Goal: Task Accomplishment & Management: Use online tool/utility

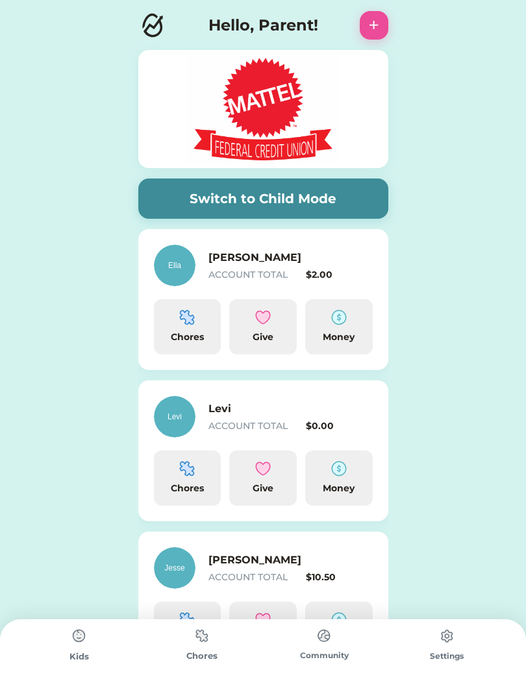
click at [341, 325] on img at bounding box center [339, 318] width 16 height 16
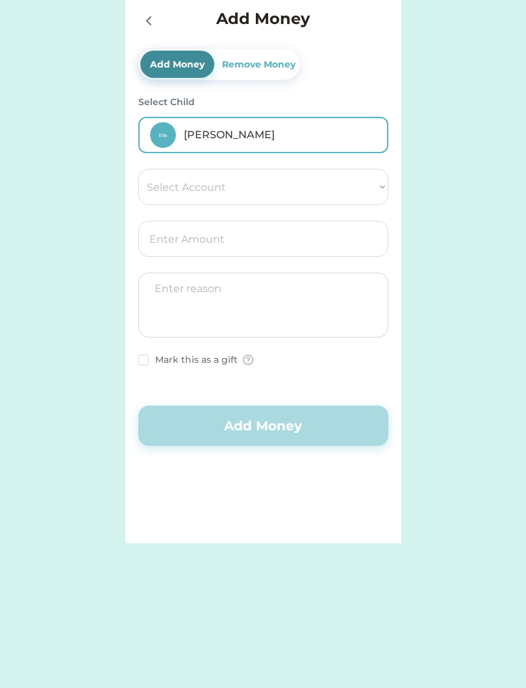
click at [340, 186] on select "Select Account Save Give Spend" at bounding box center [263, 187] width 250 height 36
select select ""1348695171700984260__LOOKUP__1754715090043x285458363226400960""
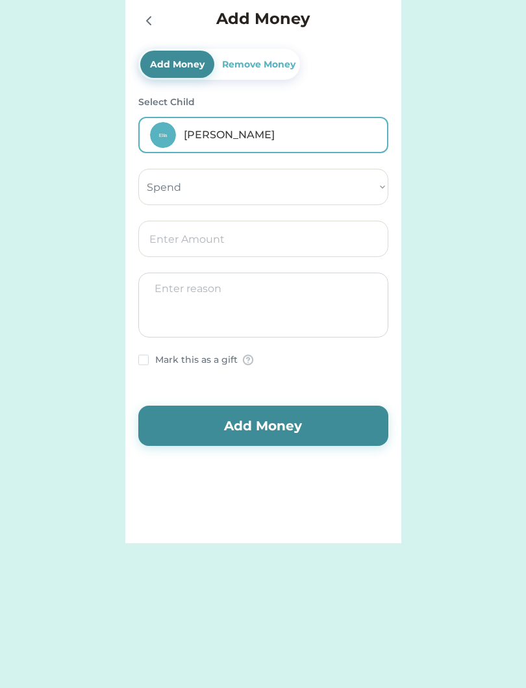
click at [329, 243] on input "input" at bounding box center [263, 239] width 250 height 36
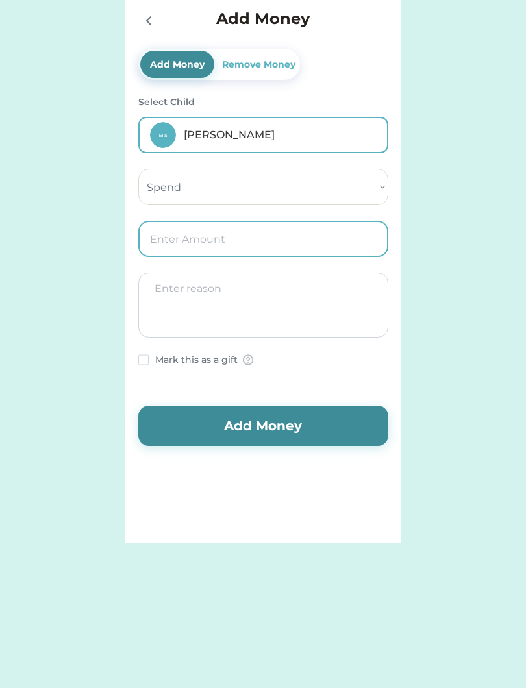
type input "1.00"
click at [304, 299] on textarea at bounding box center [263, 305] width 250 height 65
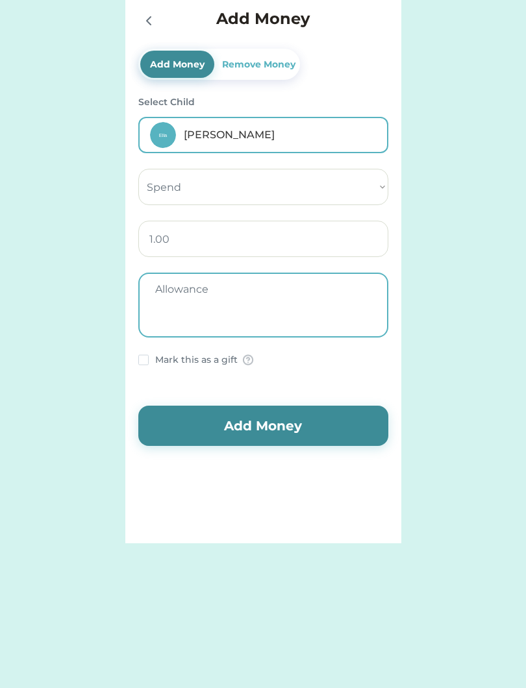
type textarea "Allowance"
click at [320, 427] on button "Add Money" at bounding box center [263, 426] width 250 height 40
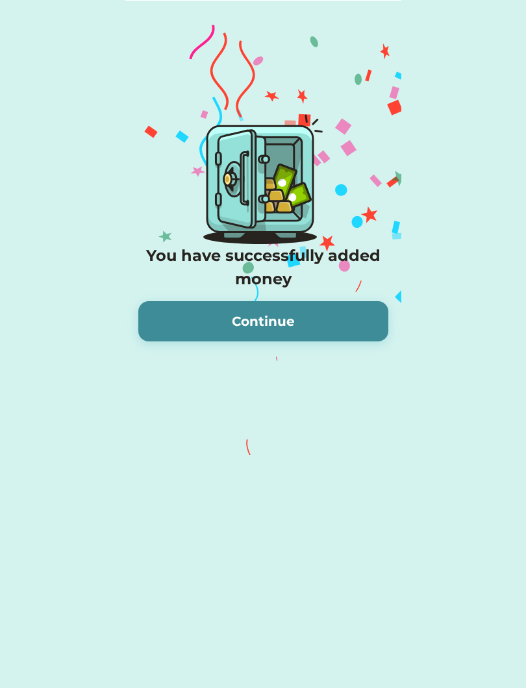
click at [338, 324] on button "Continue" at bounding box center [263, 321] width 250 height 40
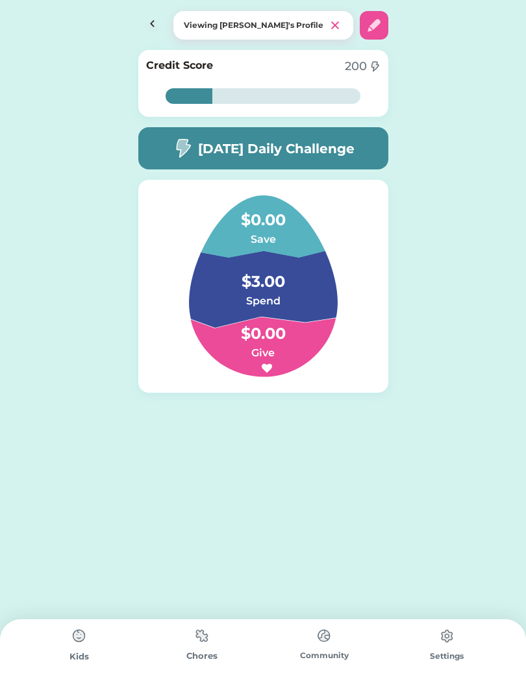
click at [269, 228] on h4 "$0.00" at bounding box center [263, 213] width 130 height 36
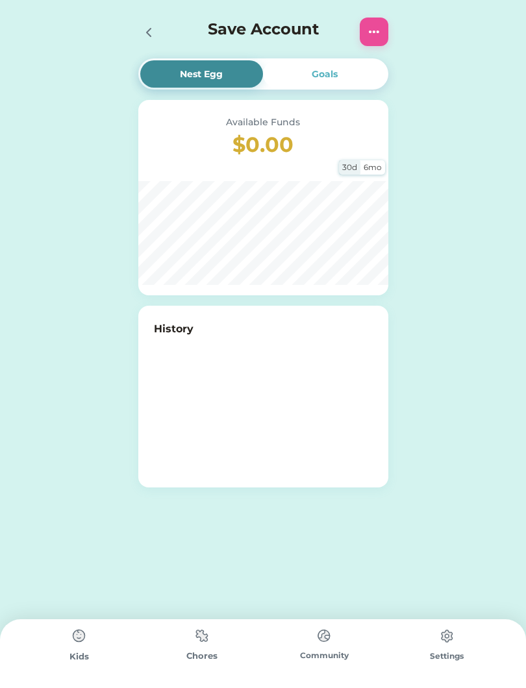
click at [130, 28] on div "Save Account" at bounding box center [263, 32] width 276 height 42
click at [160, 29] on div at bounding box center [152, 32] width 29 height 29
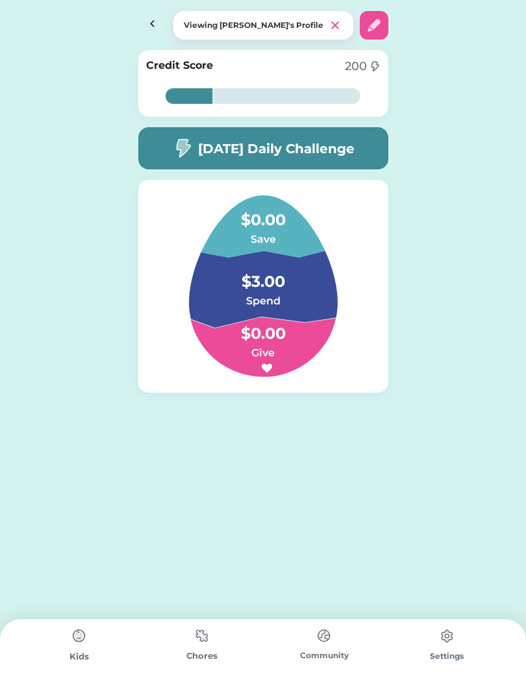
click at [147, 30] on img at bounding box center [152, 25] width 29 height 29
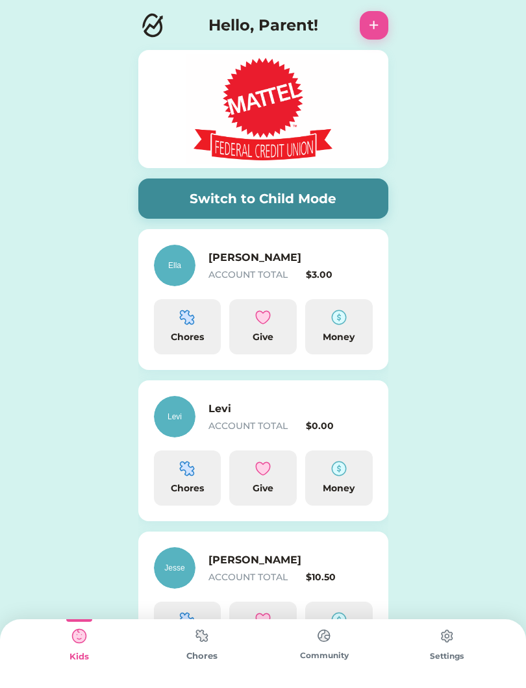
click at [346, 312] on img at bounding box center [339, 318] width 16 height 16
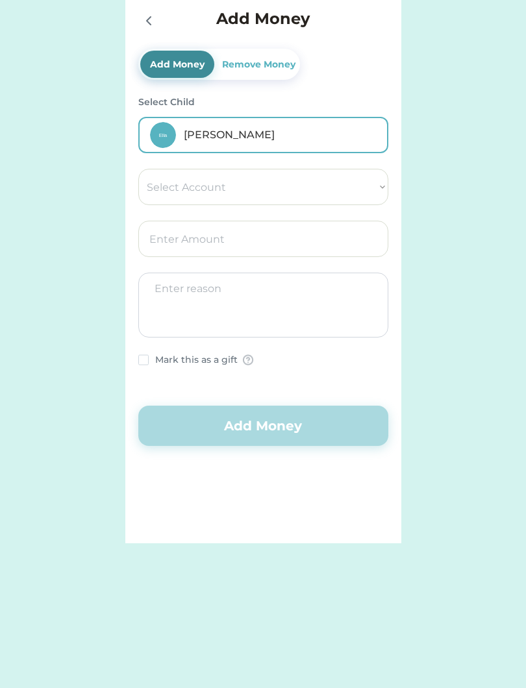
click at [356, 180] on select "Select Account Save Give Spend" at bounding box center [263, 187] width 250 height 36
select select ""1348695171700984260__LOOKUP__1754715090043x285458363226400960""
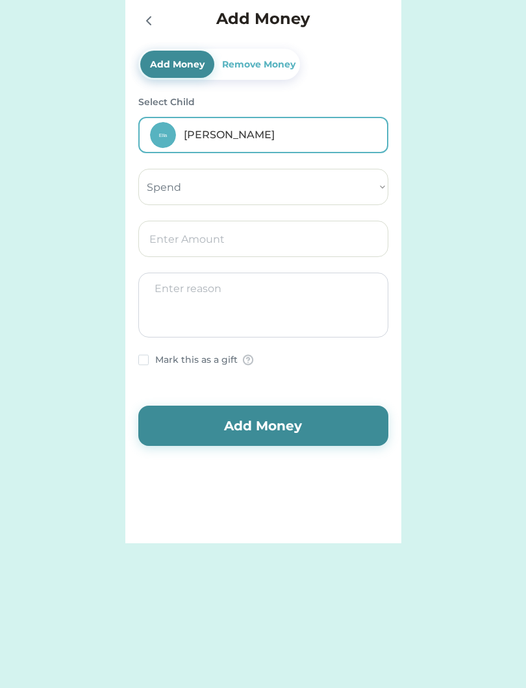
click at [348, 243] on input "input" at bounding box center [263, 239] width 250 height 36
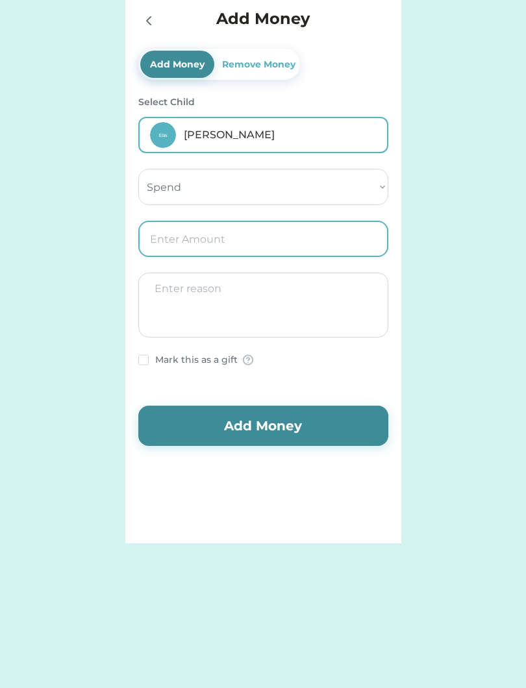
type input "5.00"
click at [351, 312] on textarea at bounding box center [263, 305] width 250 height 65
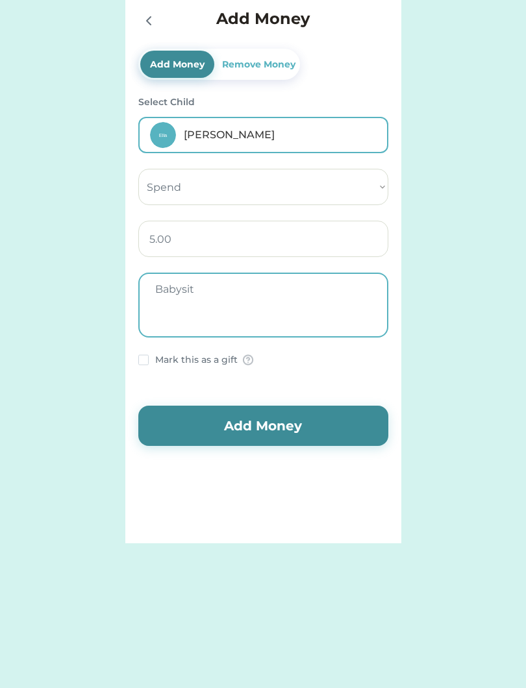
type textarea "Babysit"
click at [319, 423] on button "Add Money" at bounding box center [263, 426] width 250 height 40
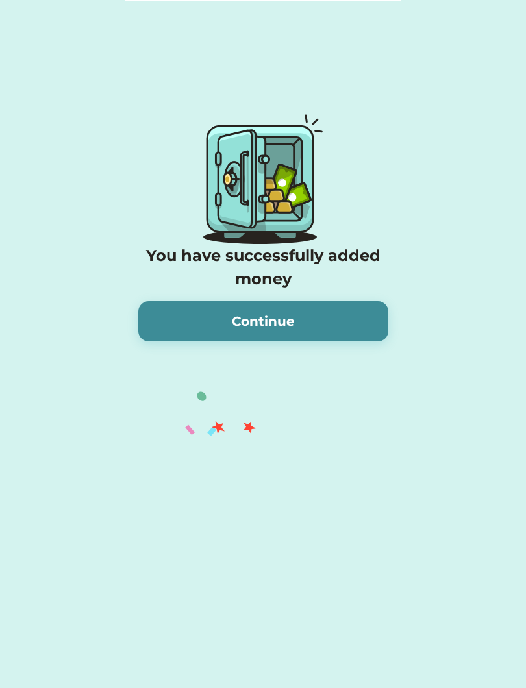
click at [333, 328] on button "Continue" at bounding box center [263, 321] width 250 height 40
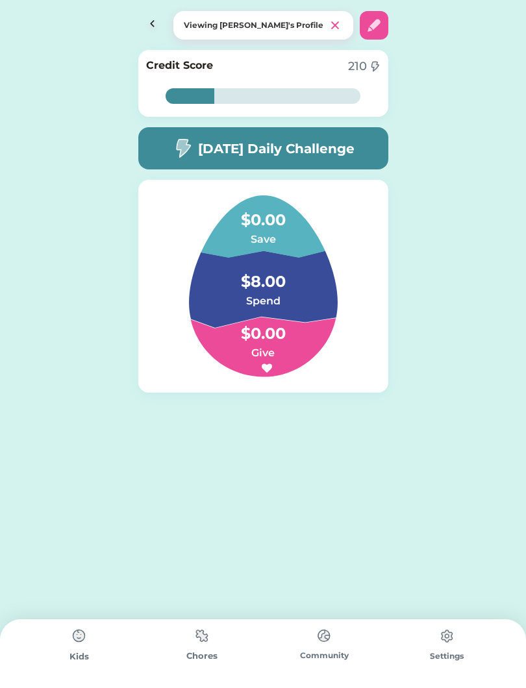
click at [138, 30] on img at bounding box center [152, 25] width 29 height 29
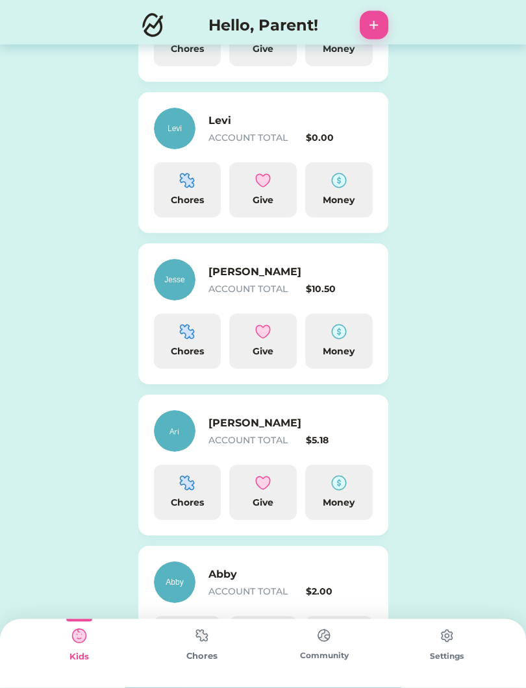
scroll to position [293, 0]
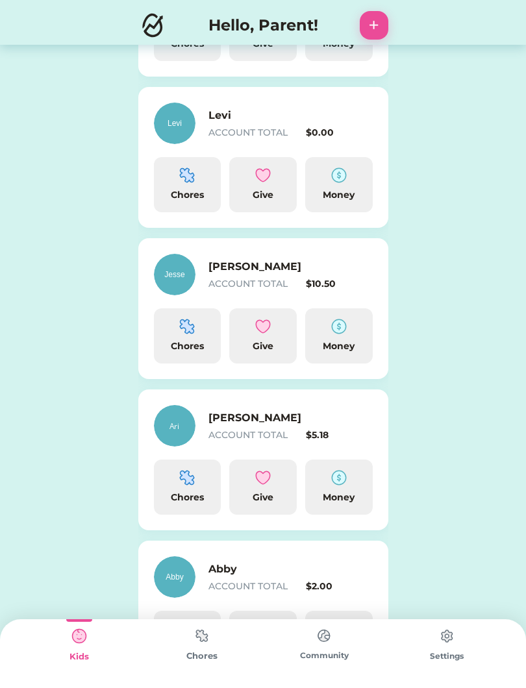
click at [337, 332] on img at bounding box center [339, 327] width 16 height 16
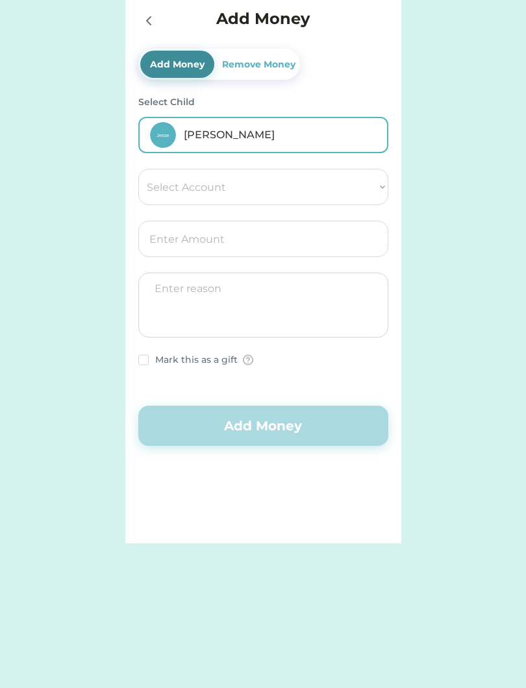
click at [315, 237] on input "input" at bounding box center [263, 239] width 250 height 36
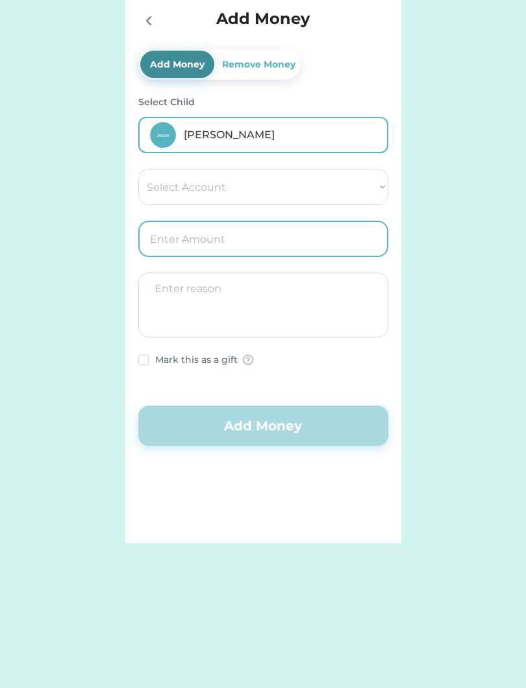
type input "1.00"
click at [336, 304] on textarea at bounding box center [263, 305] width 250 height 65
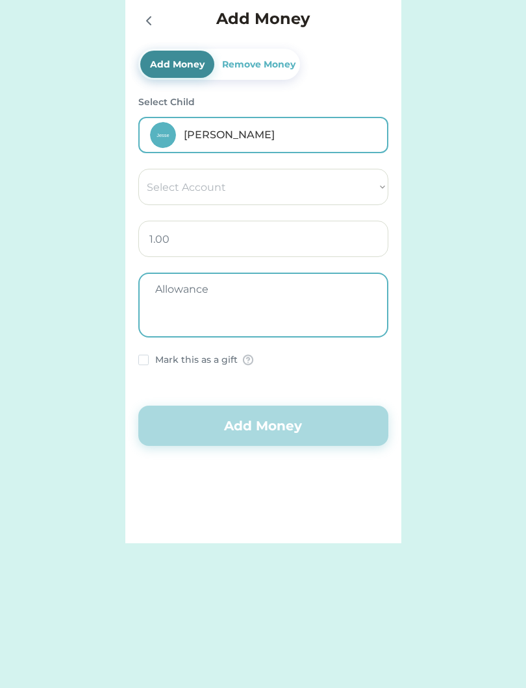
type textarea "Allowance"
click at [464, 325] on div "Nest Egg Goals Available Funds $0.00 30d 6mo History Switch to Child Mode Ella …" at bounding box center [263, 271] width 526 height 543
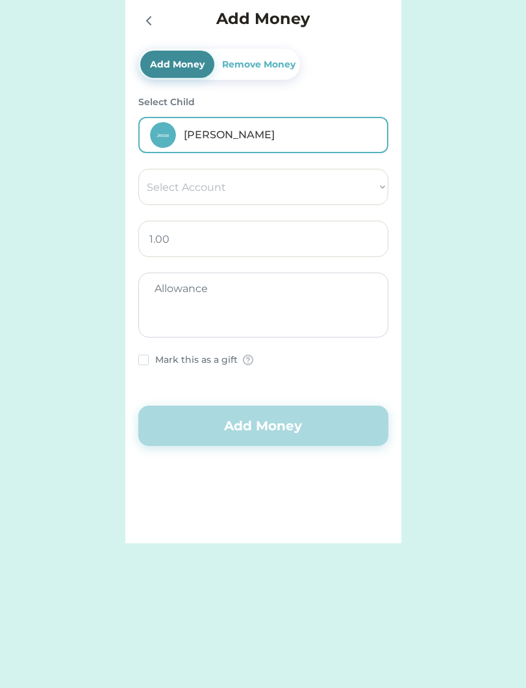
click at [367, 179] on select "Select Account Save Give Spend" at bounding box center [263, 187] width 250 height 36
select select ""1348695171700984260__LOOKUP__1754715264261x879648020028811600""
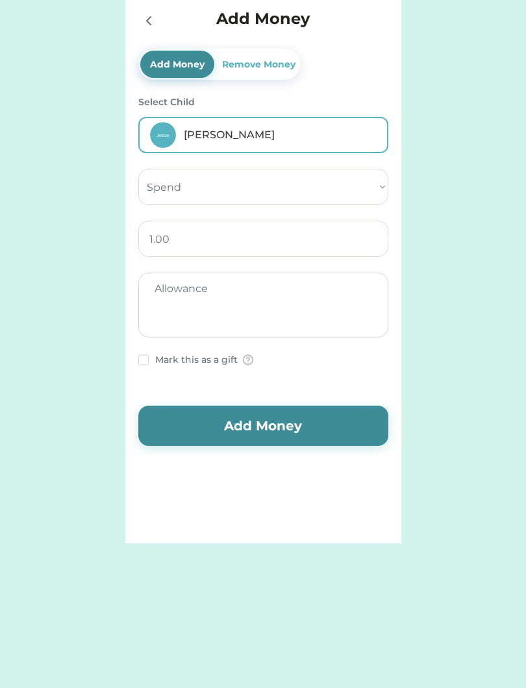
click at [334, 424] on button "Add Money" at bounding box center [263, 426] width 250 height 40
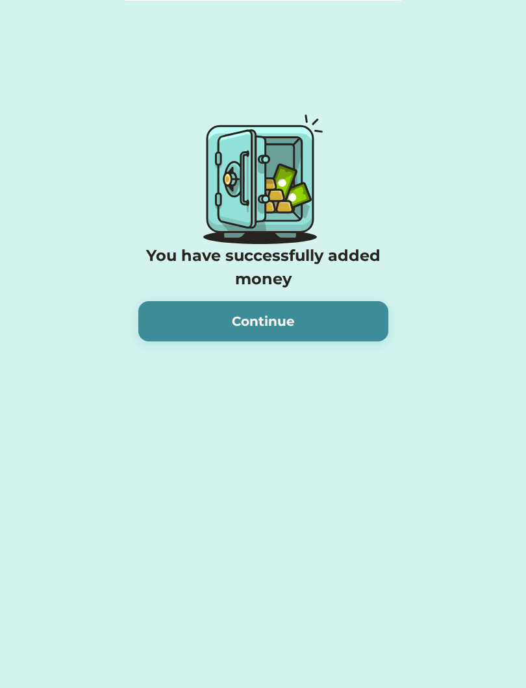
click at [364, 311] on button "Continue" at bounding box center [263, 321] width 250 height 40
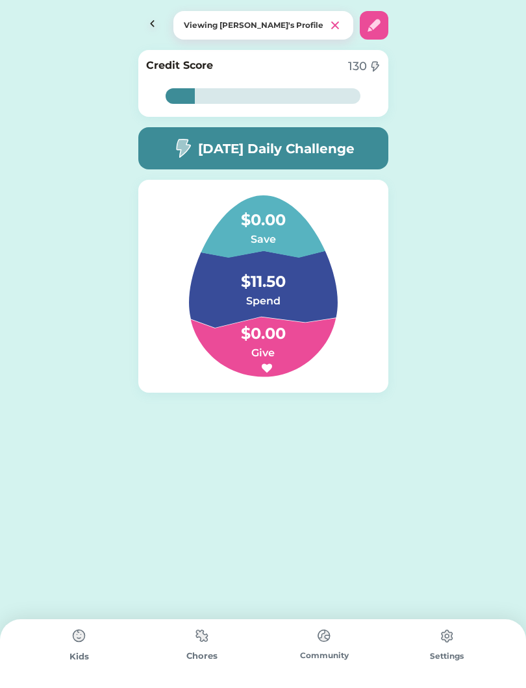
click at [159, 11] on img at bounding box center [152, 25] width 29 height 29
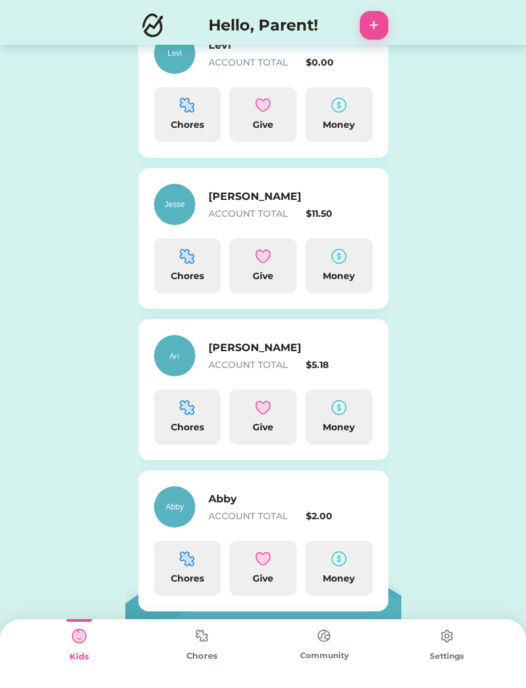
scroll to position [375, 0]
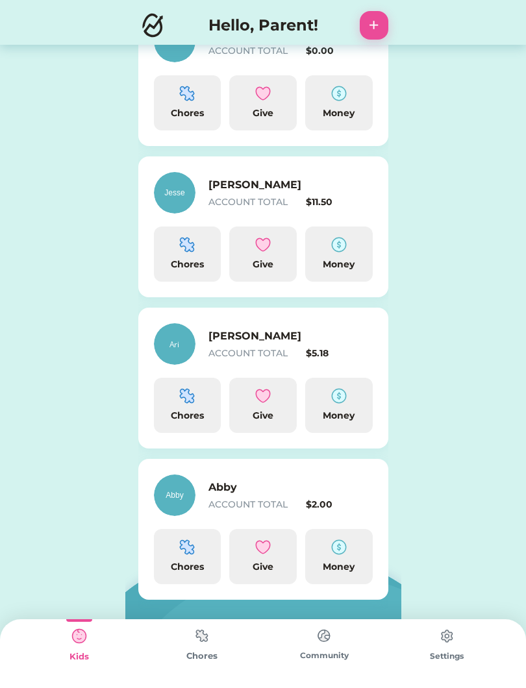
click at [332, 417] on div "Money" at bounding box center [338, 416] width 57 height 14
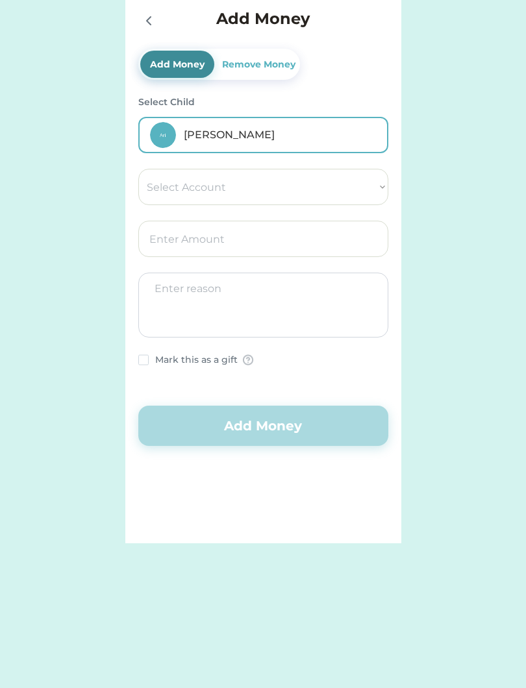
click at [338, 241] on input "input" at bounding box center [263, 239] width 250 height 36
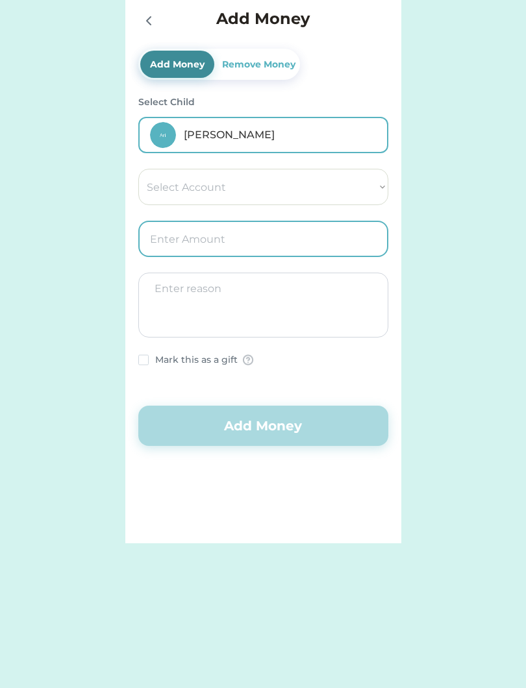
type input "1.00"
click at [355, 318] on textarea at bounding box center [263, 305] width 250 height 65
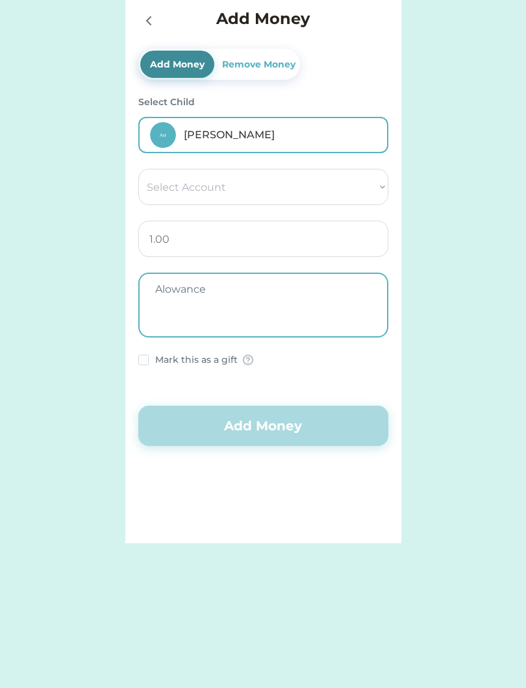
type textarea "Alowance"
click at [357, 183] on select "Select Account Save Give Spend" at bounding box center [263, 187] width 250 height 36
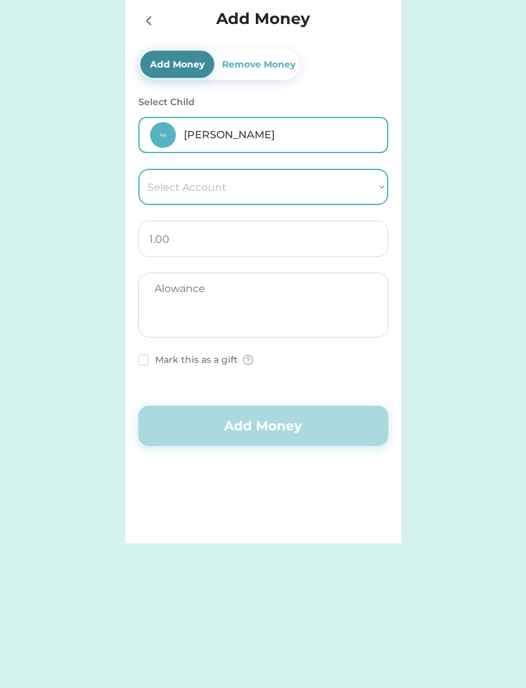
select select ""1348695171700984260__LOOKUP__1754715340837x191646150522124100""
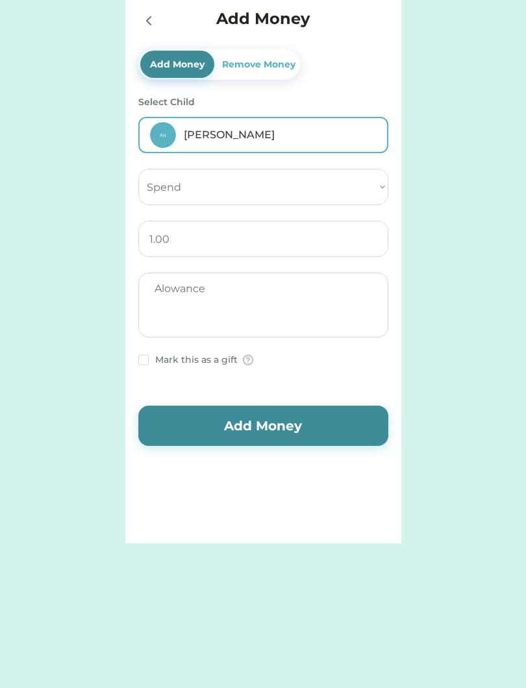
click at [280, 430] on button "Add Money" at bounding box center [263, 426] width 250 height 40
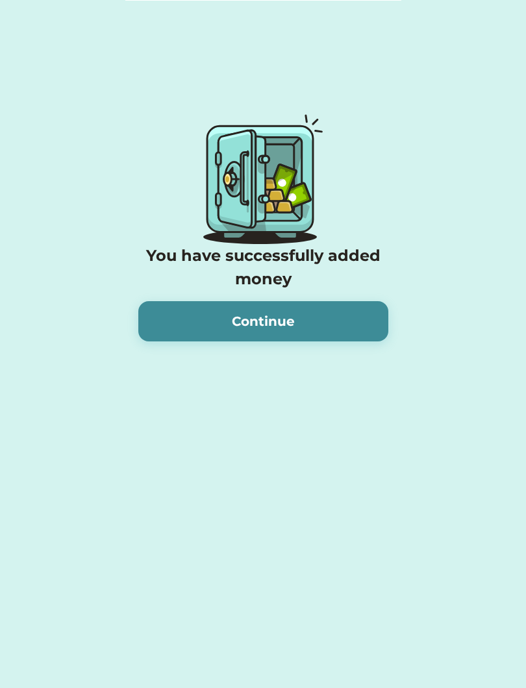
click at [339, 319] on button "Continue" at bounding box center [263, 321] width 250 height 40
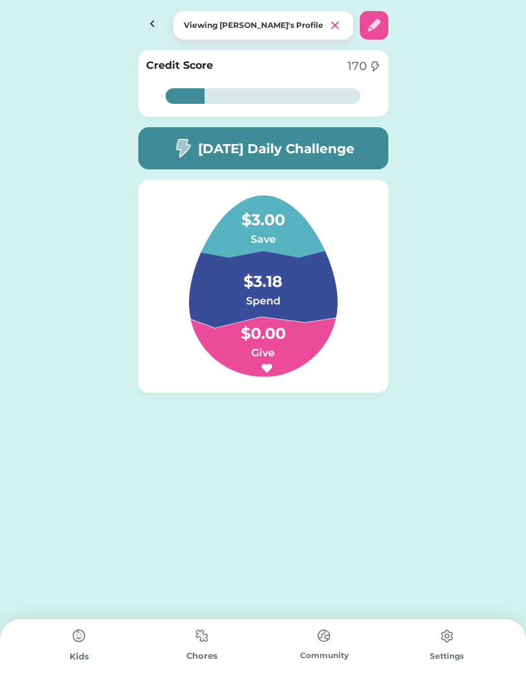
click at [151, 29] on img at bounding box center [152, 25] width 29 height 29
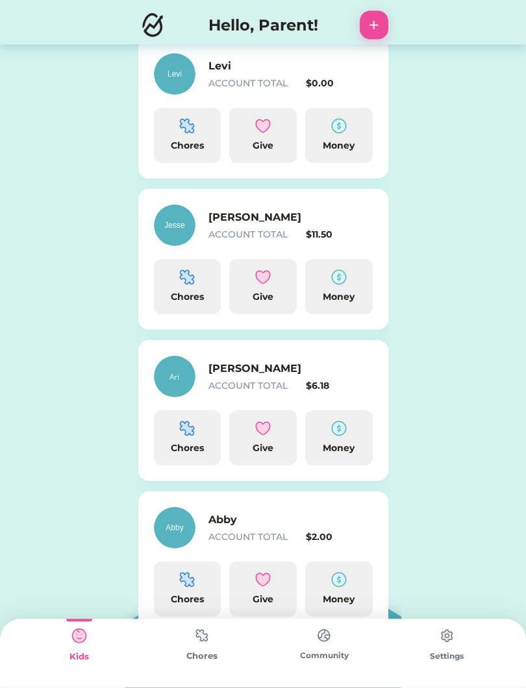
scroll to position [375, 0]
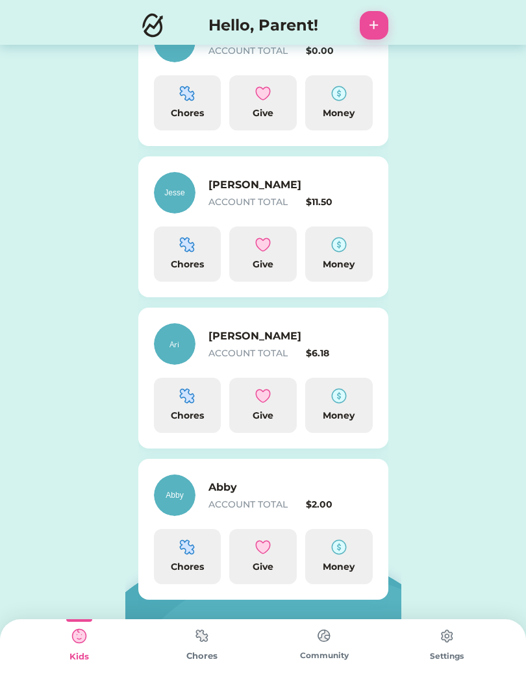
click at [342, 545] on img at bounding box center [339, 547] width 16 height 16
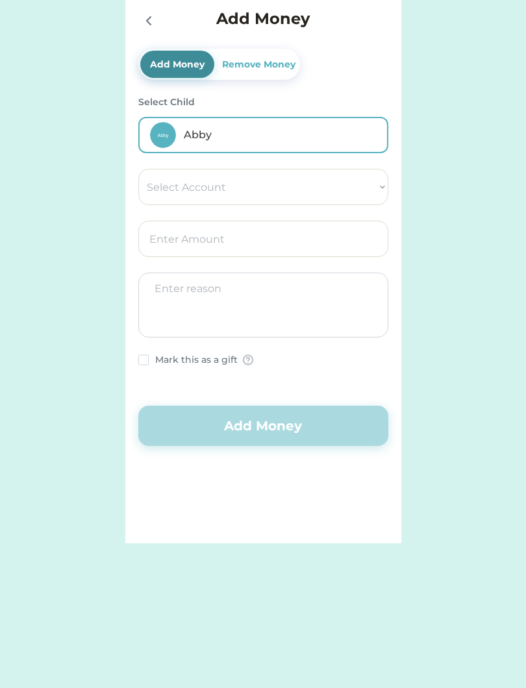
click at [304, 241] on input "input" at bounding box center [263, 239] width 250 height 36
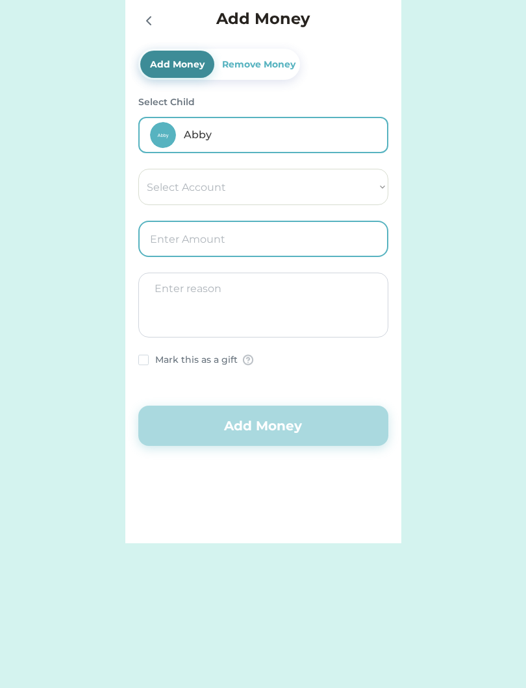
type input "1.00"
click at [338, 312] on textarea at bounding box center [263, 305] width 250 height 65
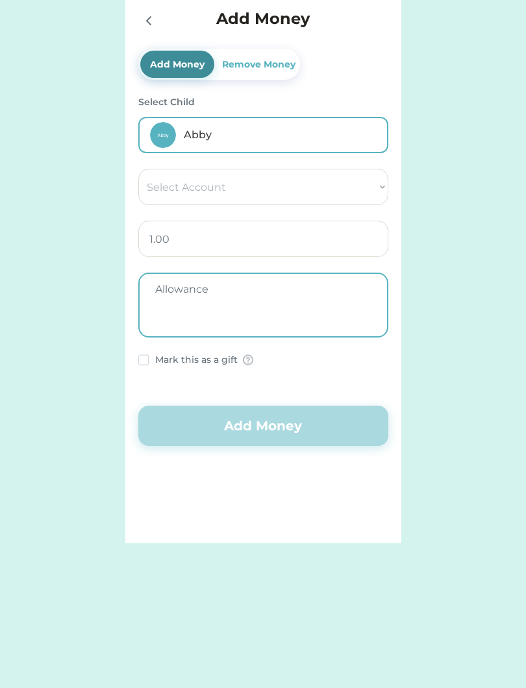
type textarea "Allowance"
click at [332, 194] on select "Select Account Save Give Spend" at bounding box center [263, 187] width 250 height 36
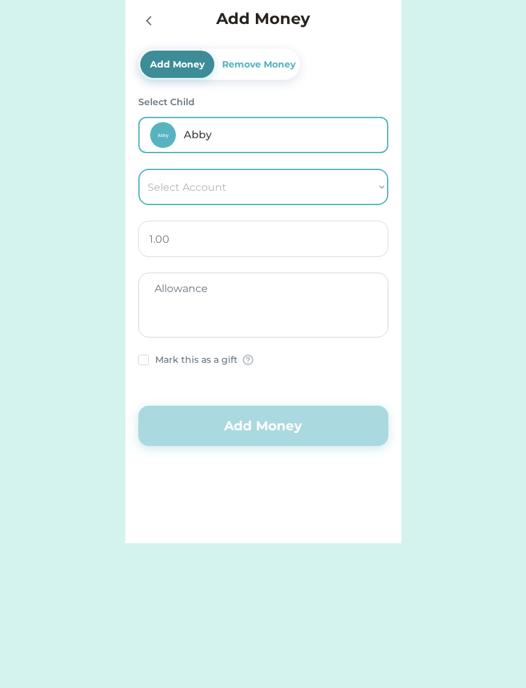
select select ""1348695171700984260__LOOKUP__1754715393594x950643124964924300""
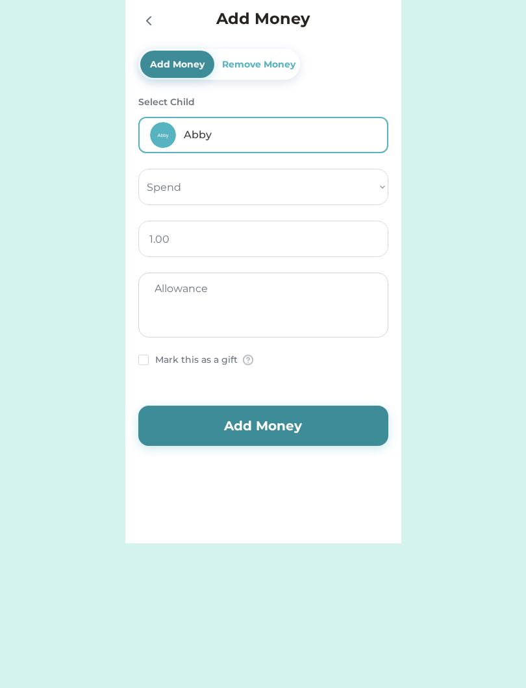
click at [242, 445] on button "Add Money" at bounding box center [263, 426] width 250 height 40
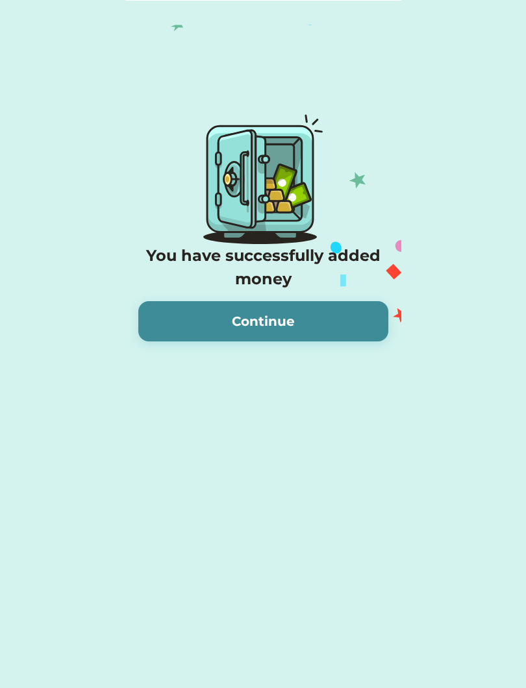
click at [351, 313] on button "Continue" at bounding box center [263, 321] width 250 height 40
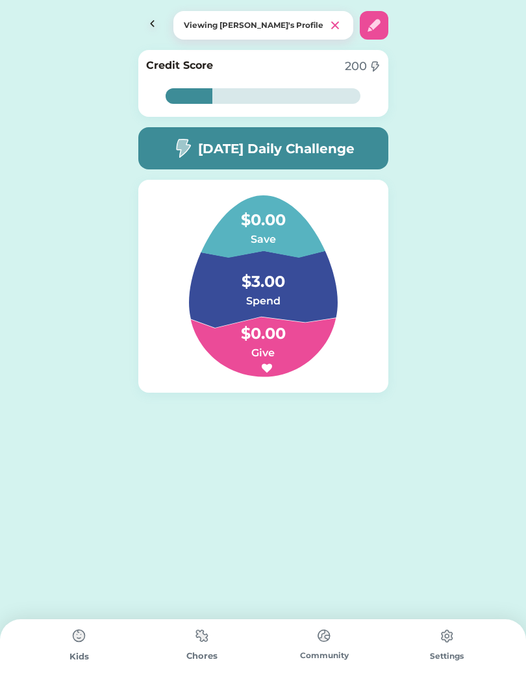
click at [190, 647] on img at bounding box center [202, 635] width 26 height 25
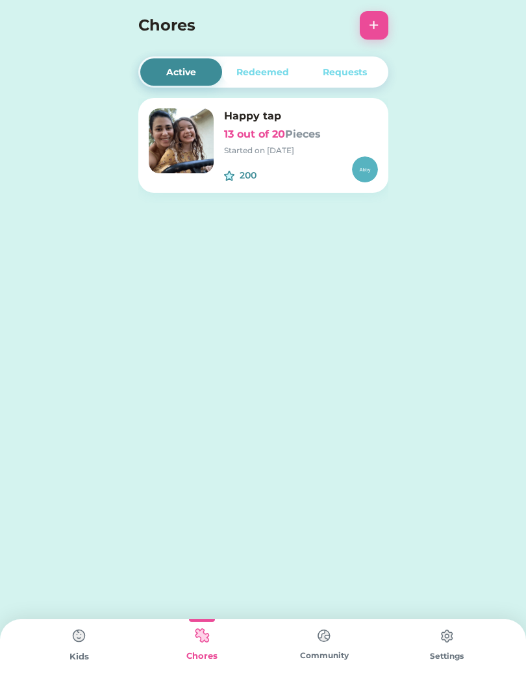
click at [79, 645] on img at bounding box center [79, 636] width 26 height 26
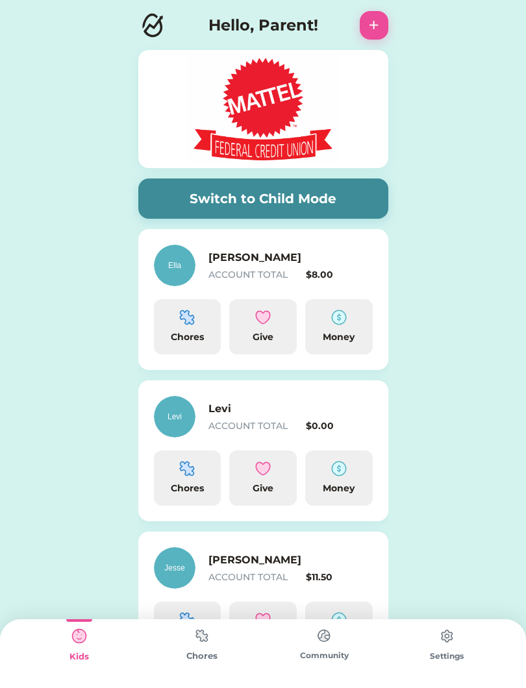
click at [186, 336] on div "Chores" at bounding box center [187, 337] width 57 height 14
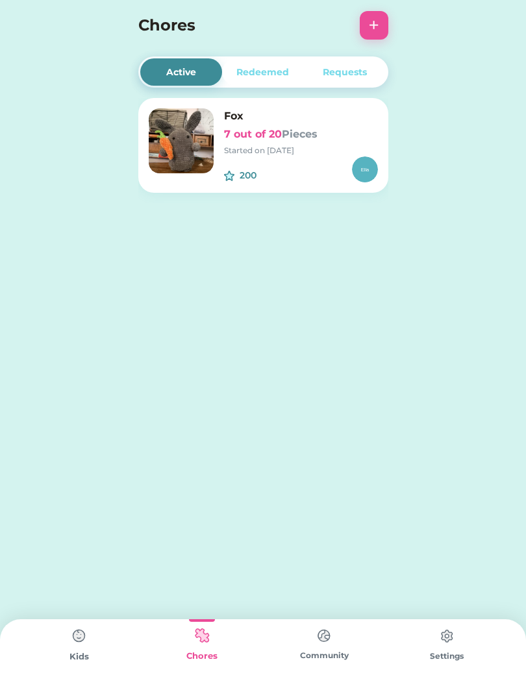
click at [257, 132] on h6 "7 out of 20 Pieces" at bounding box center [301, 135] width 154 height 16
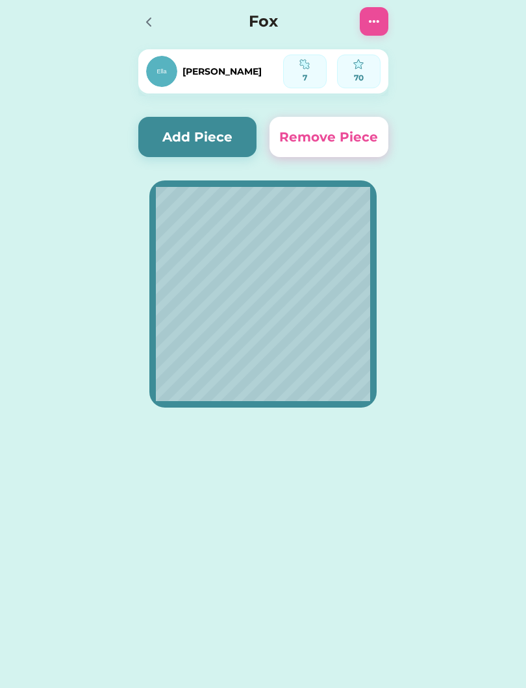
click at [374, 23] on img at bounding box center [374, 22] width 16 height 16
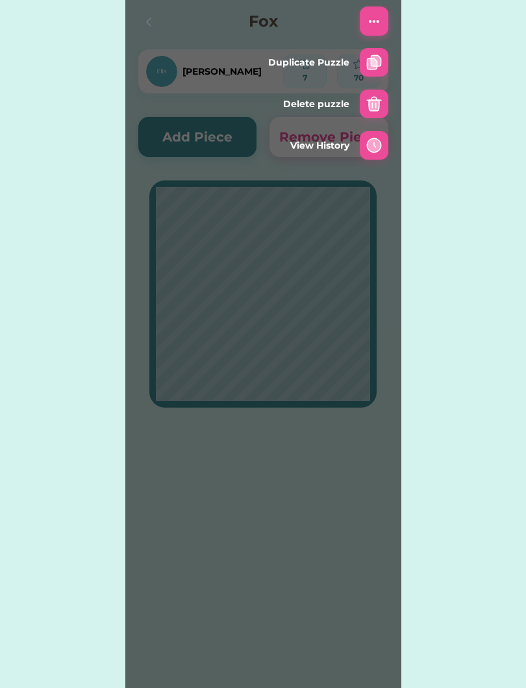
click at [371, 67] on img at bounding box center [374, 63] width 16 height 16
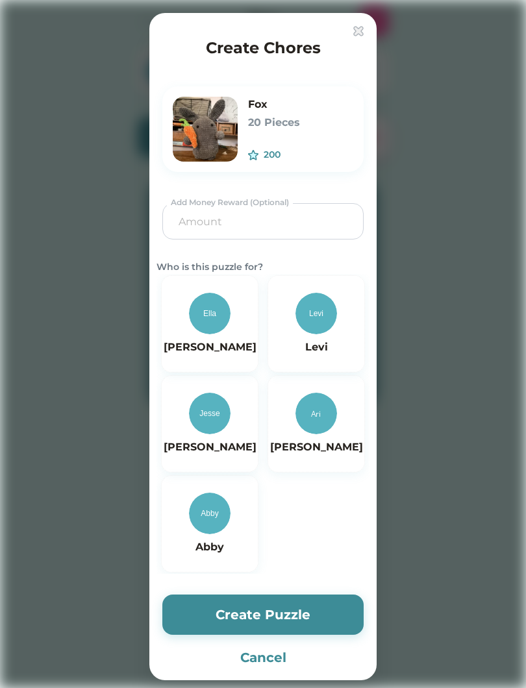
click at [194, 611] on button "Create Puzzle" at bounding box center [262, 615] width 201 height 40
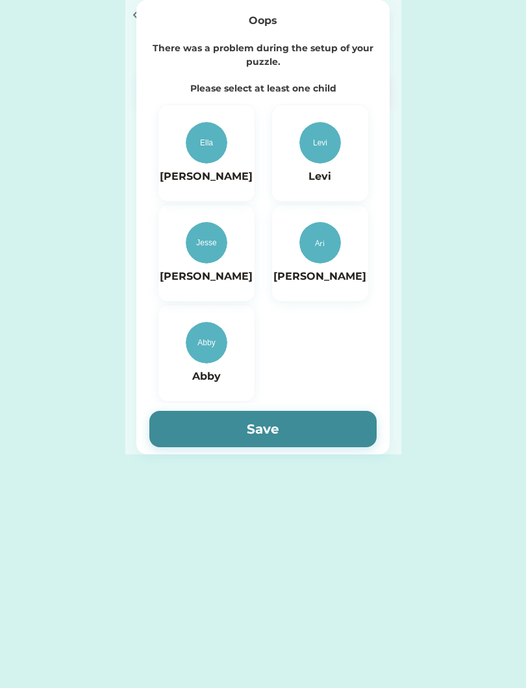
click at [94, 210] on div "Active Redeemed Requests Fox 7 out of 20 Pieces Started on 8/22/25 200 $ Fox 7 …" at bounding box center [263, 227] width 526 height 454
click at [306, 428] on button "Save" at bounding box center [262, 429] width 227 height 36
click at [425, 471] on div "Active Redeemed Requests Fox 7 out of 20 Pieces Started on 8/22/25 200 $ Fox 7 …" at bounding box center [263, 344] width 526 height 688
click at [59, 155] on div "Active Redeemed Requests Fox 7 out of 20 Pieces Started on 8/22/25 200 $ Fox 7 …" at bounding box center [263, 227] width 526 height 454
click at [301, 430] on button "Save" at bounding box center [262, 429] width 227 height 36
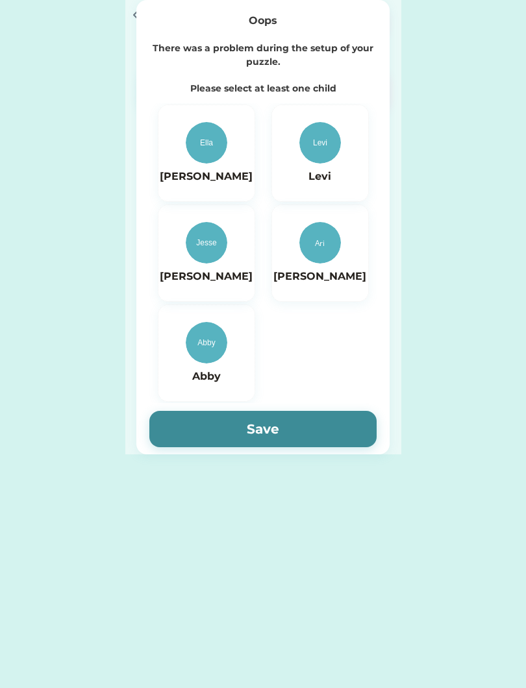
click at [236, 534] on div "Active Redeemed Requests Fox 7 out of 20 Pieces Started on 8/22/25 200 $ Fox 7 …" at bounding box center [263, 344] width 526 height 688
click at [205, 158] on img at bounding box center [207, 143] width 42 height 42
click at [288, 442] on button "Save" at bounding box center [262, 429] width 227 height 36
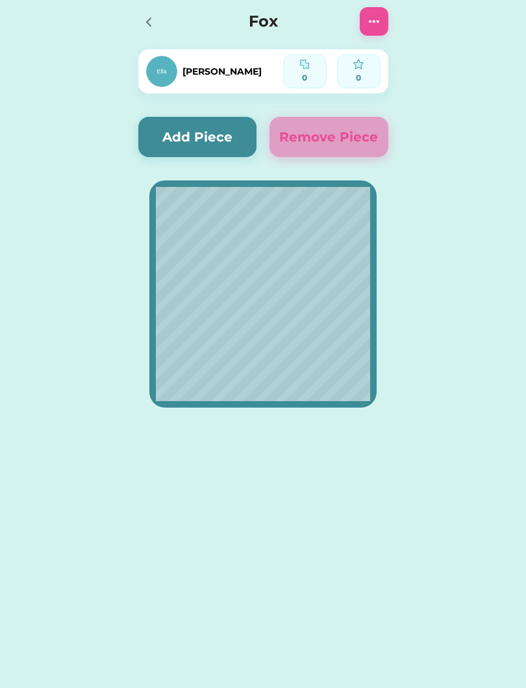
click at [156, 25] on icon at bounding box center [149, 22] width 16 height 16
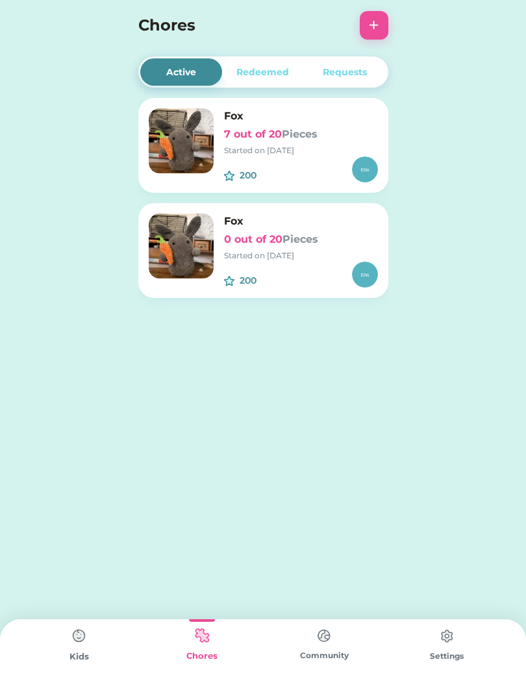
click at [377, 17] on button "+" at bounding box center [374, 25] width 29 height 29
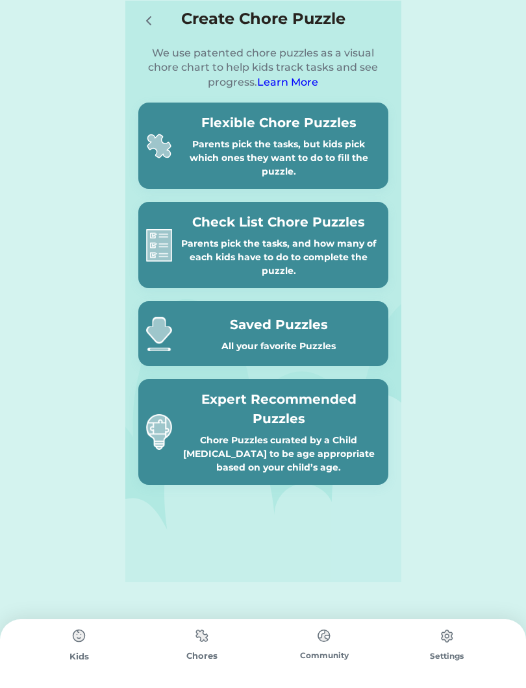
click at [147, 15] on icon at bounding box center [149, 21] width 16 height 16
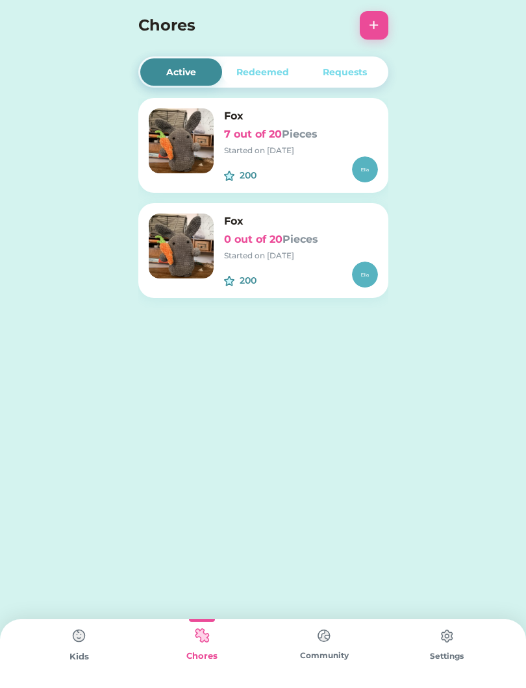
click at [310, 177] on div "200 $" at bounding box center [301, 169] width 154 height 26
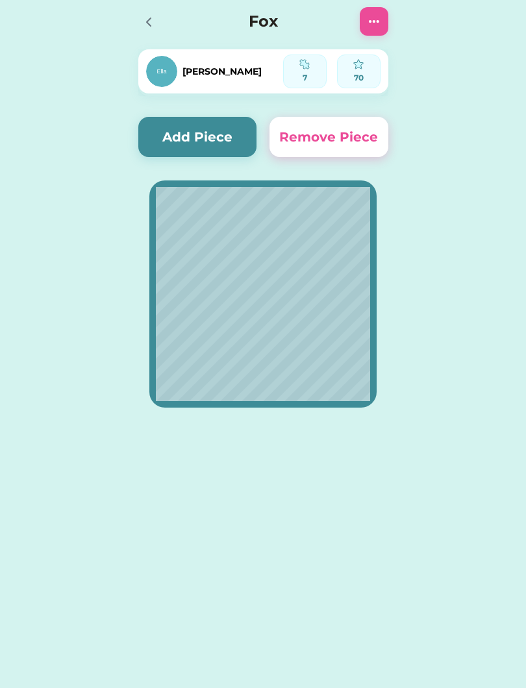
click at [387, 18] on div at bounding box center [374, 21] width 29 height 29
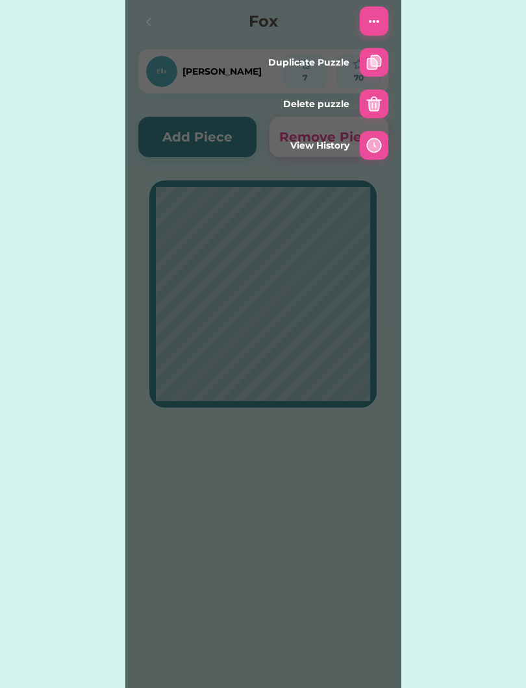
click at [367, 111] on img at bounding box center [374, 104] width 16 height 16
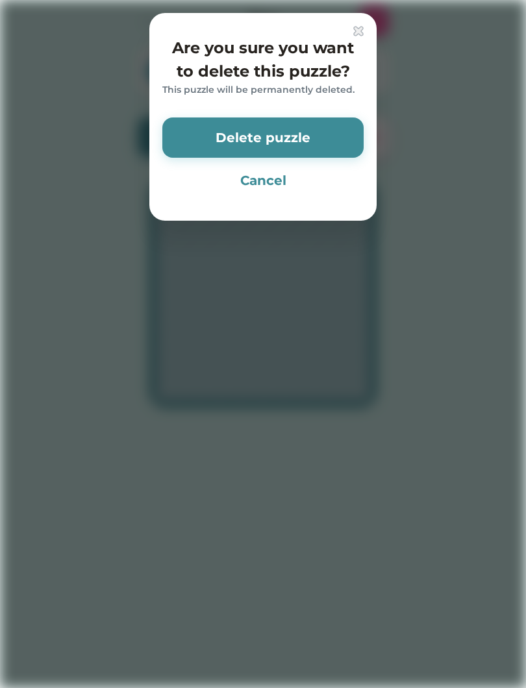
click at [260, 141] on button "Delete puzzle" at bounding box center [262, 137] width 201 height 40
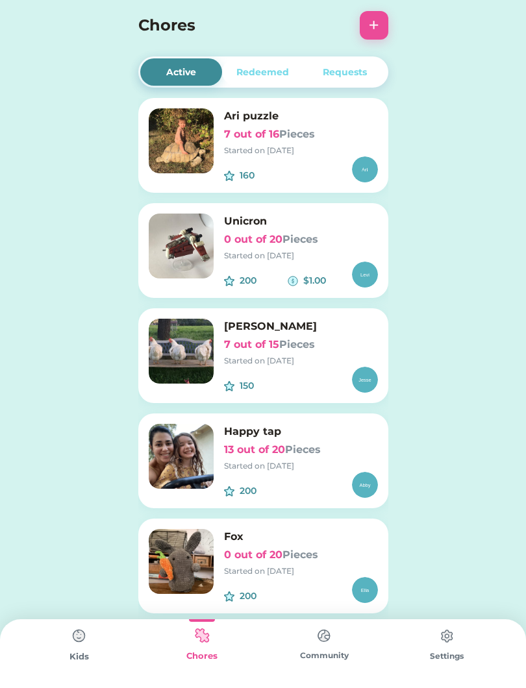
click at [312, 470] on div "Started on [DATE]" at bounding box center [301, 466] width 154 height 12
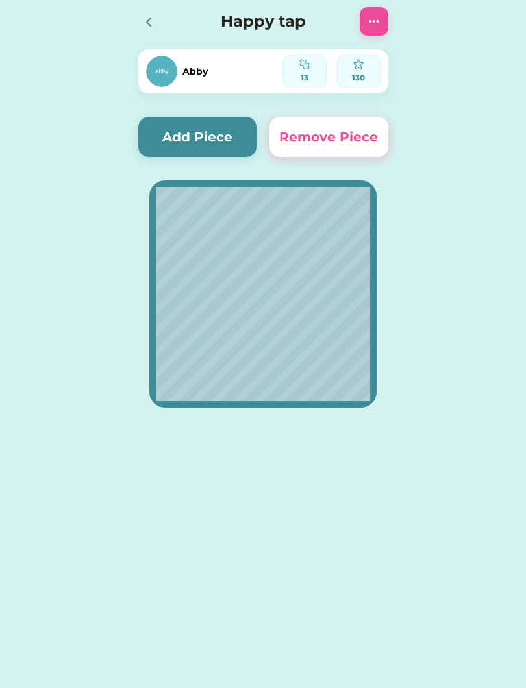
click at [356, 23] on div "Happy tap" at bounding box center [263, 22] width 276 height 42
click at [378, 21] on img at bounding box center [374, 22] width 16 height 16
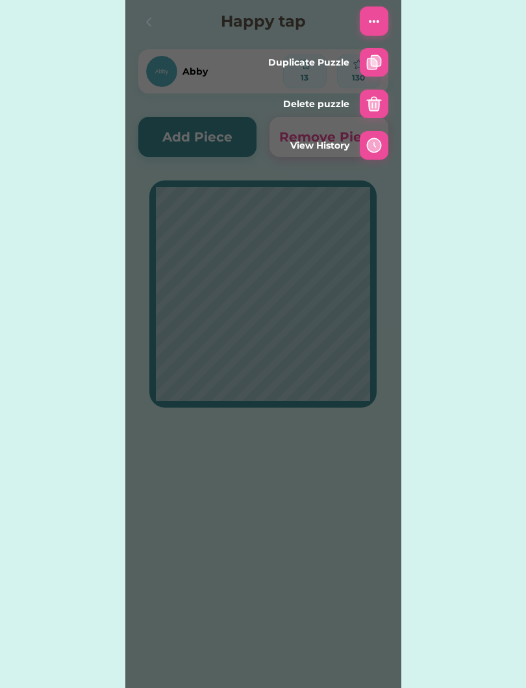
click at [371, 67] on img at bounding box center [374, 63] width 16 height 16
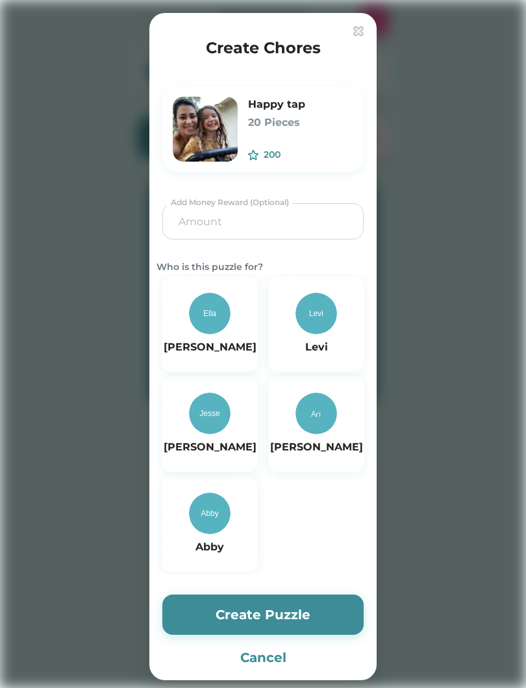
click at [287, 230] on input "input" at bounding box center [263, 221] width 192 height 35
click at [431, 316] on div at bounding box center [263, 344] width 526 height 688
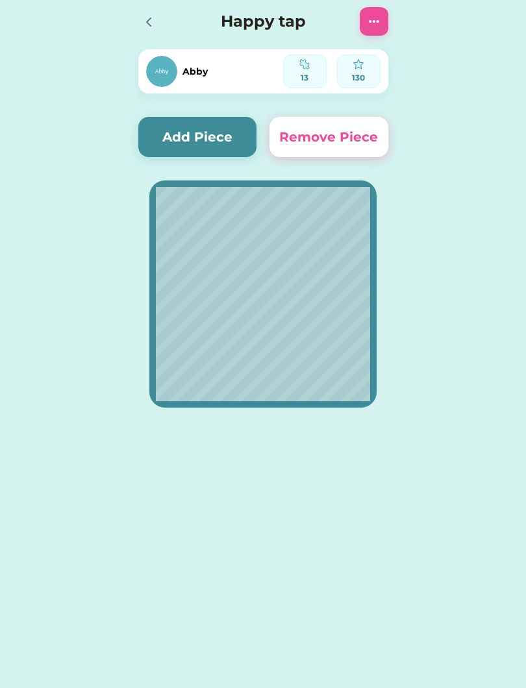
click at [362, 25] on div at bounding box center [374, 21] width 29 height 29
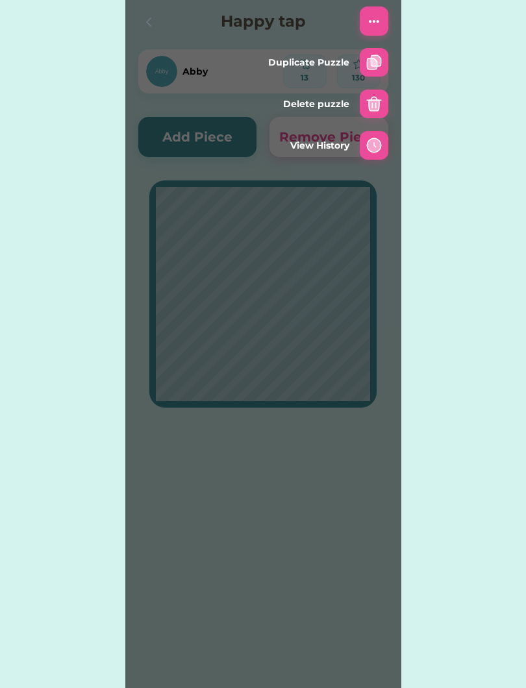
click at [370, 69] on img at bounding box center [374, 63] width 16 height 16
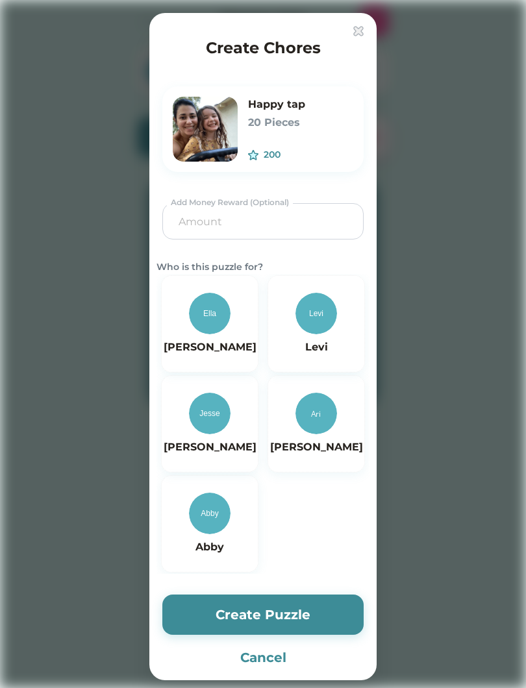
click at [201, 538] on div "Abby" at bounding box center [210, 524] width 64 height 62
click at [197, 528] on img at bounding box center [210, 514] width 42 height 42
click at [321, 620] on button "Create Puzzle" at bounding box center [262, 615] width 201 height 40
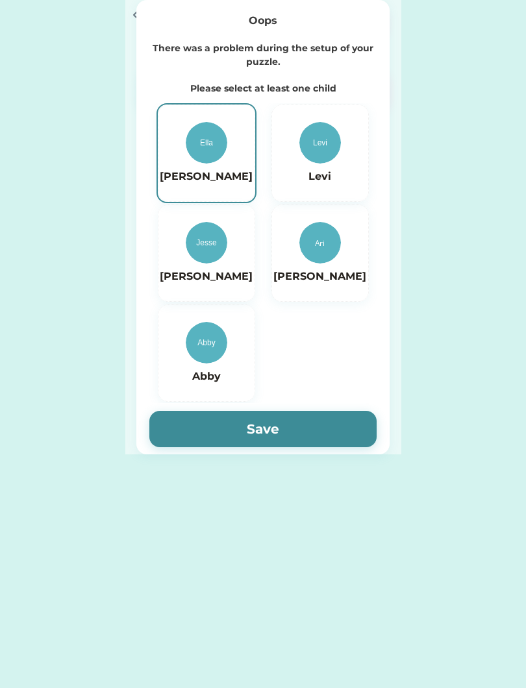
click at [214, 362] on img at bounding box center [207, 343] width 42 height 42
click at [260, 425] on button "Save" at bounding box center [262, 429] width 227 height 36
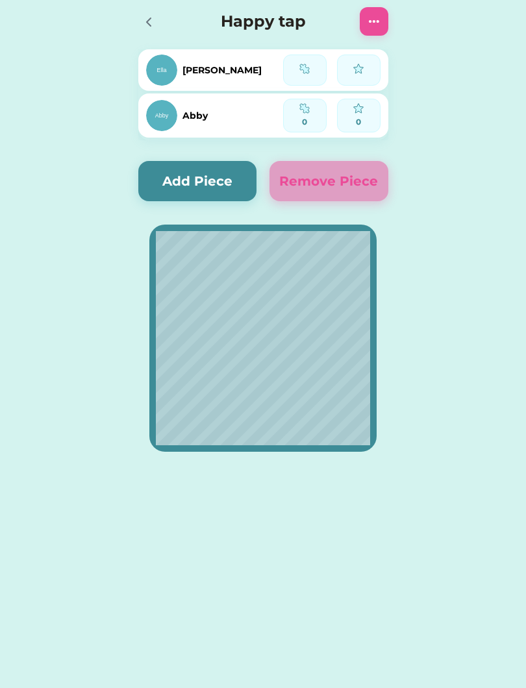
click at [164, 23] on div at bounding box center [152, 21] width 29 height 29
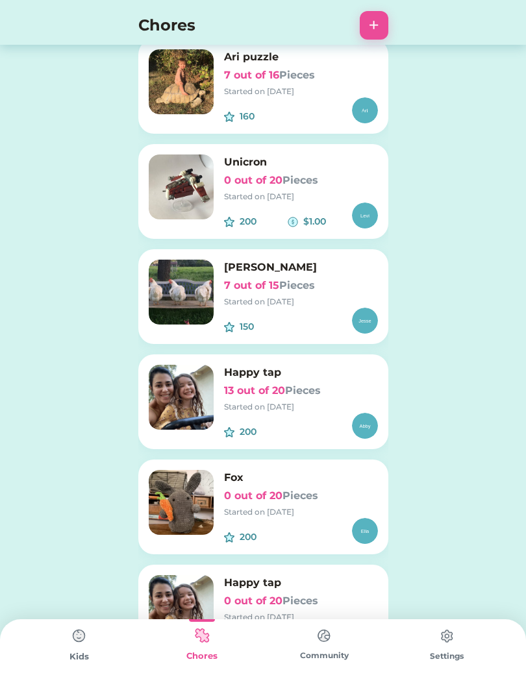
scroll to position [108, 0]
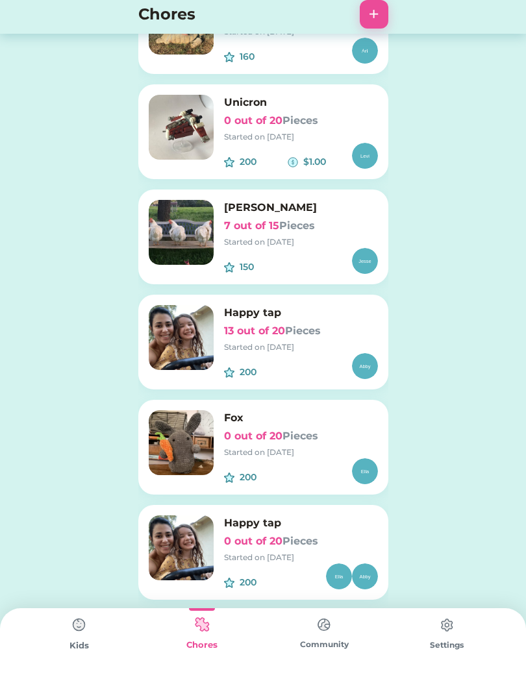
click at [317, 352] on div "Started on [DATE]" at bounding box center [301, 358] width 154 height 12
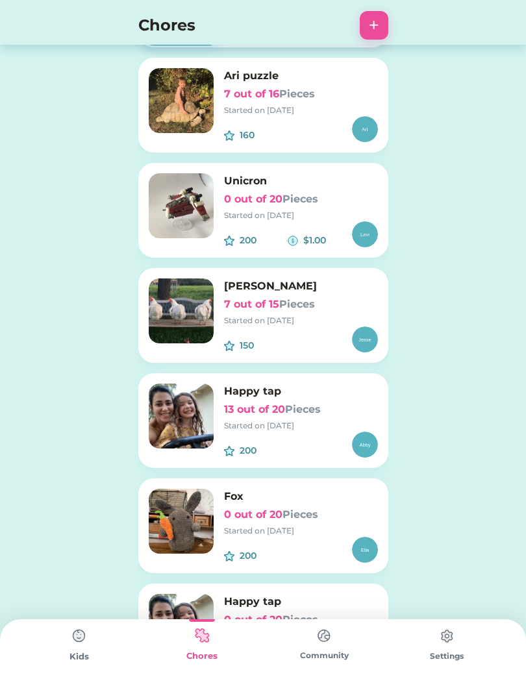
scroll to position [0, 0]
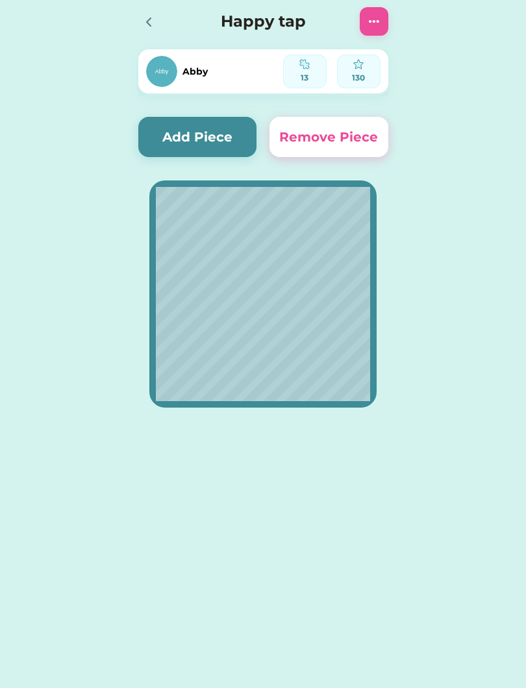
click at [374, 23] on img at bounding box center [374, 22] width 16 height 16
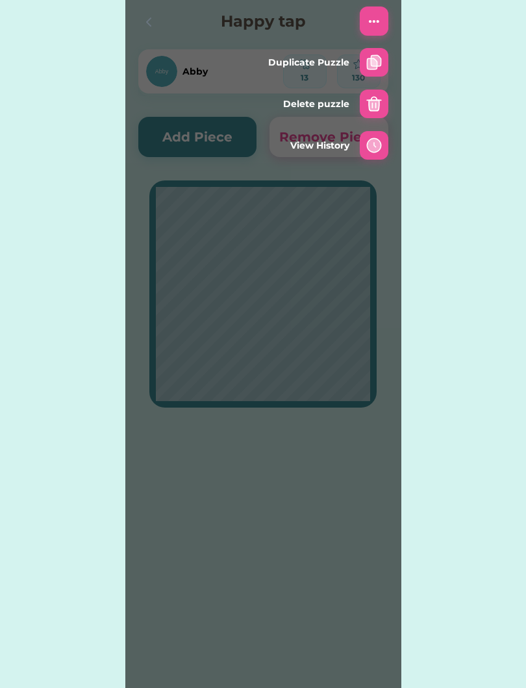
click at [375, 108] on img at bounding box center [374, 104] width 16 height 16
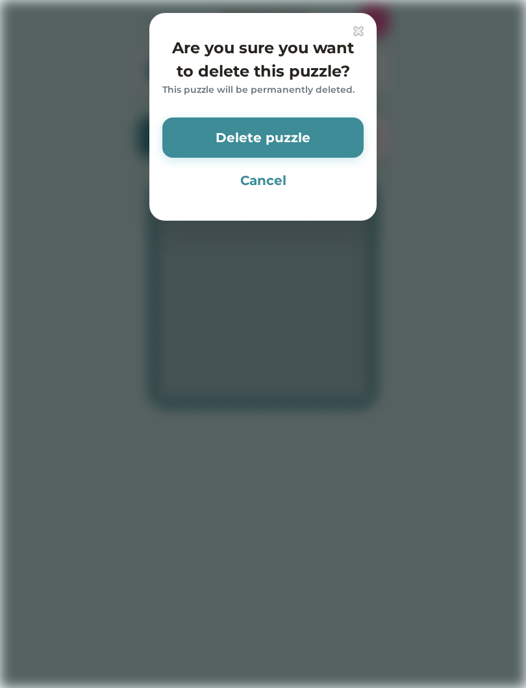
click at [327, 140] on button "Delete puzzle" at bounding box center [262, 137] width 201 height 40
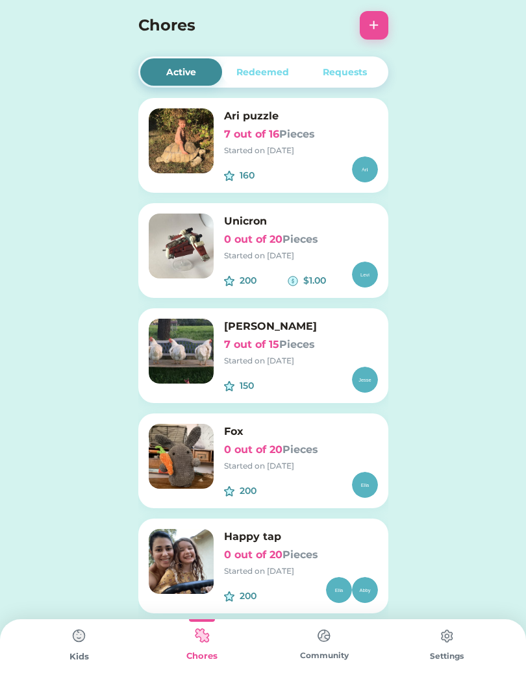
click at [303, 346] on font "Pieces" at bounding box center [297, 344] width 36 height 12
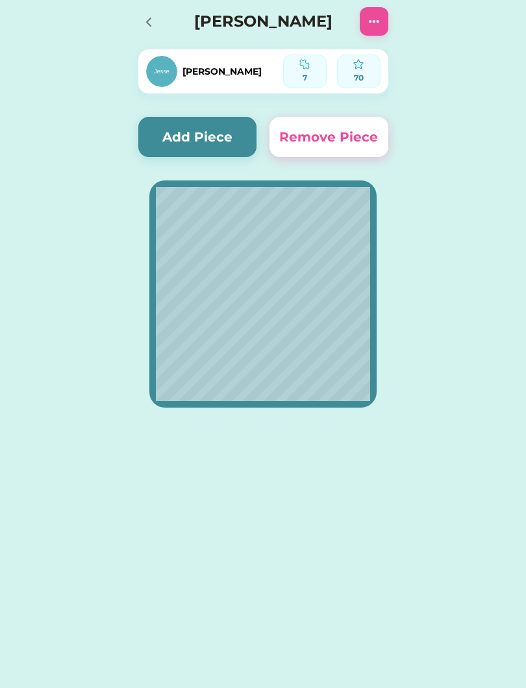
click at [378, 21] on img at bounding box center [374, 22] width 16 height 16
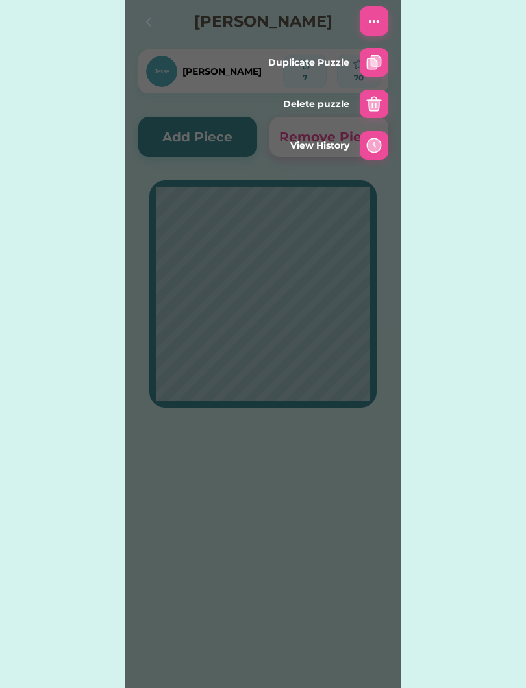
click at [367, 109] on img at bounding box center [374, 104] width 16 height 16
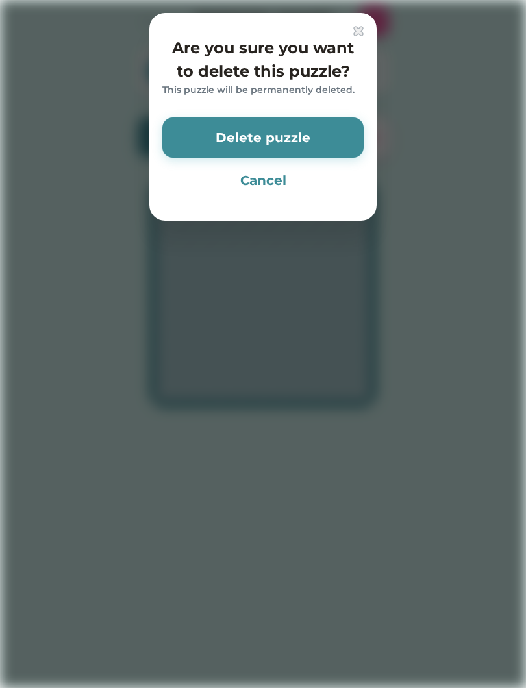
click at [308, 135] on button "Delete puzzle" at bounding box center [262, 137] width 201 height 40
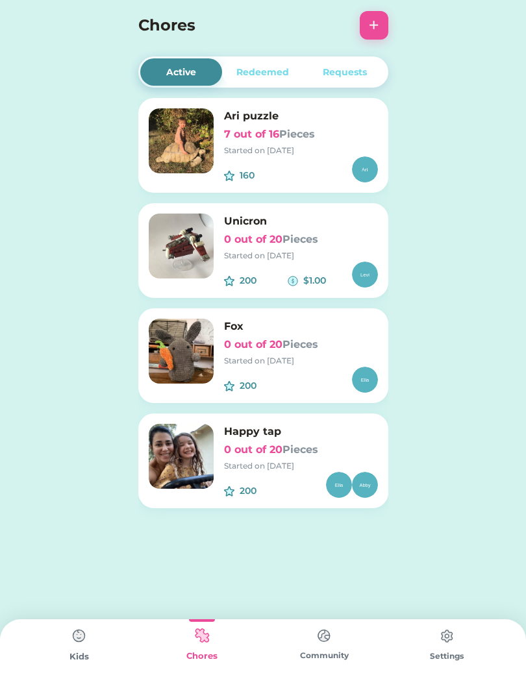
click at [311, 153] on div "Started on [DATE]" at bounding box center [301, 151] width 154 height 12
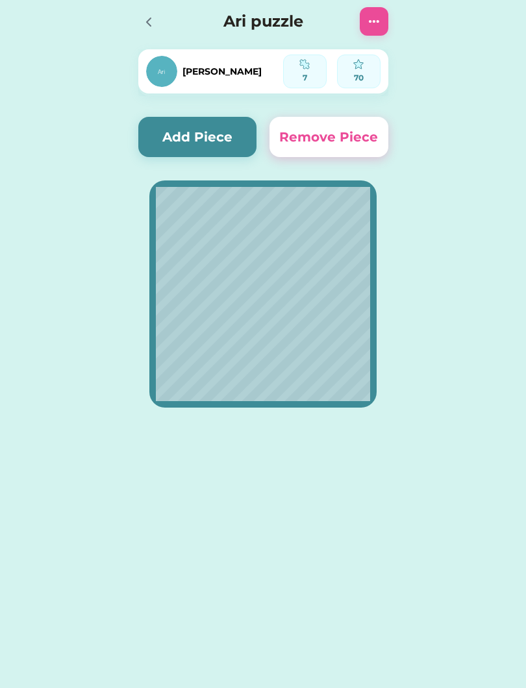
click at [373, 27] on img at bounding box center [374, 22] width 16 height 16
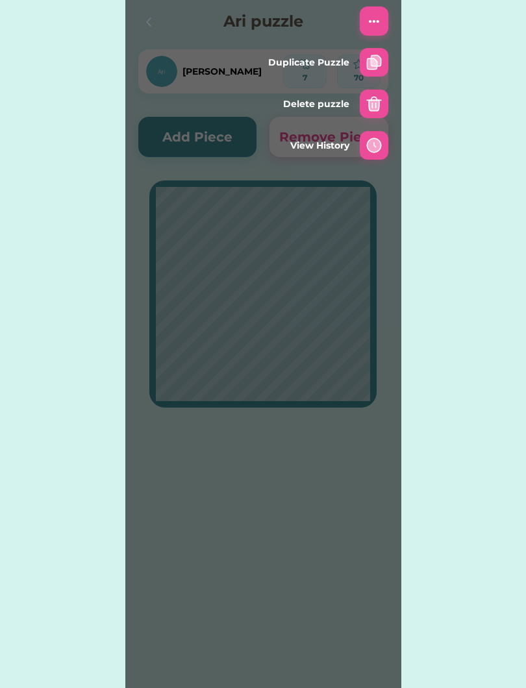
click at [373, 63] on img at bounding box center [374, 63] width 16 height 16
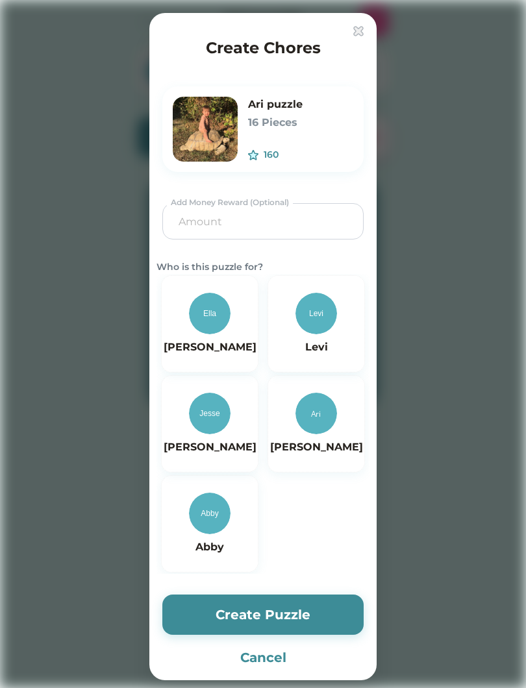
click at [323, 417] on img at bounding box center [316, 414] width 42 height 42
click at [259, 623] on button "Create Puzzle" at bounding box center [262, 615] width 201 height 40
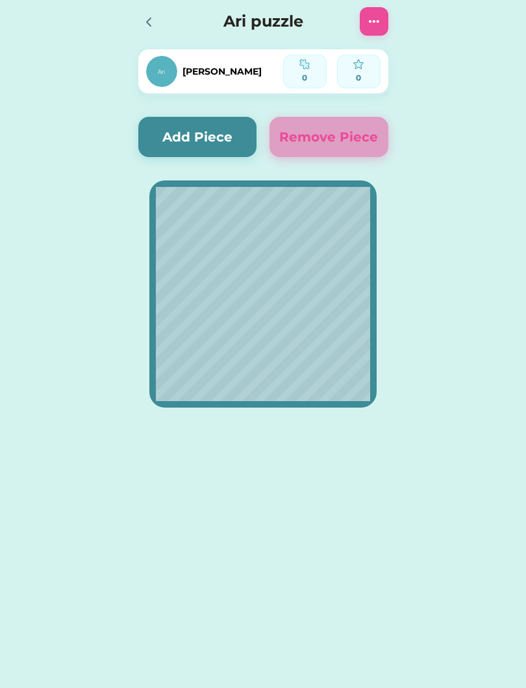
click at [160, 22] on div at bounding box center [152, 21] width 29 height 29
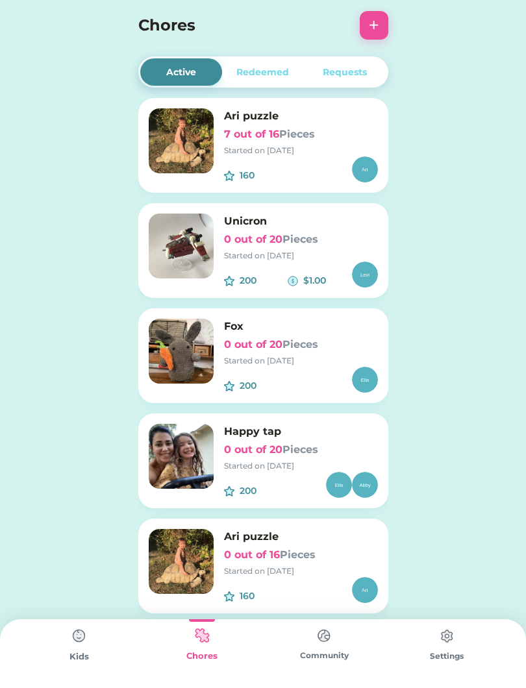
click at [294, 156] on div "Started on [DATE]" at bounding box center [301, 151] width 154 height 12
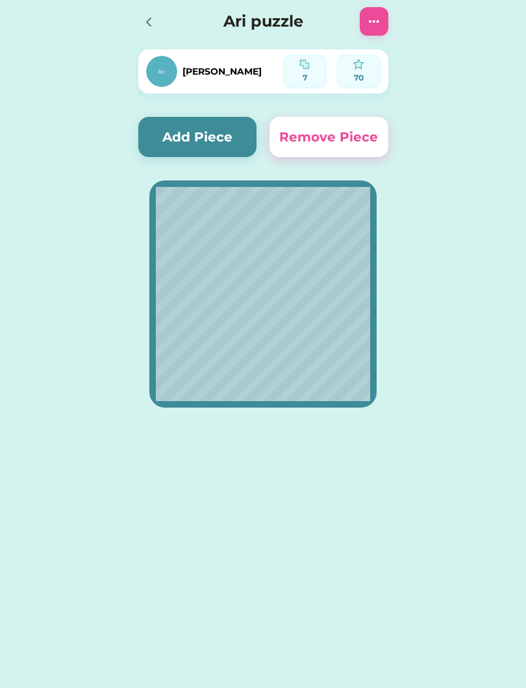
click at [366, 27] on img at bounding box center [374, 22] width 16 height 16
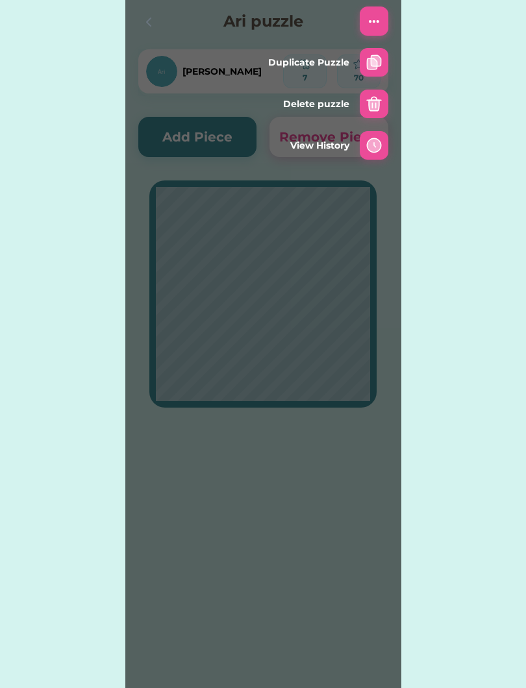
click at [377, 101] on img at bounding box center [374, 104] width 16 height 16
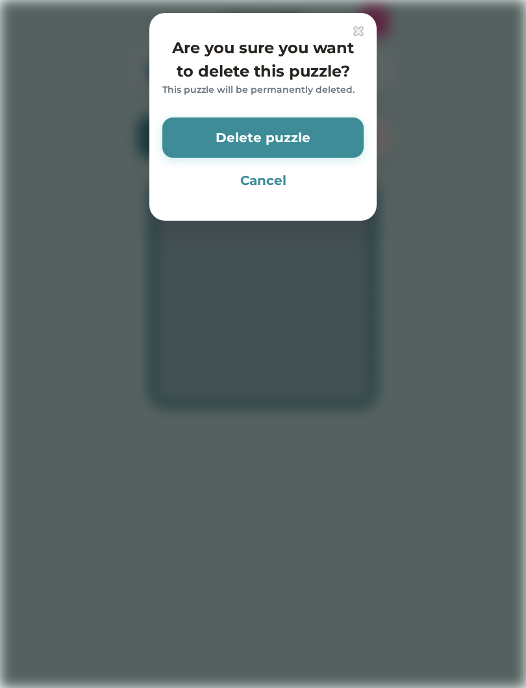
click at [300, 140] on button "Delete puzzle" at bounding box center [262, 137] width 201 height 40
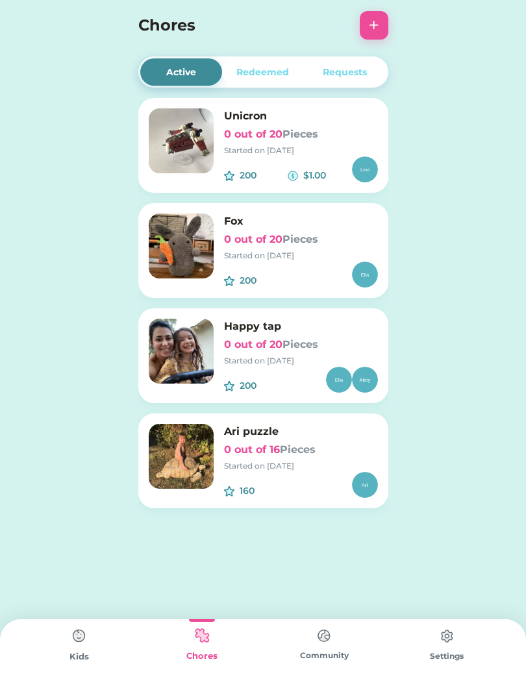
click at [375, 36] on button "+" at bounding box center [374, 25] width 29 height 29
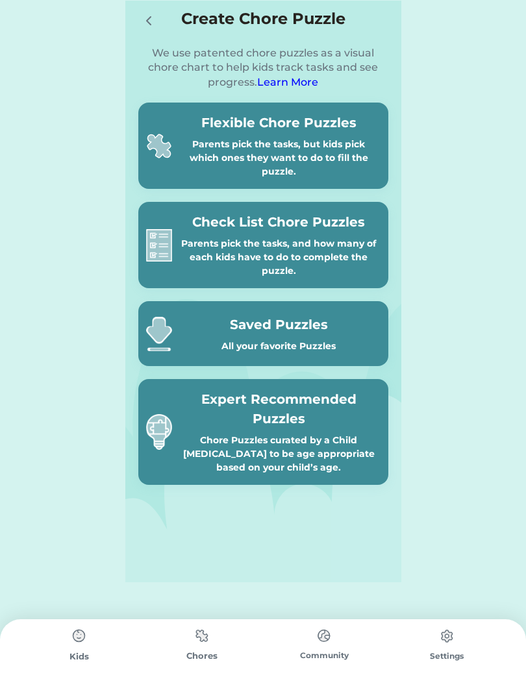
click at [309, 133] on div "Flexible Chore Puzzles Parents pick the tasks, but kids pick which ones they wa…" at bounding box center [278, 146] width 203 height 66
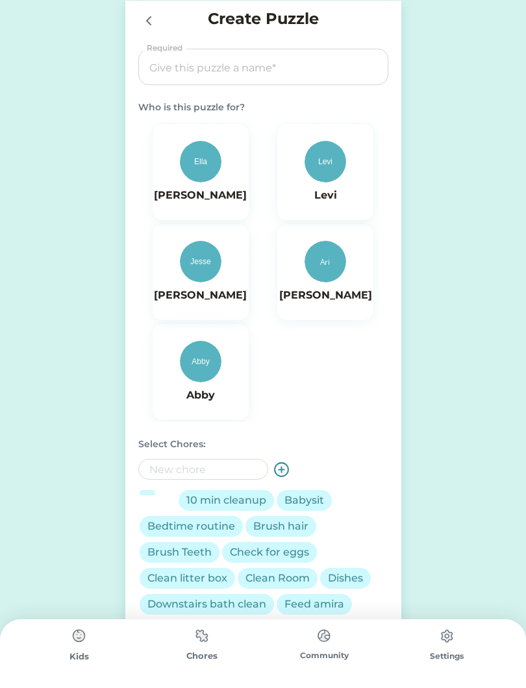
click at [301, 71] on input "input" at bounding box center [263, 67] width 241 height 36
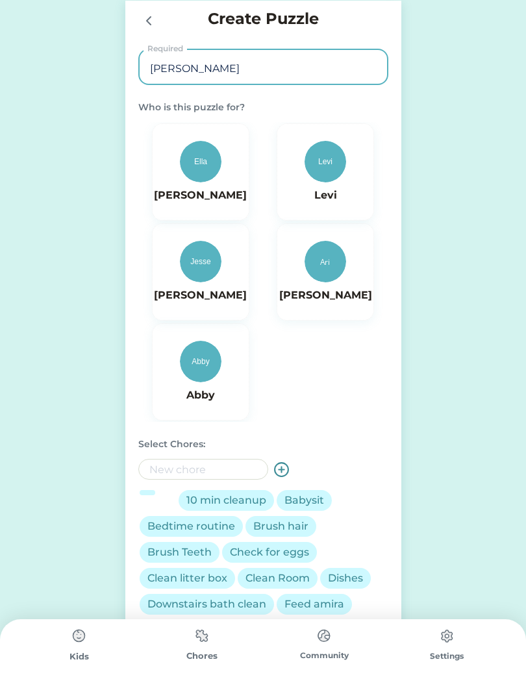
type input "[PERSON_NAME]"
click at [203, 278] on img at bounding box center [201, 262] width 42 height 42
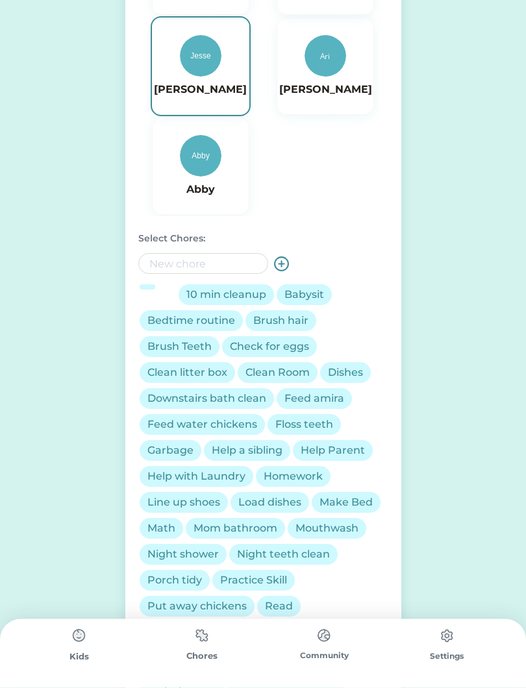
scroll to position [221, 0]
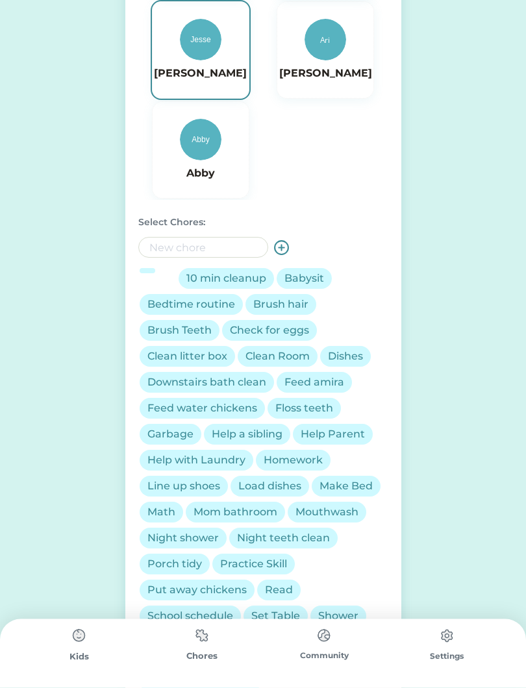
click at [193, 326] on div "Brush Teeth" at bounding box center [179, 331] width 64 height 16
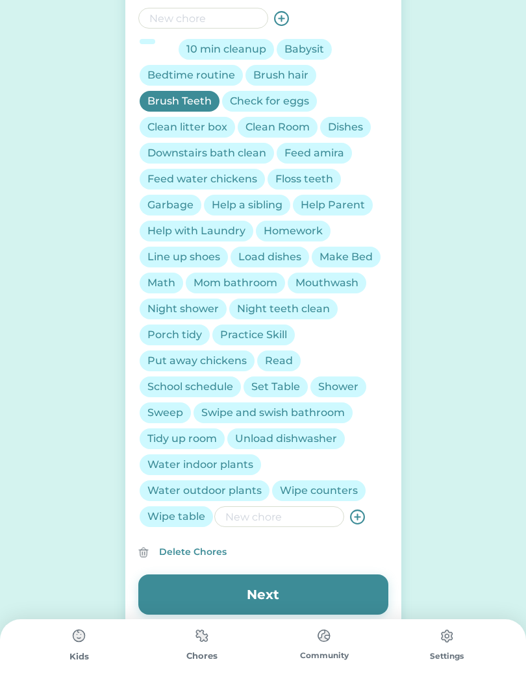
scroll to position [452, 0]
click at [202, 446] on div "Tidy up room" at bounding box center [182, 438] width 85 height 21
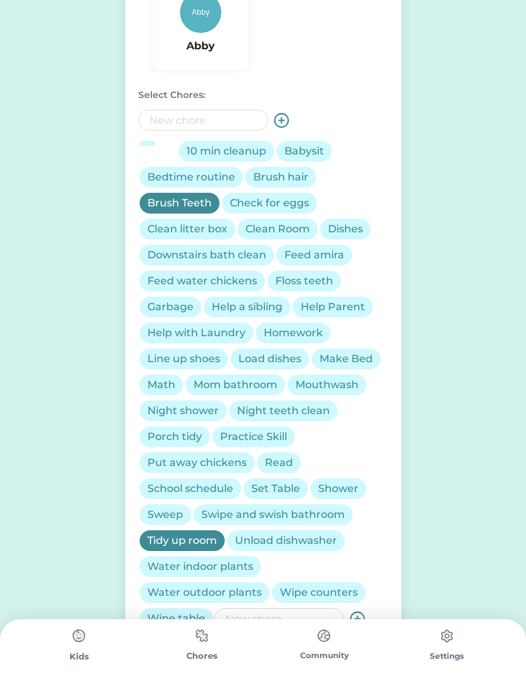
scroll to position [325, 0]
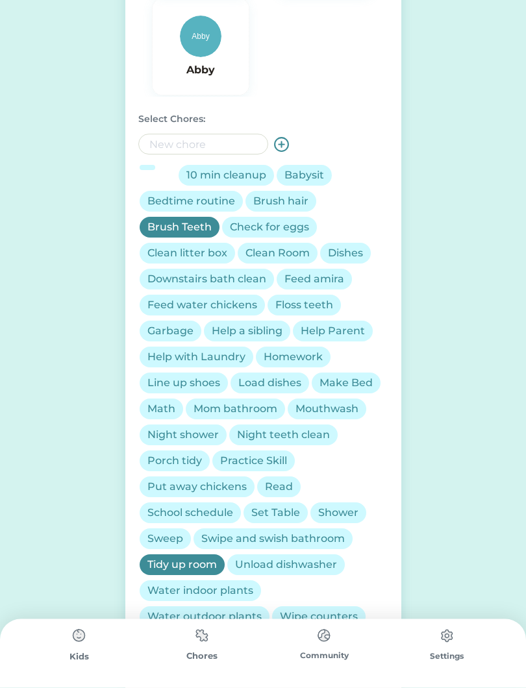
click at [315, 434] on div "Night teeth clean" at bounding box center [283, 436] width 93 height 16
click at [357, 375] on div "Make Bed" at bounding box center [346, 383] width 69 height 21
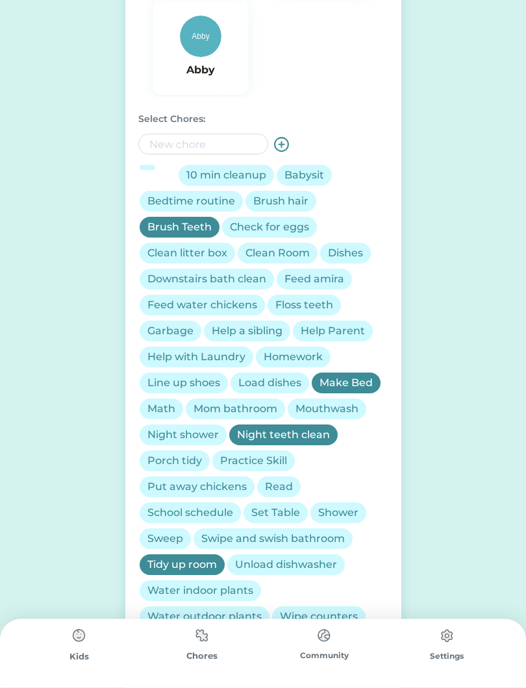
click at [200, 381] on div "Line up shoes" at bounding box center [183, 384] width 73 height 16
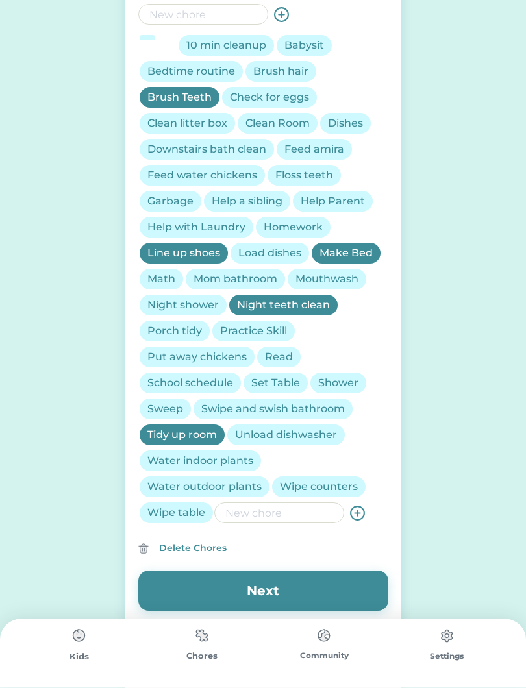
scroll to position [455, 0]
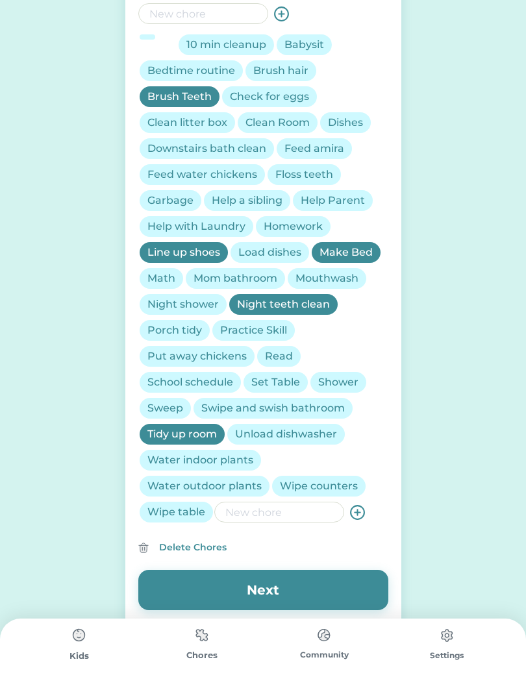
click at [265, 386] on div "Set Table" at bounding box center [275, 383] width 49 height 16
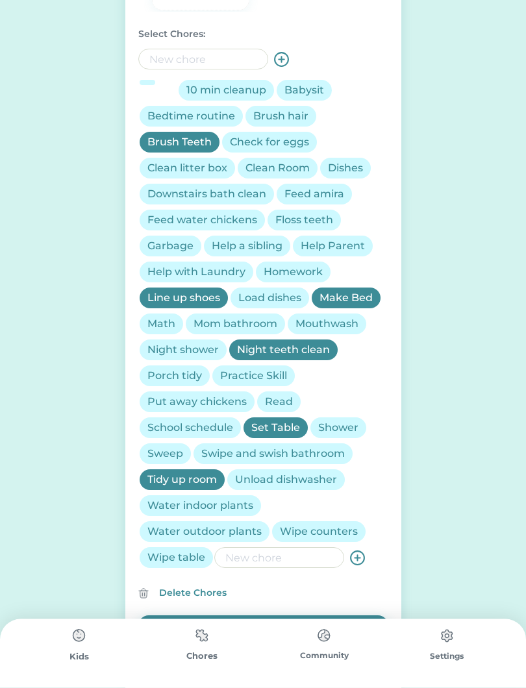
scroll to position [411, 0]
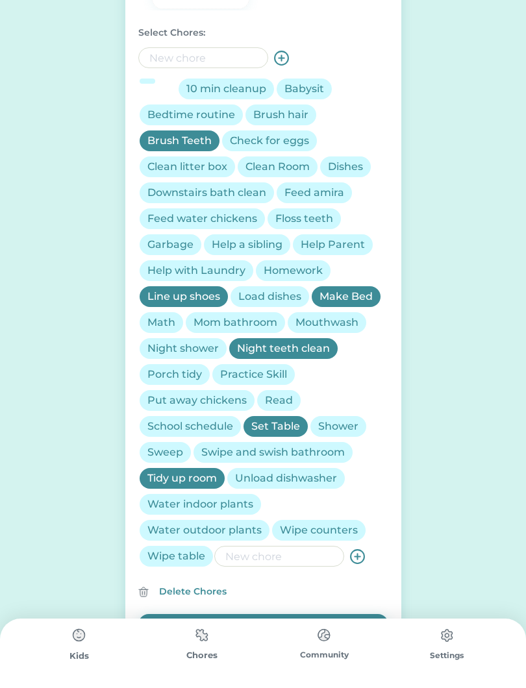
click at [269, 115] on div "Brush hair" at bounding box center [280, 116] width 55 height 16
click at [265, 556] on input "input" at bounding box center [279, 557] width 130 height 21
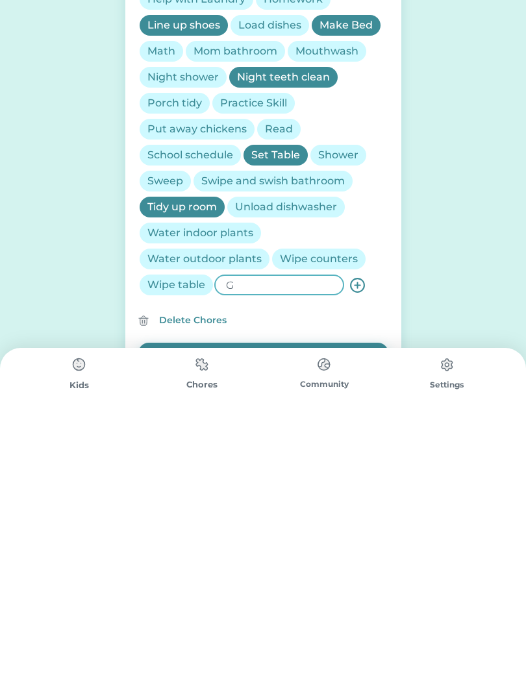
scroll to position [475, 0]
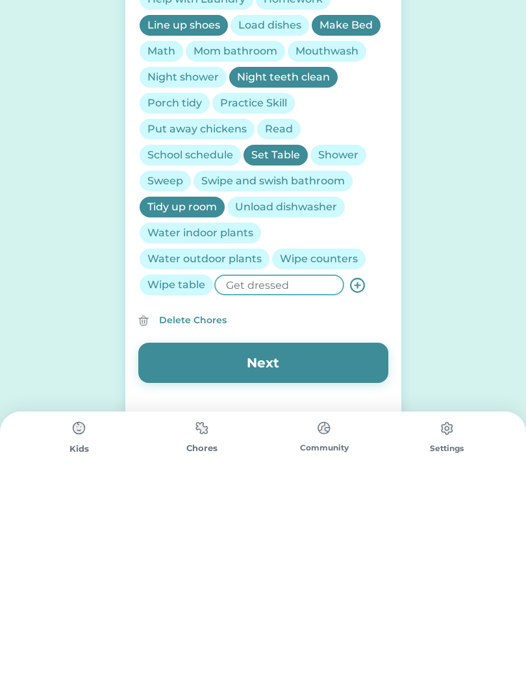
type input "Get dressed"
click at [355, 485] on icon at bounding box center [357, 493] width 16 height 16
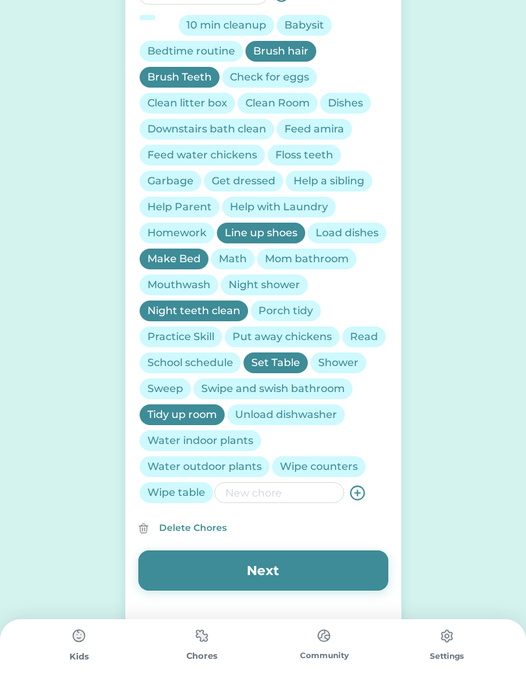
click at [343, 362] on div "Shower" at bounding box center [338, 363] width 40 height 16
click at [238, 182] on div "Get dressed" at bounding box center [244, 181] width 64 height 16
click at [275, 572] on button "Next" at bounding box center [263, 570] width 250 height 40
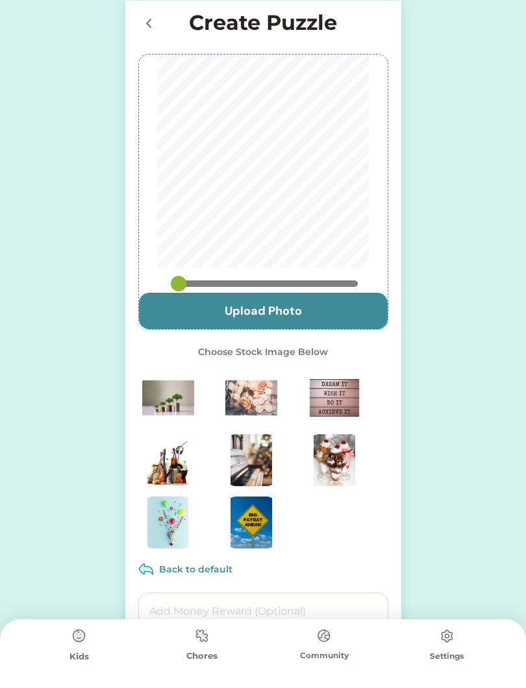
click at [325, 311] on input "file" at bounding box center [263, 311] width 249 height 36
type input "C:\fakepath\IMG_5564.jpeg"
type input "0.7333"
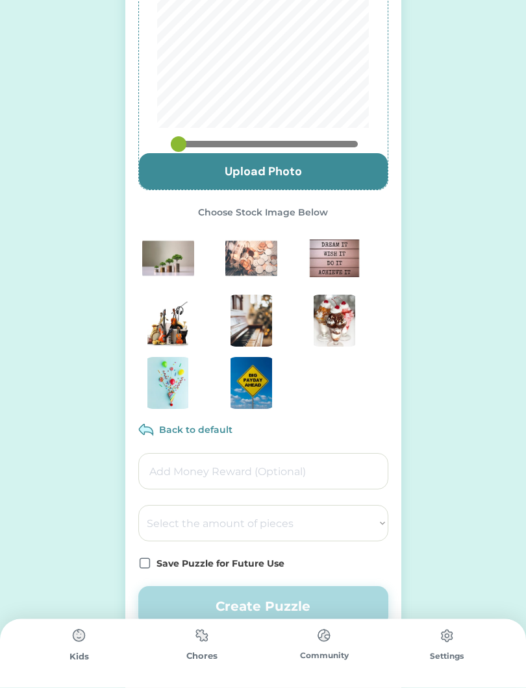
scroll to position [175, 0]
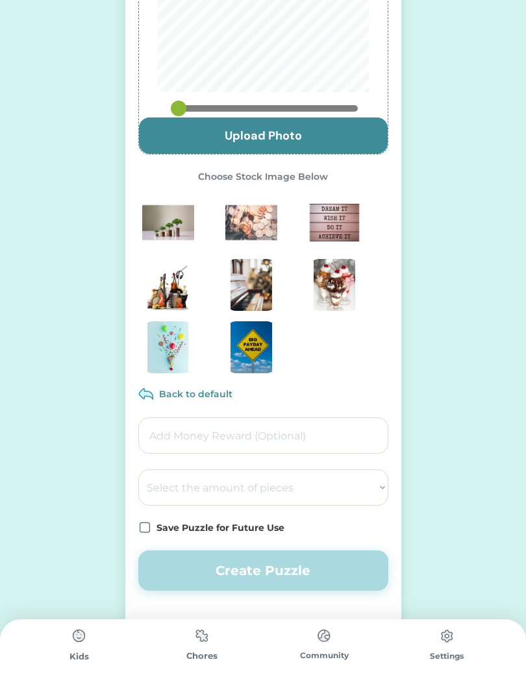
click at [360, 493] on select "Select the amount of pieces 4 6 8 9 10 12 14 15 16 18 20 21 24 25 28 30 32 35 3…" at bounding box center [263, 487] width 250 height 36
select select ""1348695171700984260__LOOKUP__1686212359594x704083706728818400""
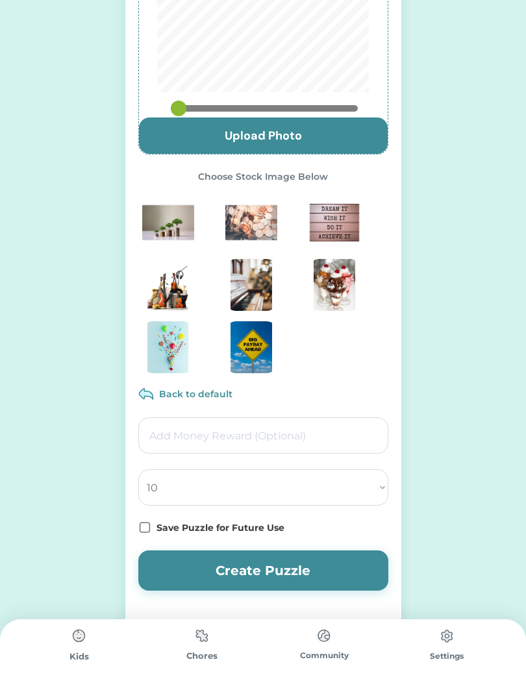
click at [150, 526] on icon at bounding box center [144, 527] width 13 height 13
click at [236, 572] on button "Create Puzzle" at bounding box center [263, 570] width 250 height 40
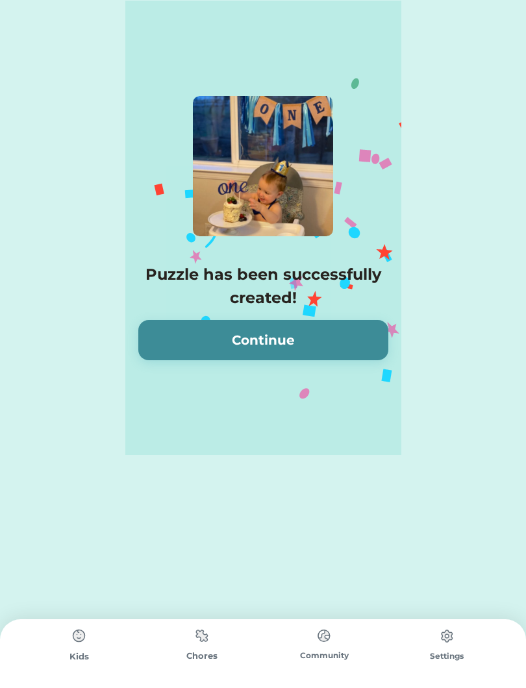
click at [338, 343] on button "Continue" at bounding box center [263, 340] width 250 height 40
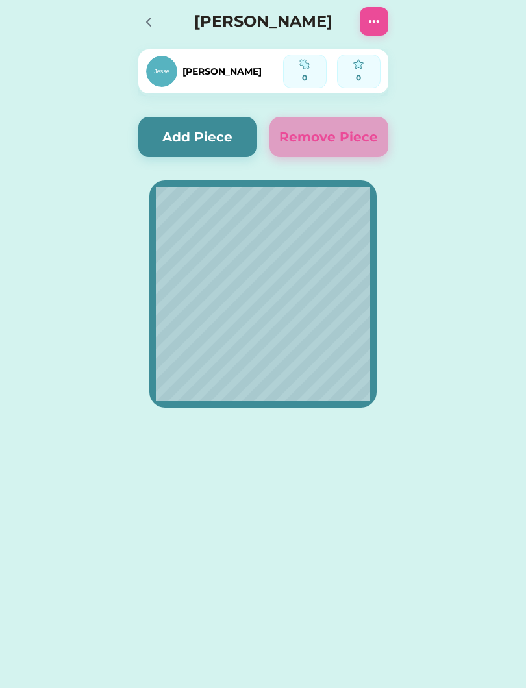
click at [215, 539] on div "Active Redeemed Requests Unicron 0 out of 20 Pieces Started on 8/22/25 200 $1.0…" at bounding box center [263, 344] width 526 height 688
click at [134, 566] on div "Active Redeemed Requests Unicron 0 out of 20 Pieces Started on 8/22/25 200 $1.0…" at bounding box center [263, 344] width 526 height 688
click at [151, 8] on div at bounding box center [152, 21] width 29 height 29
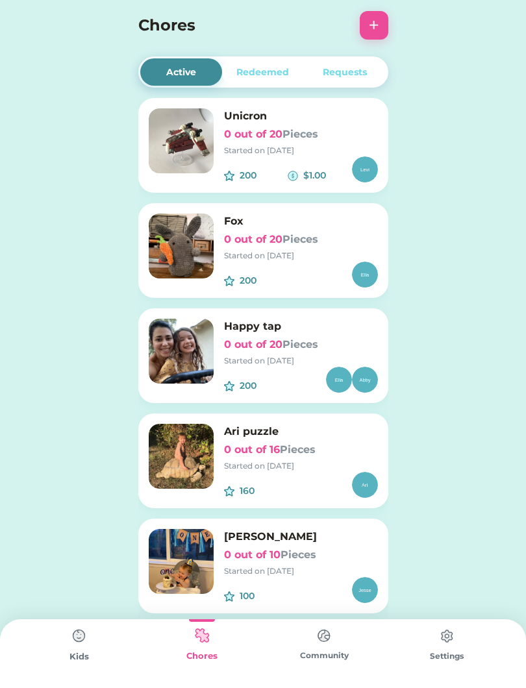
scroll to position [14, 0]
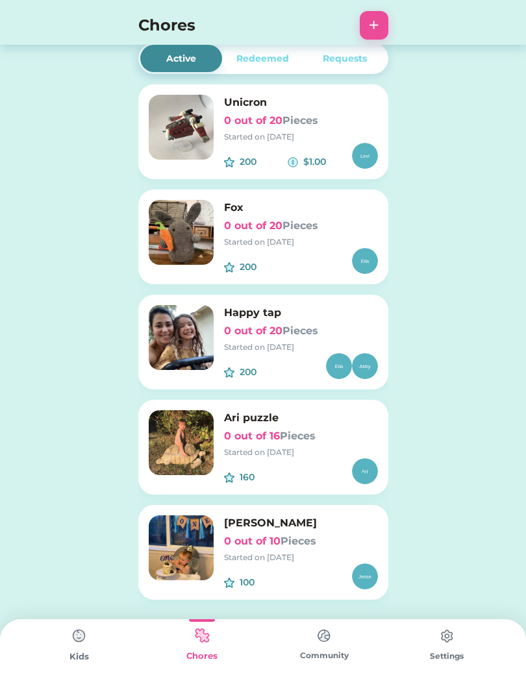
click at [80, 641] on img at bounding box center [79, 636] width 26 height 26
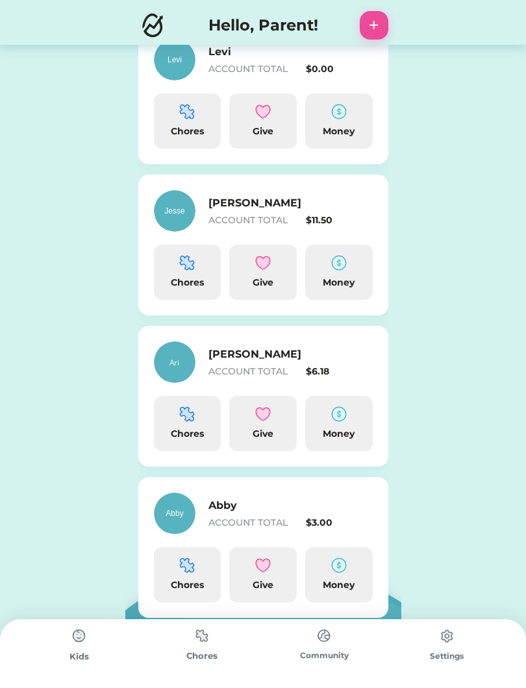
scroll to position [375, 0]
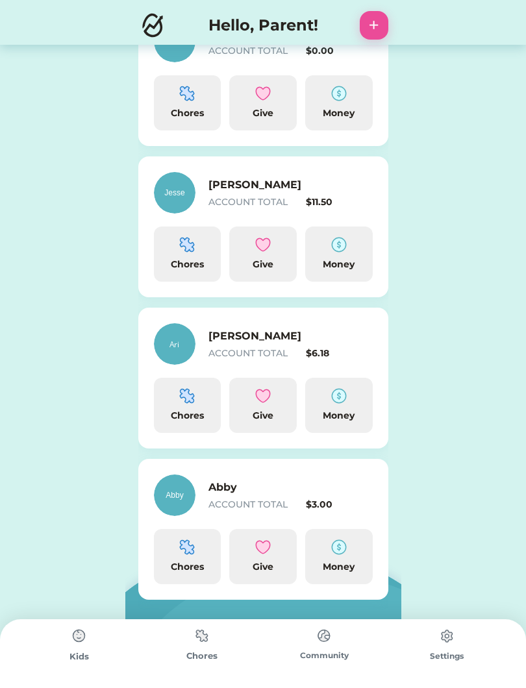
click at [172, 565] on div "Chores" at bounding box center [187, 567] width 57 height 14
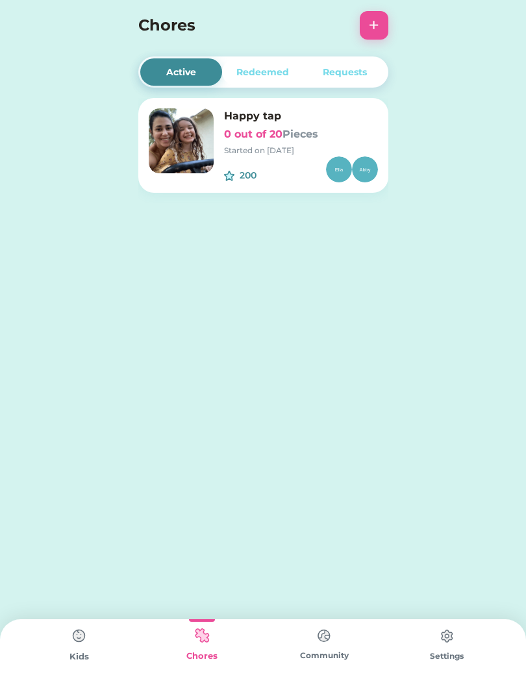
click at [222, 164] on div "Happy tap 0 out of 20 Pieces Started on [DATE] 200 $" at bounding box center [263, 145] width 250 height 95
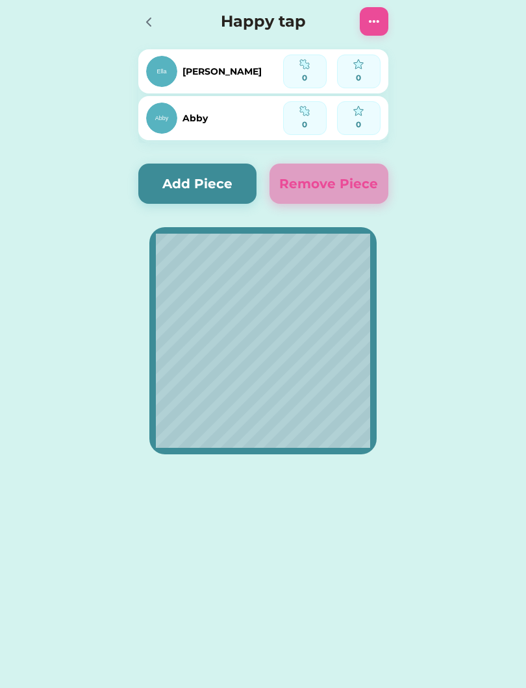
click at [223, 181] on button "Add Piece" at bounding box center [197, 184] width 119 height 40
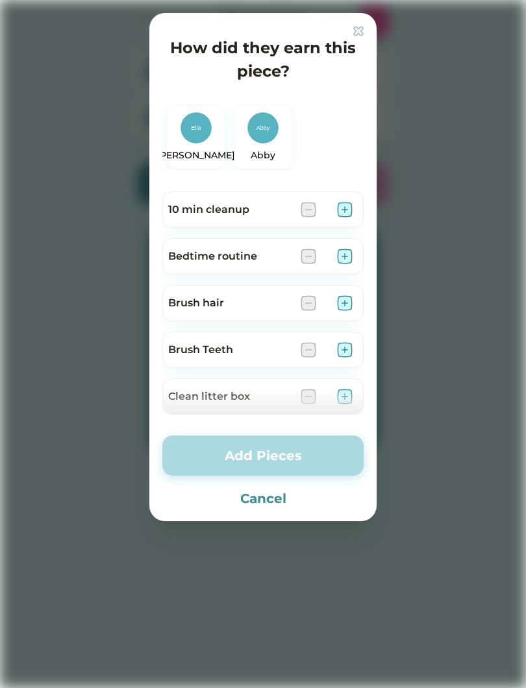
click at [262, 131] on img at bounding box center [262, 127] width 31 height 31
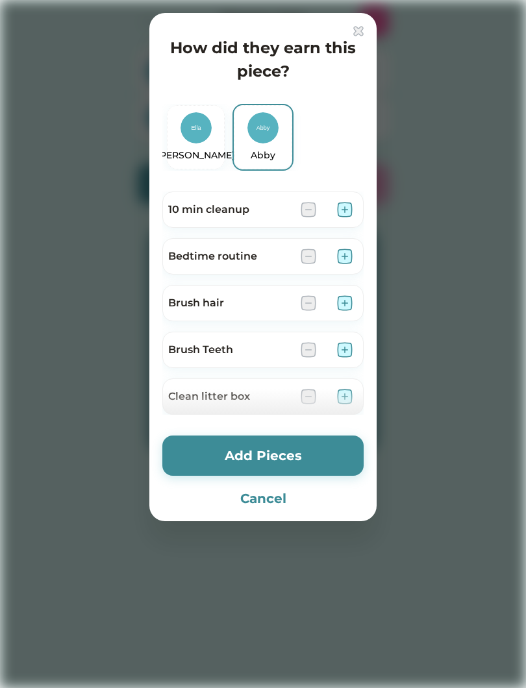
click at [342, 299] on img at bounding box center [345, 303] width 16 height 16
click at [351, 344] on img at bounding box center [345, 350] width 16 height 16
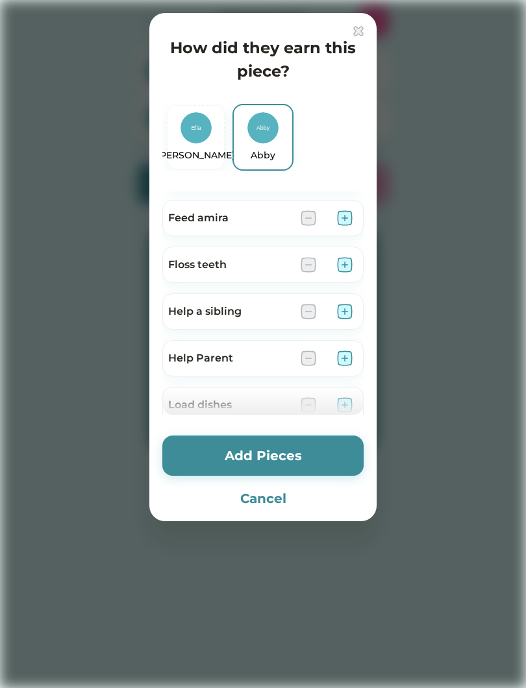
scroll to position [206, 0]
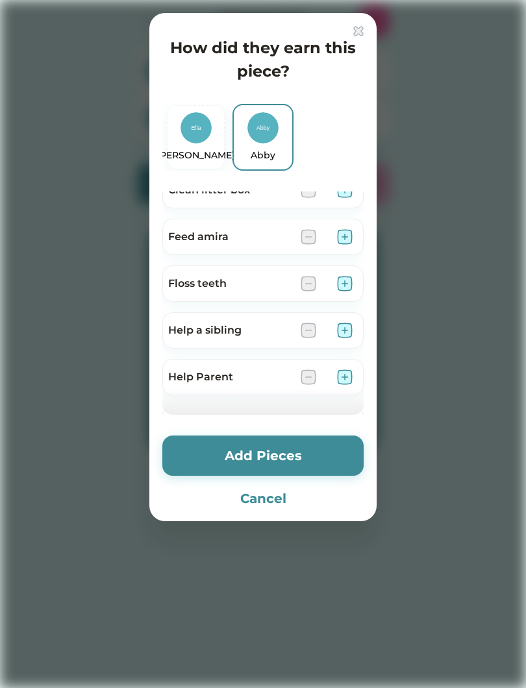
click at [347, 233] on img at bounding box center [345, 237] width 16 height 16
click at [351, 277] on img at bounding box center [345, 284] width 16 height 16
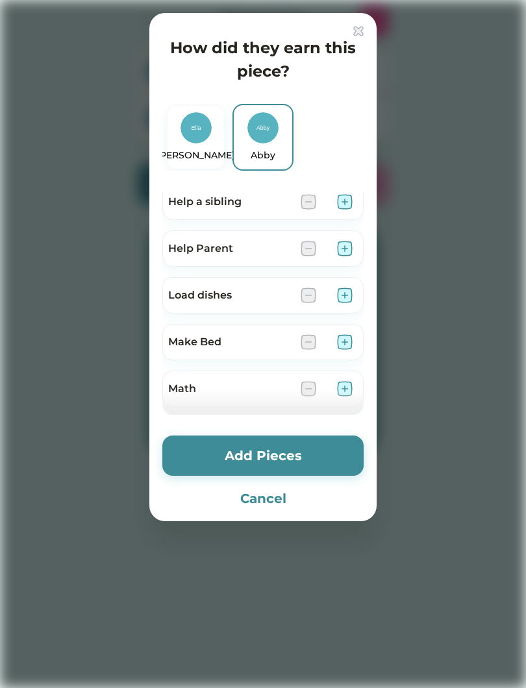
scroll to position [338, 0]
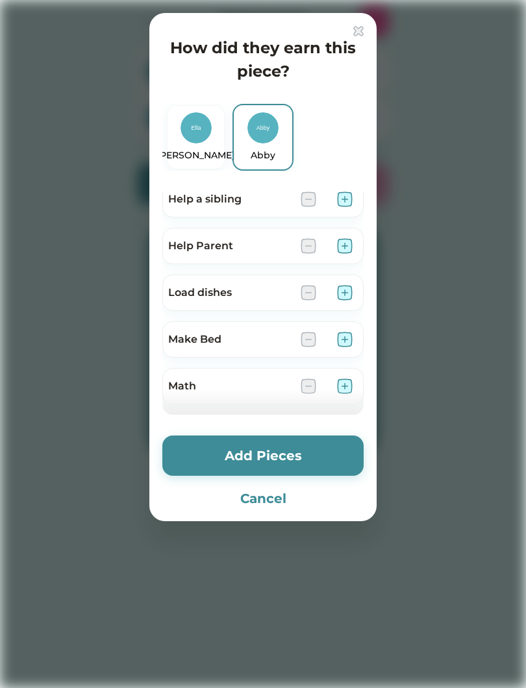
click at [350, 286] on img at bounding box center [345, 293] width 16 height 16
click at [346, 339] on img at bounding box center [345, 340] width 16 height 16
click at [197, 383] on input "input" at bounding box center [252, 378] width 180 height 21
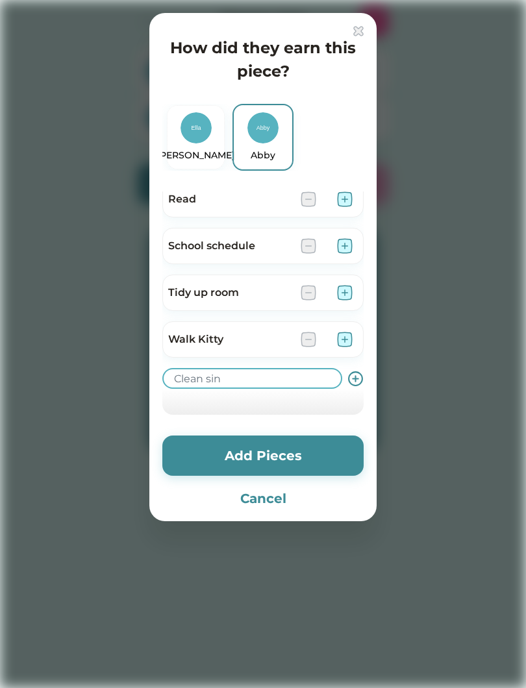
type input "Clean sink"
click at [355, 378] on use at bounding box center [356, 379] width 14 height 14
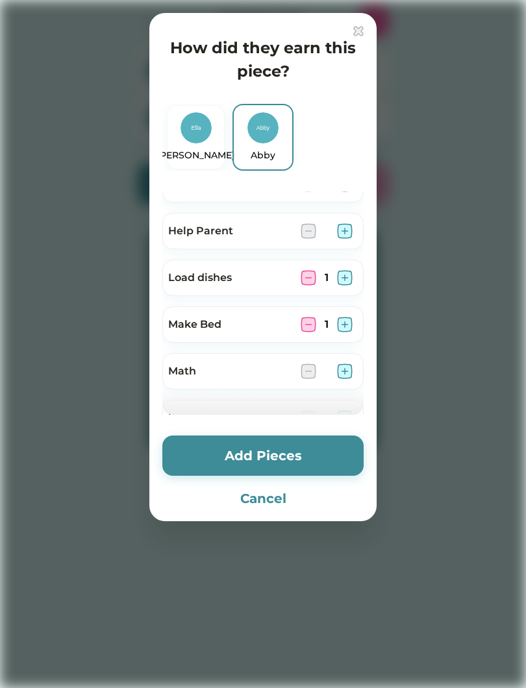
scroll to position [234, 0]
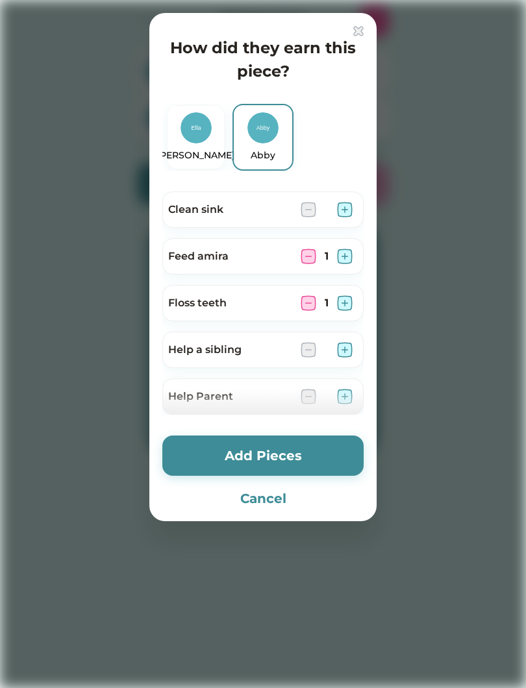
click at [339, 208] on img at bounding box center [345, 210] width 16 height 16
click at [308, 458] on button "Add Pieces" at bounding box center [262, 456] width 201 height 40
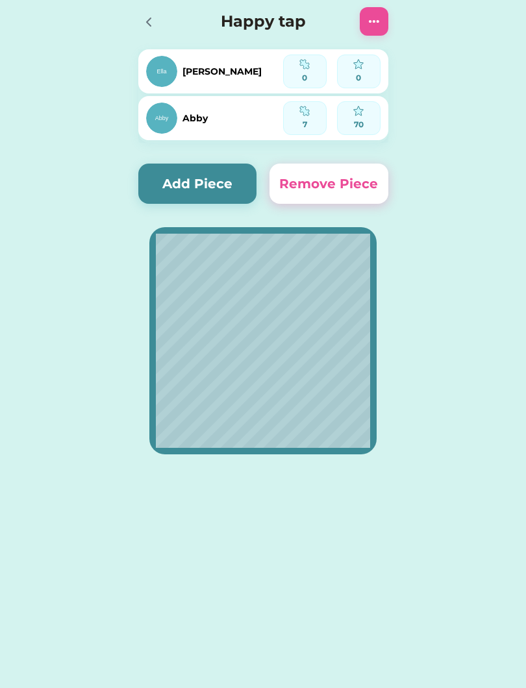
click at [164, 181] on button "Add Piece" at bounding box center [197, 184] width 119 height 40
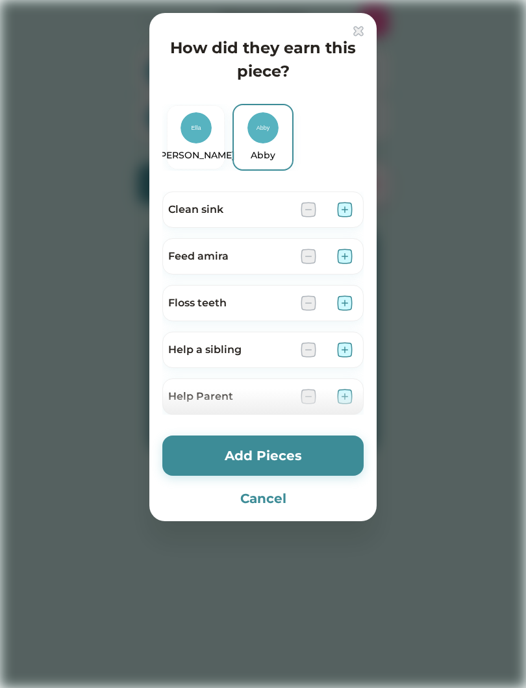
click at [138, 274] on div at bounding box center [263, 344] width 526 height 688
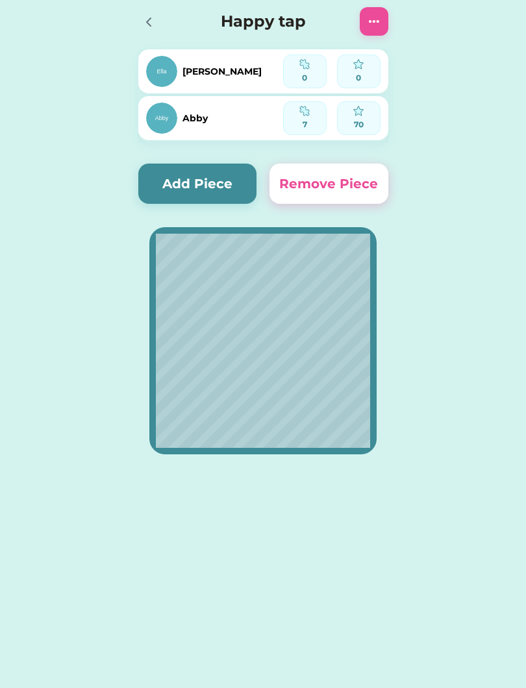
click at [178, 177] on button "Add Piece" at bounding box center [197, 184] width 119 height 40
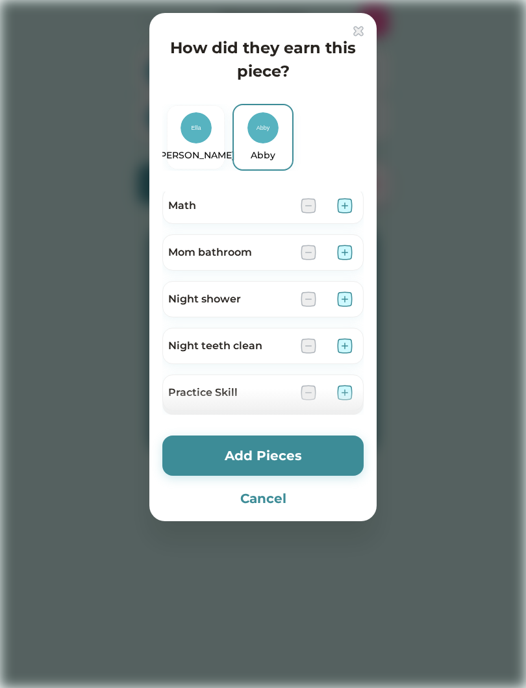
scroll to position [566, 0]
click at [147, 344] on div at bounding box center [263, 344] width 526 height 688
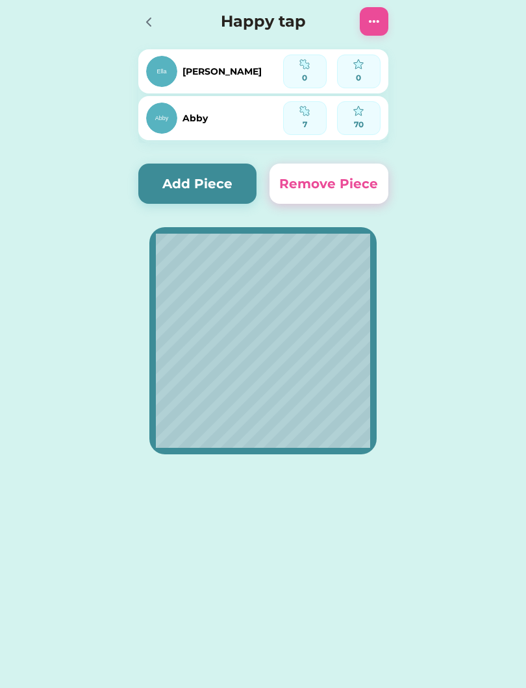
click at [178, 167] on button "Add Piece" at bounding box center [197, 184] width 119 height 40
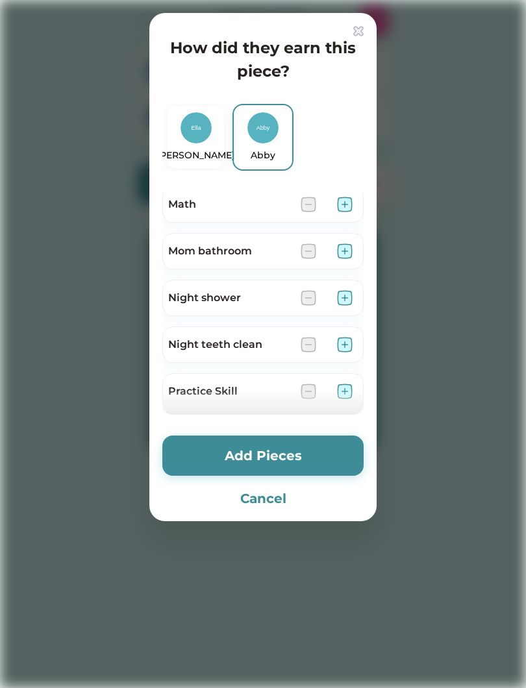
click at [341, 339] on img at bounding box center [345, 345] width 16 height 16
click at [302, 338] on img at bounding box center [309, 345] width 16 height 16
click at [302, 337] on img at bounding box center [309, 345] width 16 height 16
click at [147, 354] on div at bounding box center [263, 344] width 526 height 688
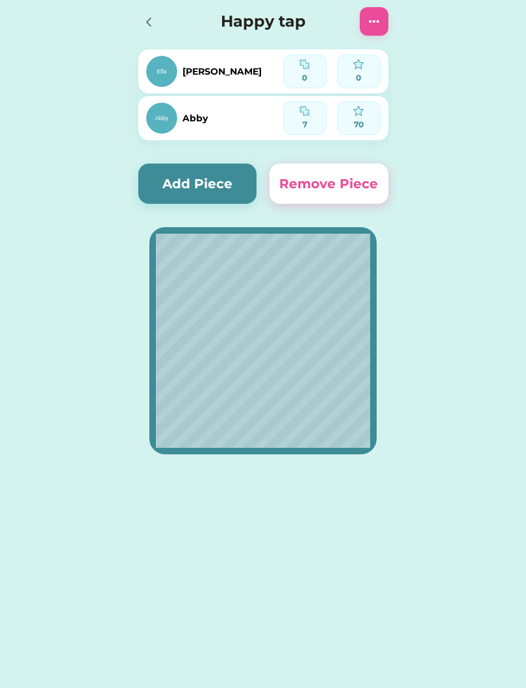
click at [132, 29] on div "Happy tap" at bounding box center [263, 22] width 276 height 42
click at [143, 31] on div at bounding box center [147, 21] width 19 height 19
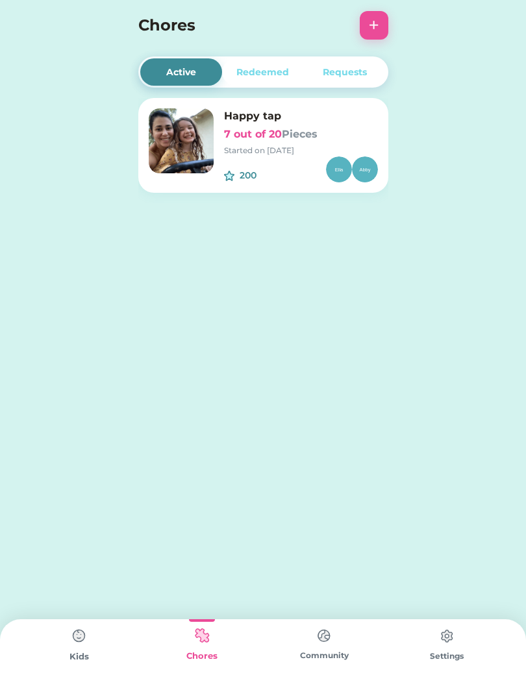
click at [134, 25] on div "Chores +" at bounding box center [263, 25] width 276 height 29
click at [164, 31] on h4 "Chores" at bounding box center [245, 25] width 215 height 23
click at [71, 665] on div "Kids" at bounding box center [79, 653] width 123 height 69
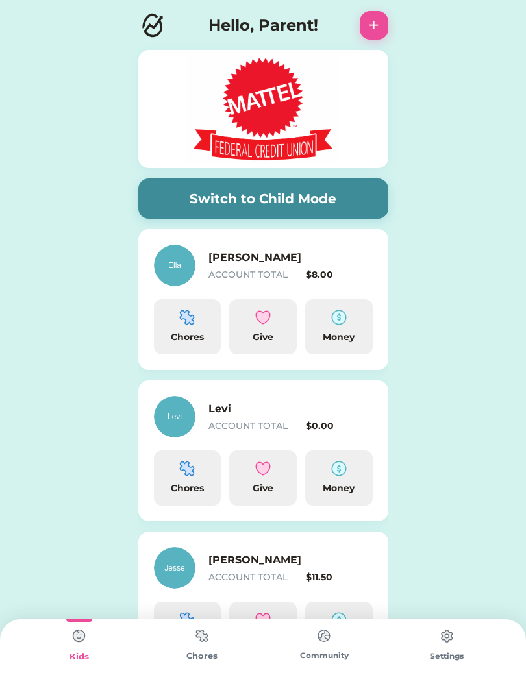
click at [71, 647] on img at bounding box center [79, 636] width 26 height 26
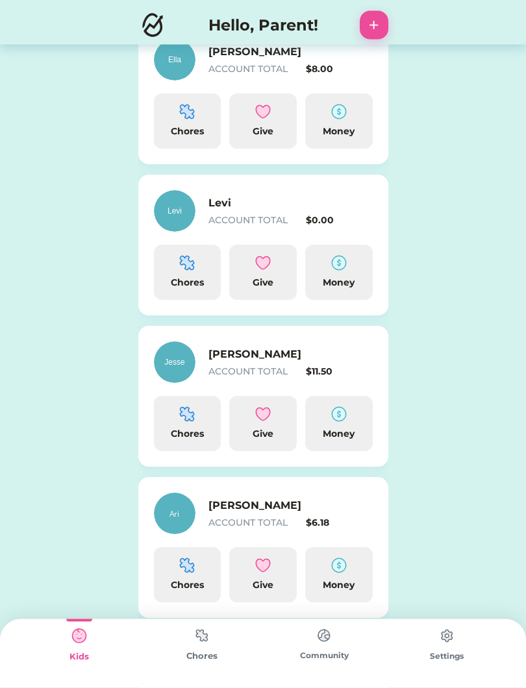
scroll to position [211, 0]
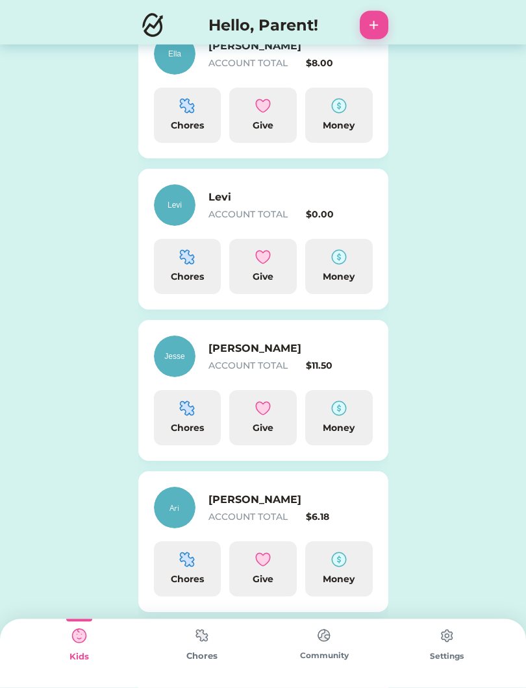
click at [168, 346] on img at bounding box center [175, 357] width 42 height 42
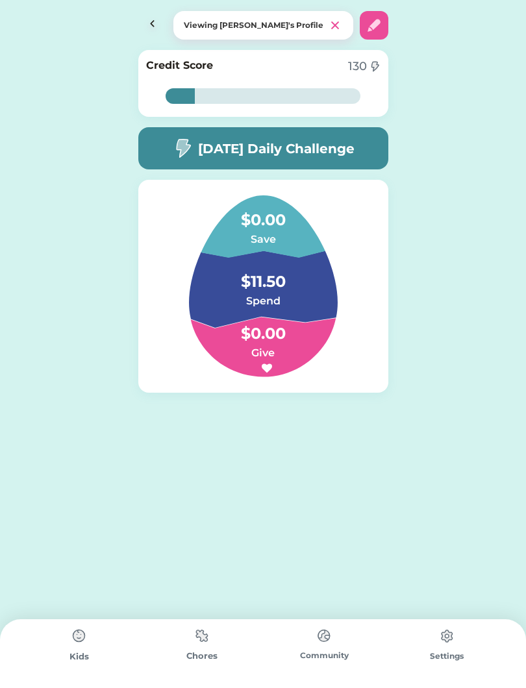
click at [151, 23] on img at bounding box center [152, 25] width 29 height 29
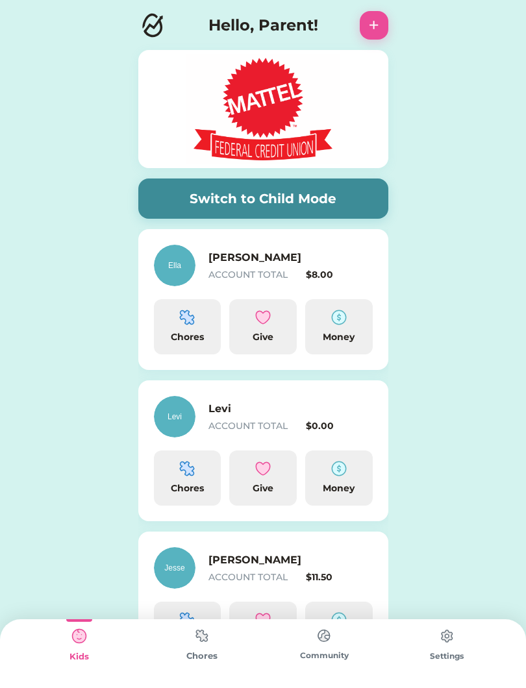
click at [160, 534] on div "[PERSON_NAME] ACCOUNT TOTAL $11.50 Chores Give Money" at bounding box center [263, 602] width 250 height 141
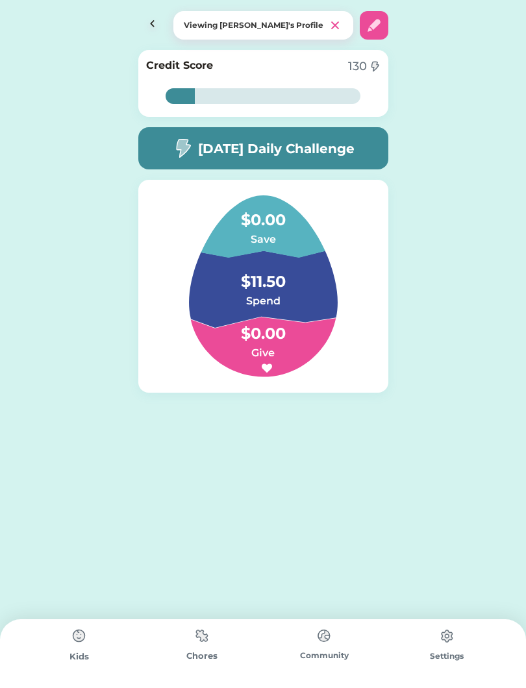
click at [152, 19] on img at bounding box center [152, 25] width 29 height 29
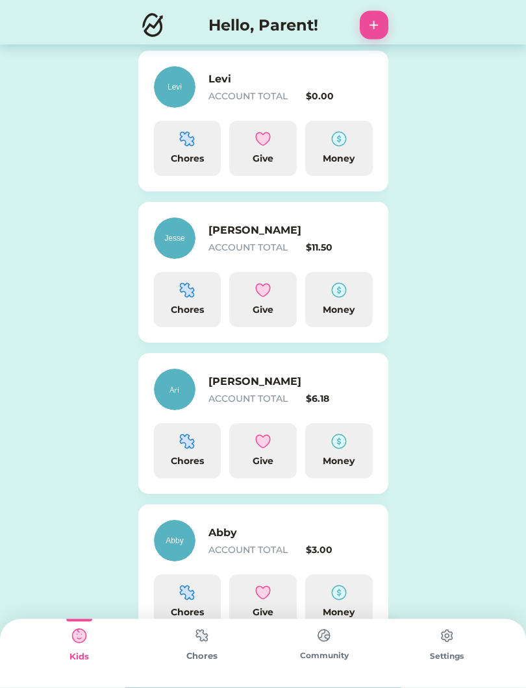
scroll to position [330, 0]
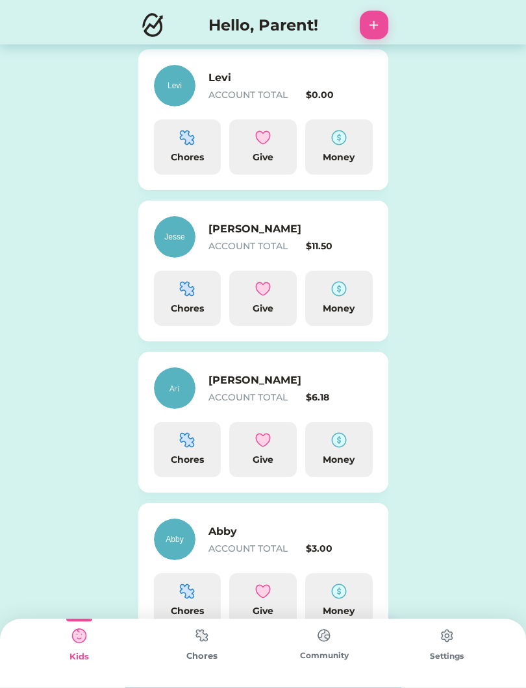
click at [188, 446] on img at bounding box center [187, 441] width 16 height 16
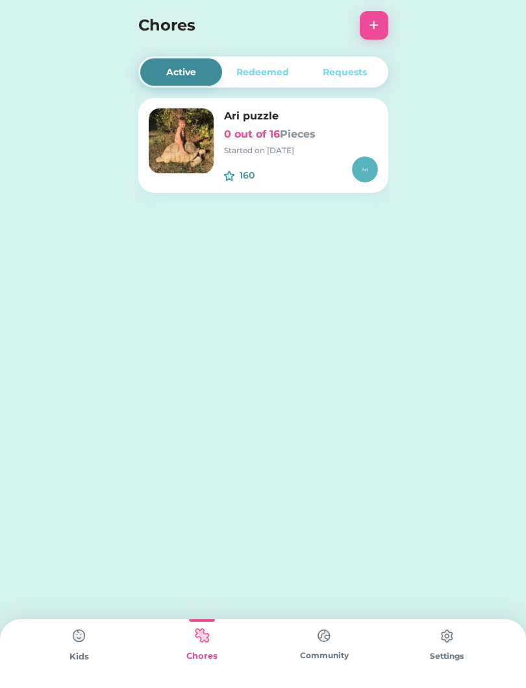
click at [73, 648] on img at bounding box center [79, 636] width 26 height 26
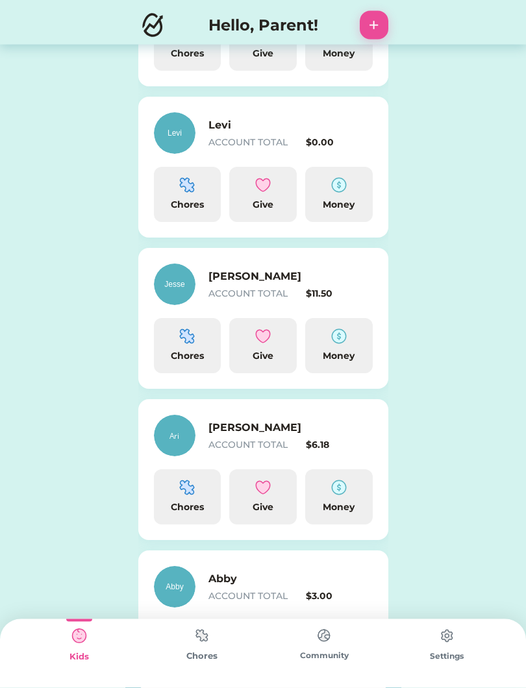
scroll to position [375, 0]
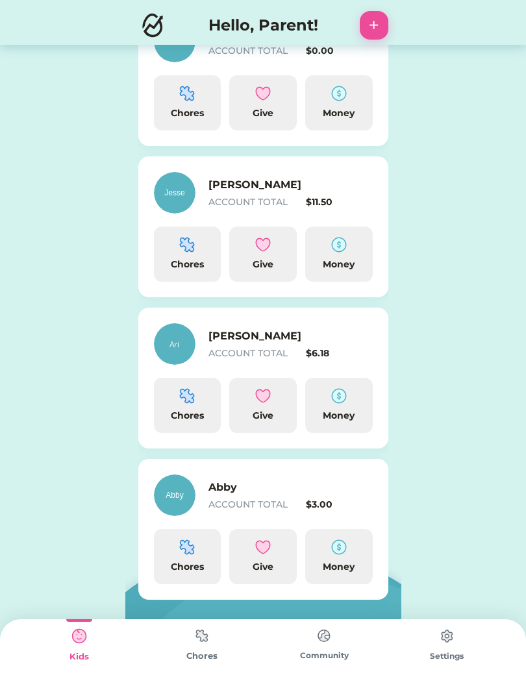
click at [184, 554] on img at bounding box center [187, 547] width 16 height 16
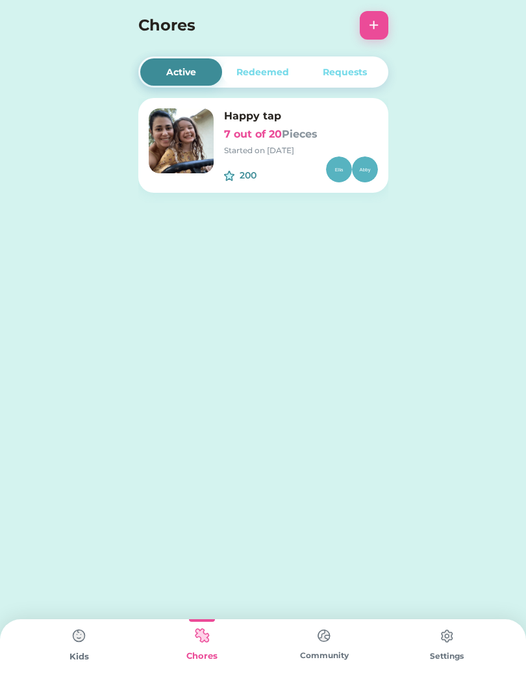
click at [345, 169] on img at bounding box center [339, 169] width 26 height 26
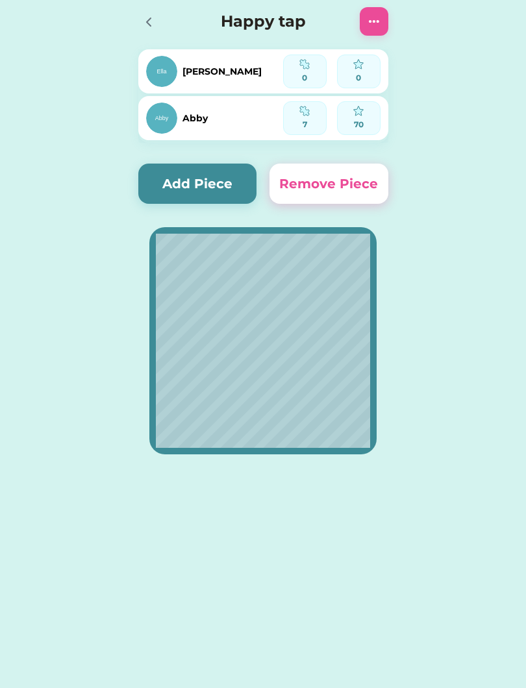
click at [227, 62] on div "[PERSON_NAME]" at bounding box center [214, 72] width 137 height 34
click at [167, 75] on img at bounding box center [161, 71] width 31 height 31
click at [204, 184] on button "Add Piece" at bounding box center [197, 184] width 119 height 40
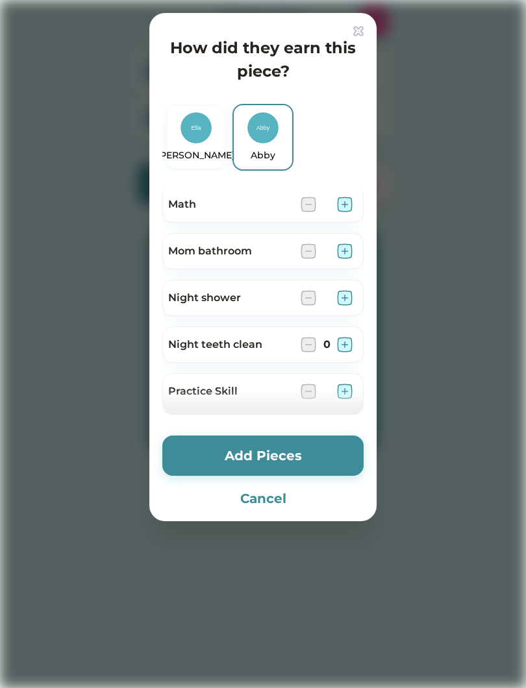
click at [194, 136] on img at bounding box center [195, 127] width 31 height 31
click at [256, 121] on img at bounding box center [262, 127] width 31 height 31
click at [64, 501] on div at bounding box center [263, 344] width 526 height 688
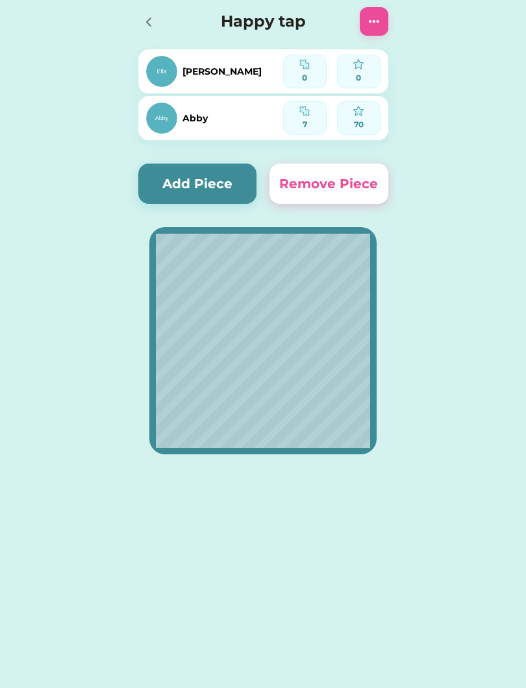
click at [77, 674] on div "Active Redeemed Requests Happy tap 7 out of 20 Pieces Started on [DATE] 200 $ F…" at bounding box center [263, 344] width 526 height 688
click at [141, 27] on icon at bounding box center [149, 22] width 16 height 16
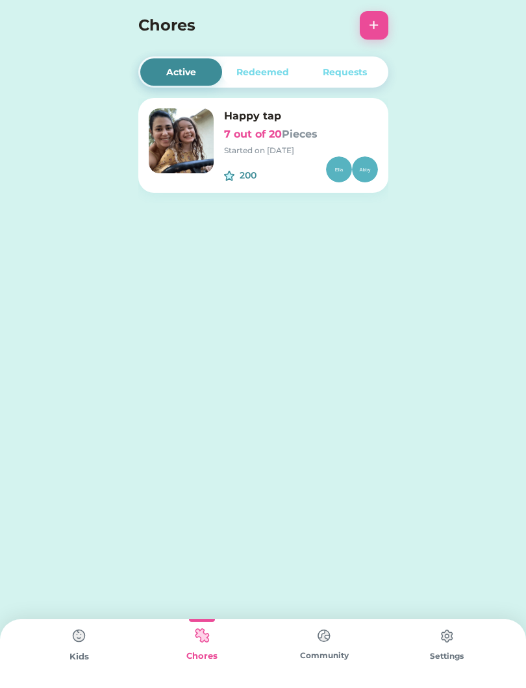
click at [76, 646] on img at bounding box center [79, 636] width 26 height 26
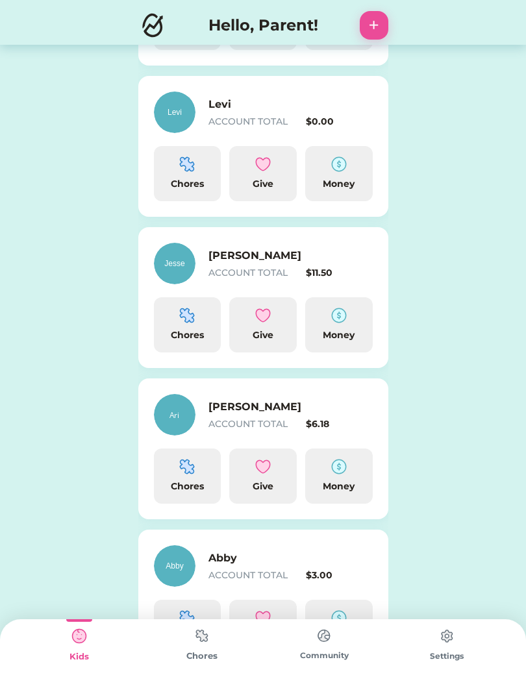
scroll to position [375, 0]
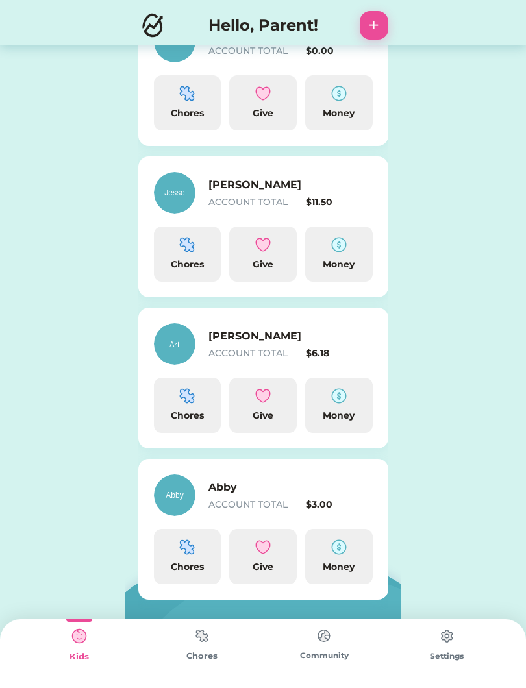
click at [256, 360] on div "Ari ACCOUNT TOTAL $6.18" at bounding box center [263, 344] width 219 height 42
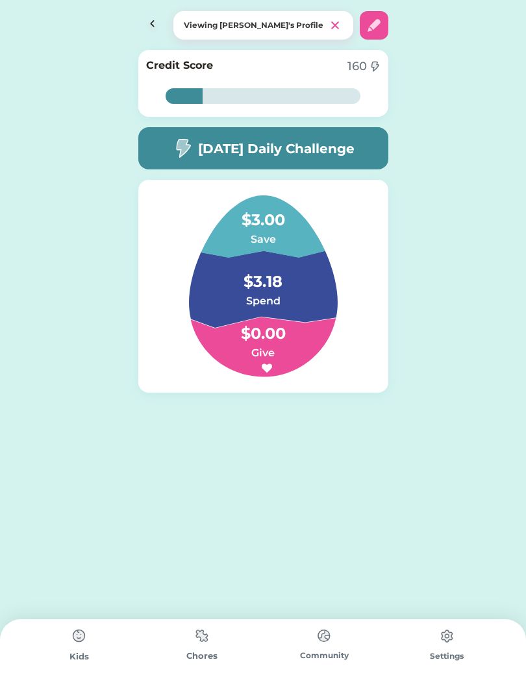
click at [195, 641] on img at bounding box center [202, 635] width 26 height 25
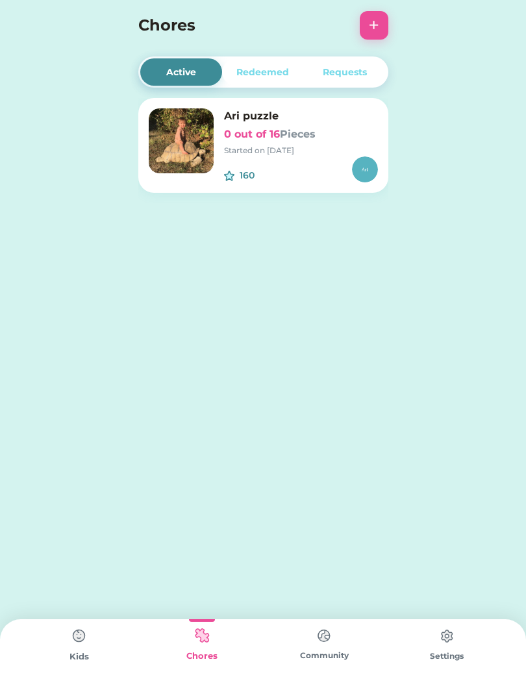
click at [199, 121] on img at bounding box center [181, 140] width 65 height 65
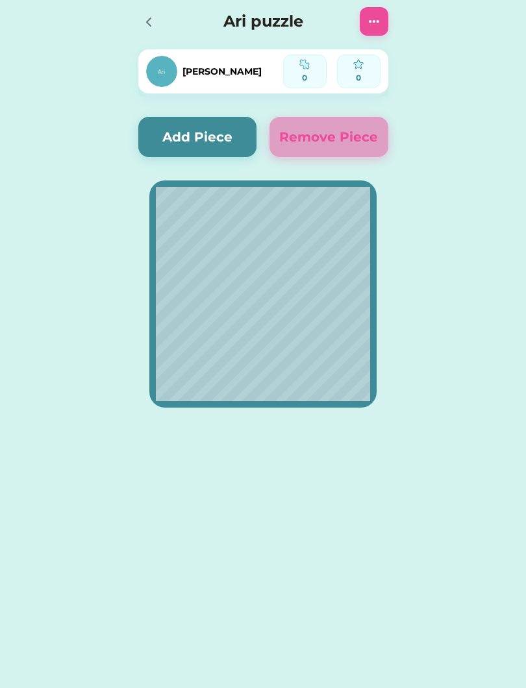
click at [517, 392] on div "Active Redeemed Requests Ari puzzle 0 out of 16 Pieces Started on [DATE] 160 $ …" at bounding box center [263, 227] width 526 height 454
click at [178, 139] on button "Add Piece" at bounding box center [197, 137] width 119 height 40
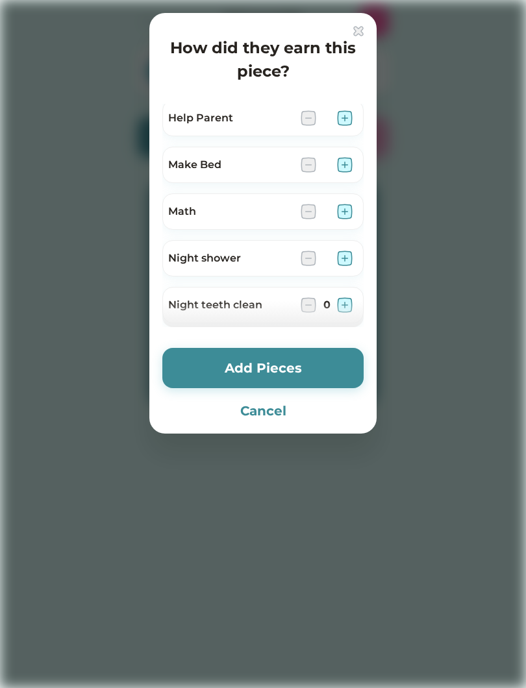
scroll to position [325, 0]
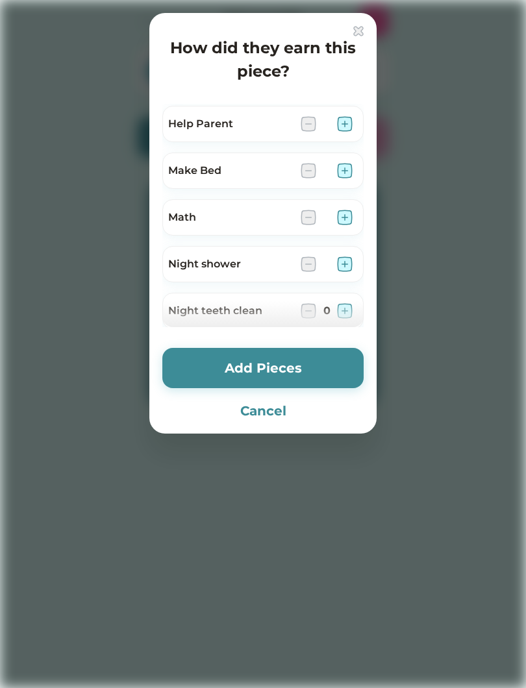
click at [341, 177] on img at bounding box center [345, 171] width 16 height 16
click at [160, 175] on div "How did they earn this piece? [PERSON_NAME] [PERSON_NAME] 10 min cleanup Bedtim…" at bounding box center [262, 223] width 227 height 421
click at [344, 118] on img at bounding box center [345, 124] width 16 height 16
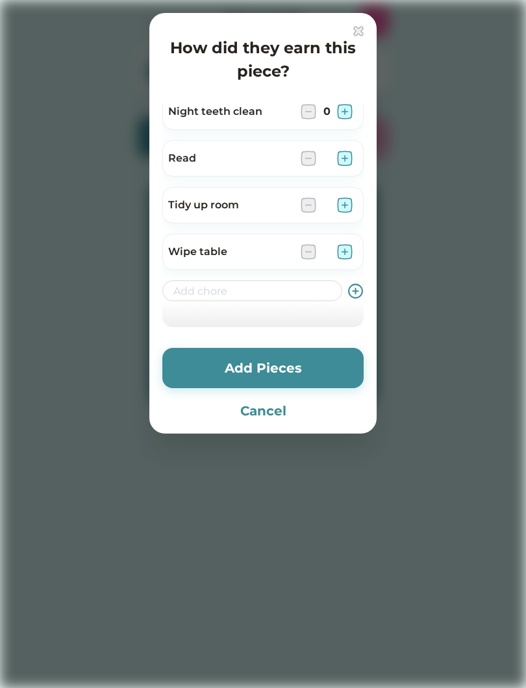
scroll to position [524, 0]
click at [353, 245] on div "Wipe table" at bounding box center [262, 252] width 201 height 36
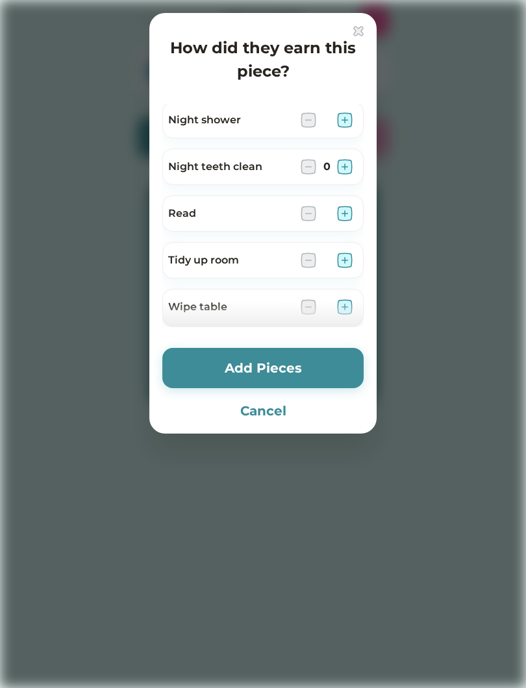
scroll to position [473, 0]
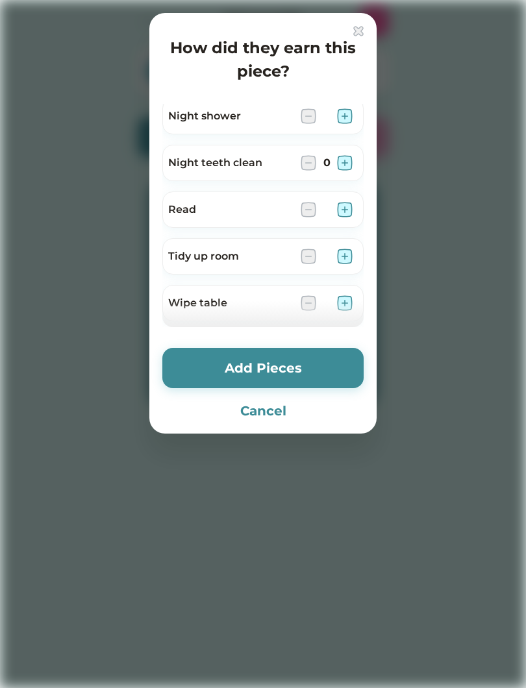
click at [349, 253] on img at bounding box center [345, 257] width 16 height 16
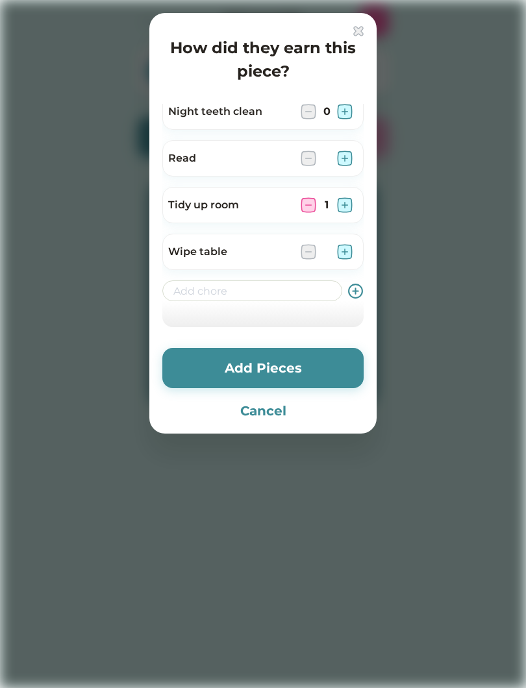
click at [350, 289] on icon at bounding box center [355, 291] width 16 height 16
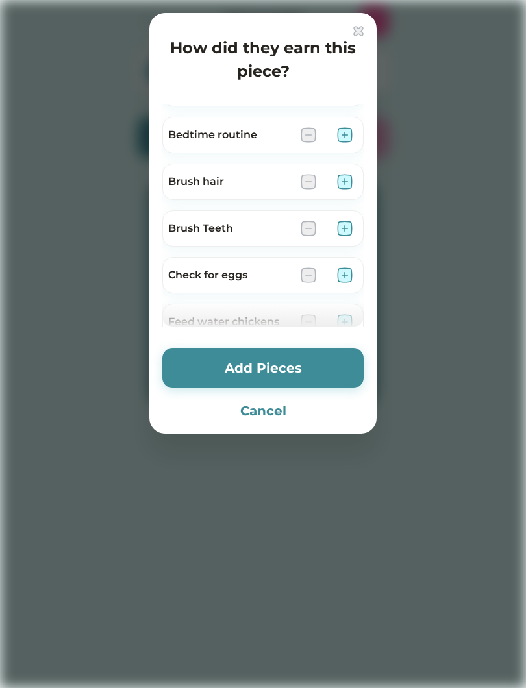
scroll to position [0, 0]
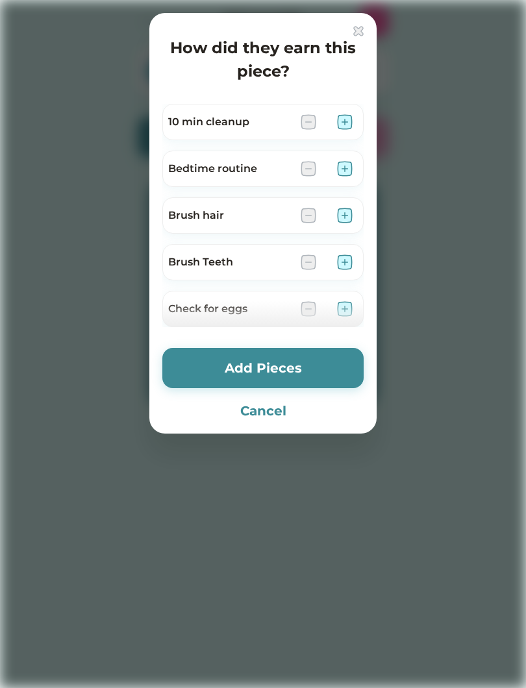
click at [363, 310] on div at bounding box center [262, 314] width 201 height 26
click at [348, 262] on img at bounding box center [345, 262] width 16 height 16
click at [362, 213] on div "Brush hair" at bounding box center [262, 215] width 201 height 36
click at [362, 199] on div "Brush hair" at bounding box center [262, 220] width 201 height 47
click at [351, 215] on img at bounding box center [345, 216] width 16 height 16
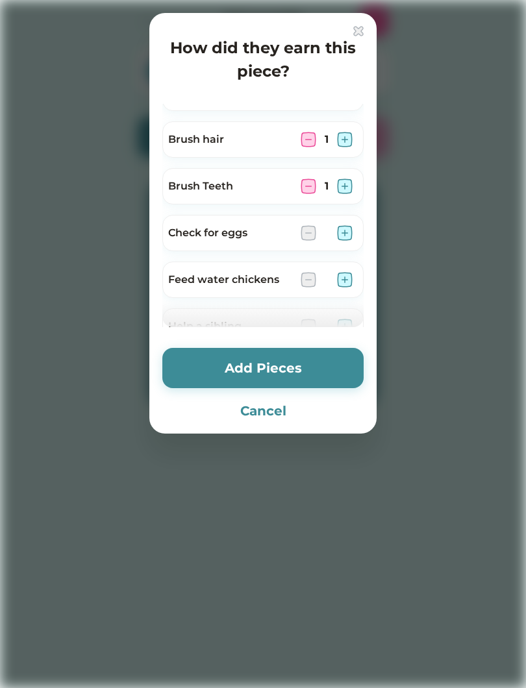
scroll to position [91, 0]
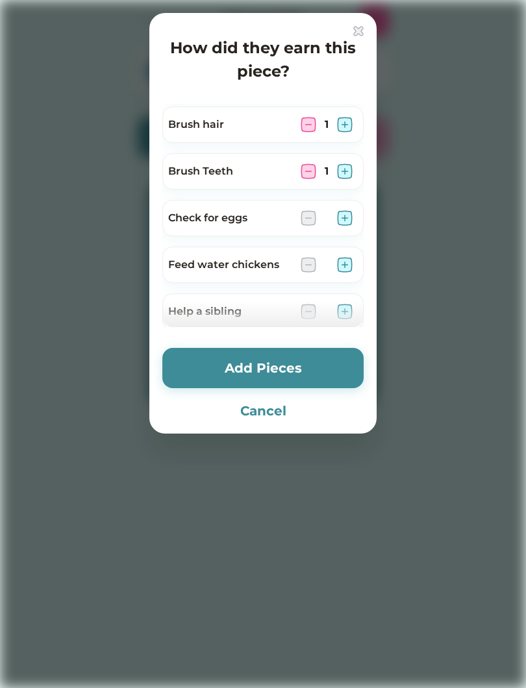
click at [352, 217] on img at bounding box center [345, 218] width 16 height 16
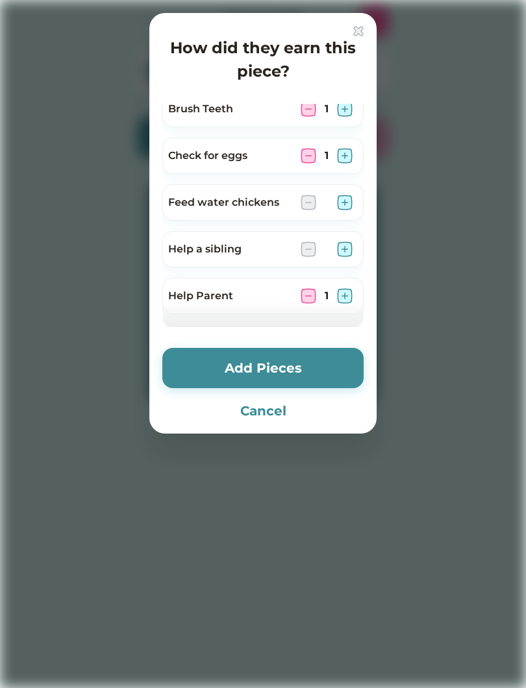
scroll to position [154, 0]
click at [347, 196] on img at bounding box center [345, 202] width 16 height 16
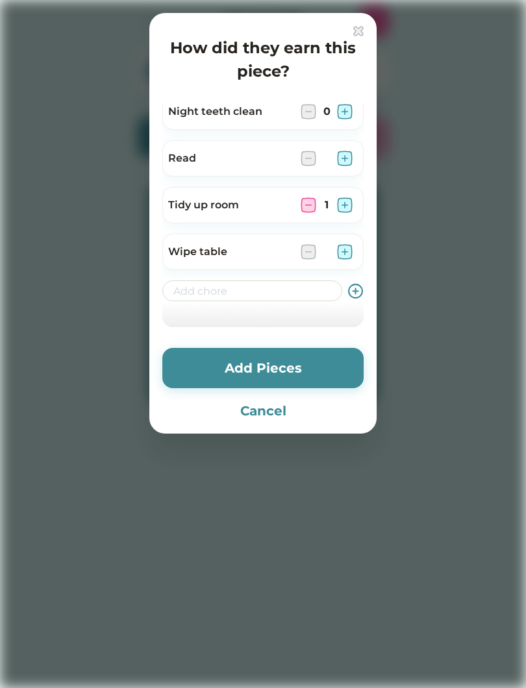
scroll to position [524, 0]
click at [207, 369] on button "Add Pieces" at bounding box center [262, 368] width 201 height 40
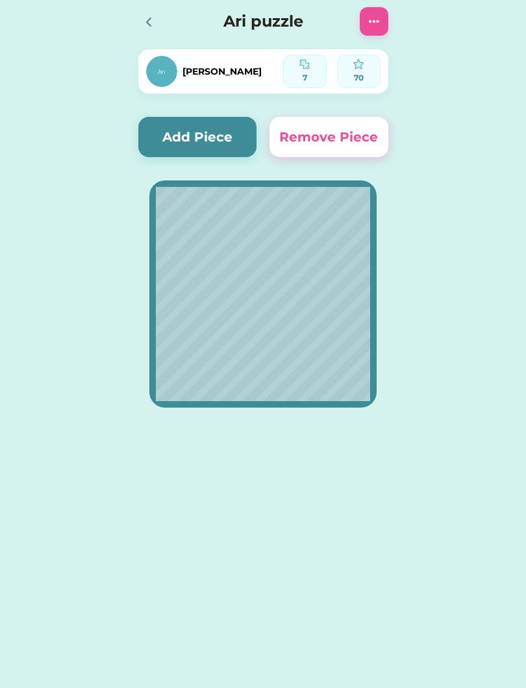
click at [189, 134] on button "Add Piece" at bounding box center [197, 137] width 119 height 40
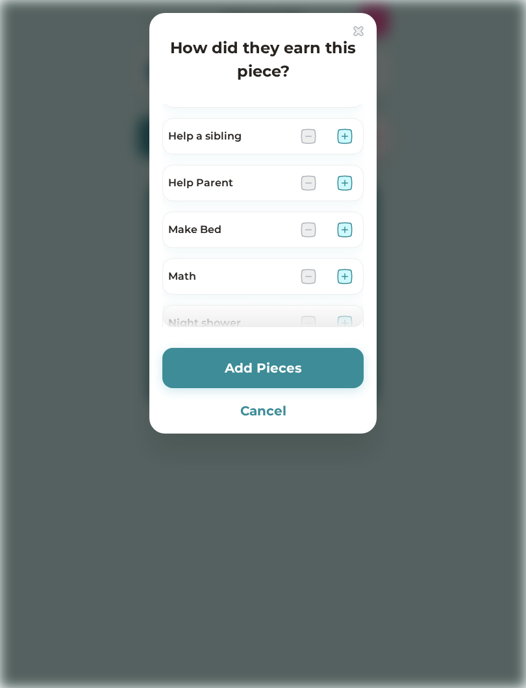
scroll to position [265, 0]
click at [172, 206] on div "Help Parent" at bounding box center [262, 189] width 201 height 47
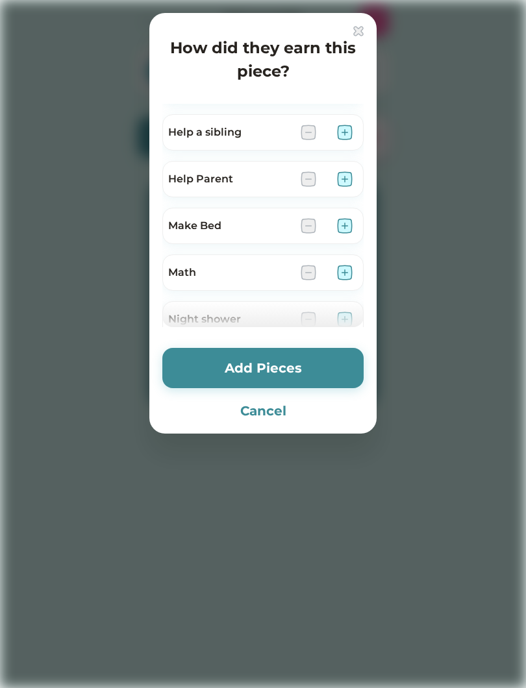
click at [347, 130] on img at bounding box center [345, 133] width 16 height 16
click at [217, 373] on button "Add Pieces" at bounding box center [262, 368] width 201 height 40
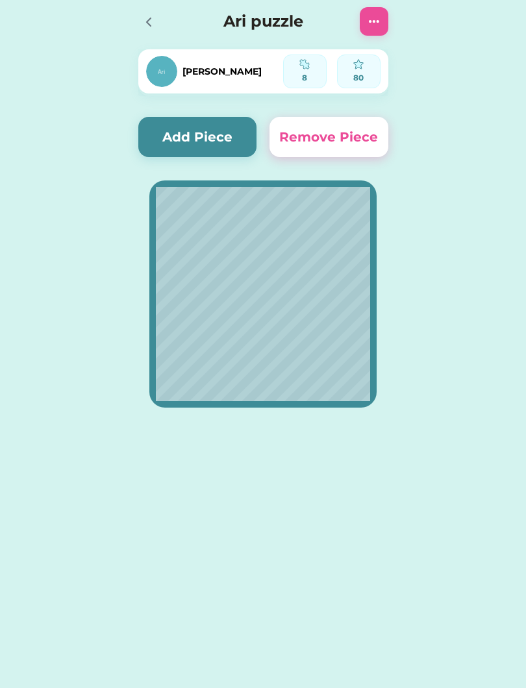
click at [170, 145] on button "Add Piece" at bounding box center [197, 137] width 119 height 40
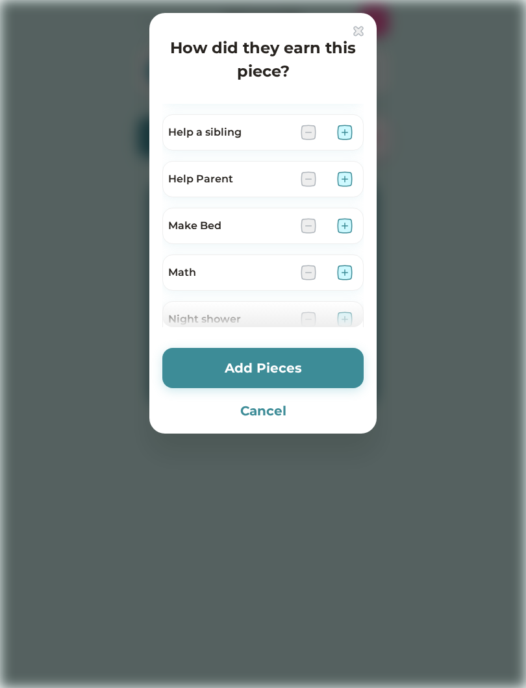
click at [243, 339] on div "How did they earn this piece? [PERSON_NAME] [PERSON_NAME] 10 min cleanup Bedtim…" at bounding box center [262, 223] width 227 height 421
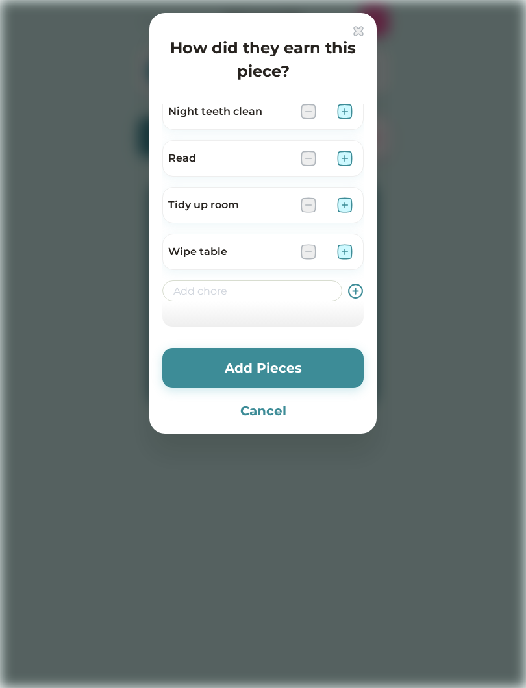
click at [354, 293] on icon at bounding box center [355, 291] width 16 height 16
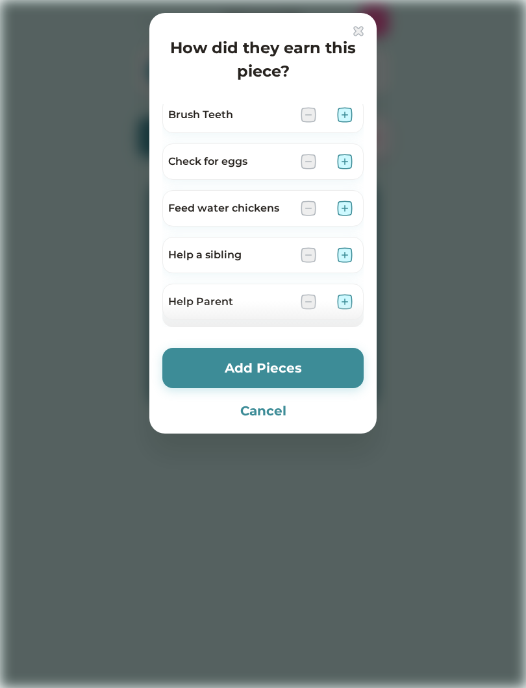
scroll to position [149, 0]
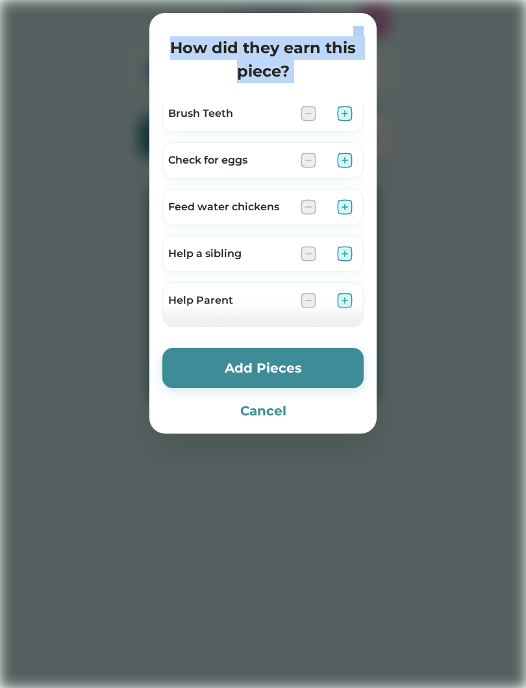
click at [56, 223] on div at bounding box center [263, 344] width 526 height 688
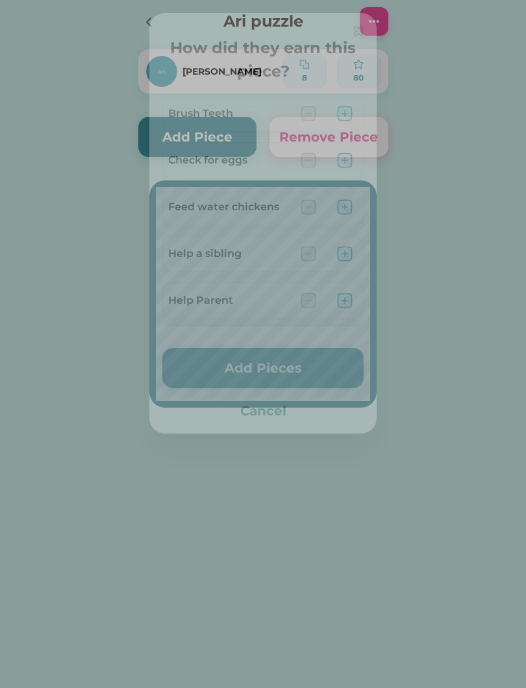
click at [64, 204] on div at bounding box center [263, 344] width 526 height 688
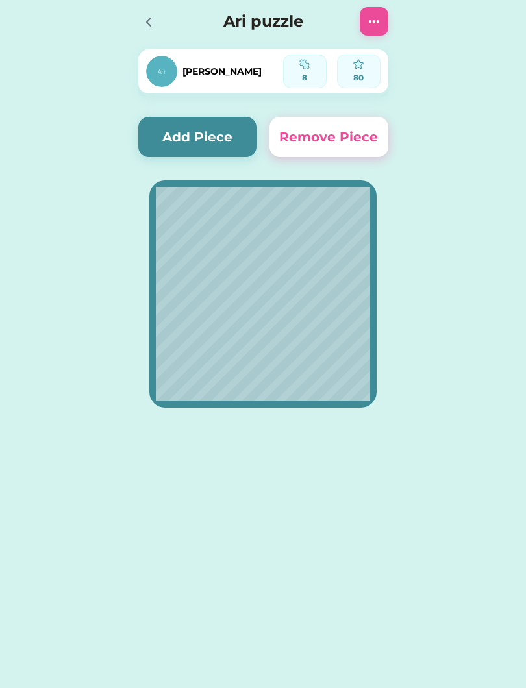
click at [165, 126] on button "Add Piece" at bounding box center [197, 137] width 119 height 40
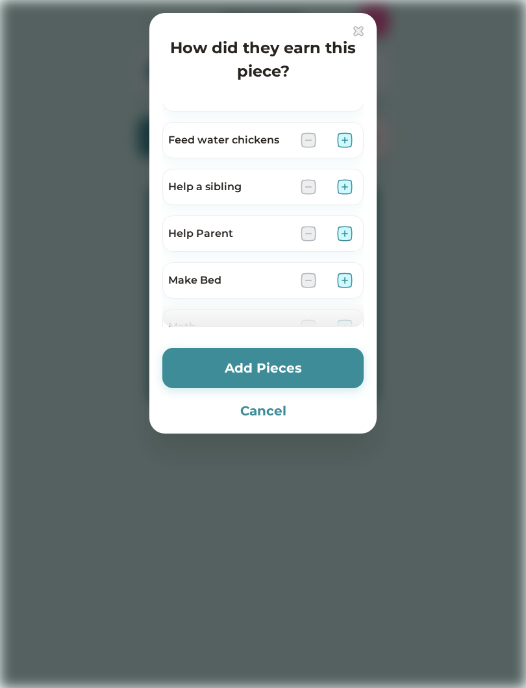
scroll to position [224, 0]
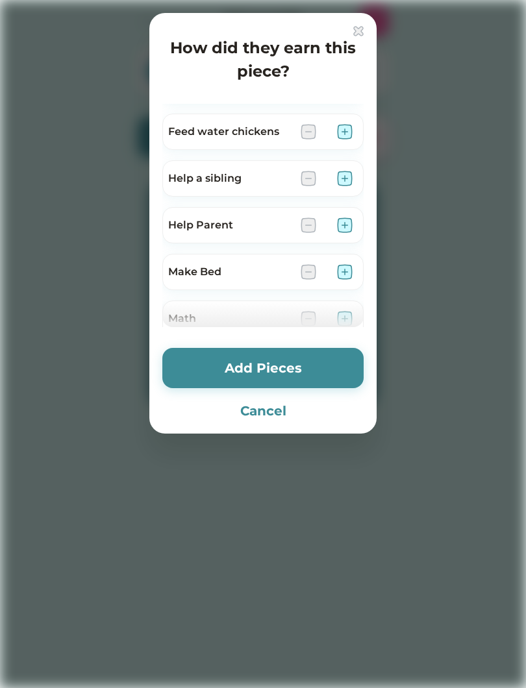
click at [143, 215] on div at bounding box center [263, 344] width 526 height 688
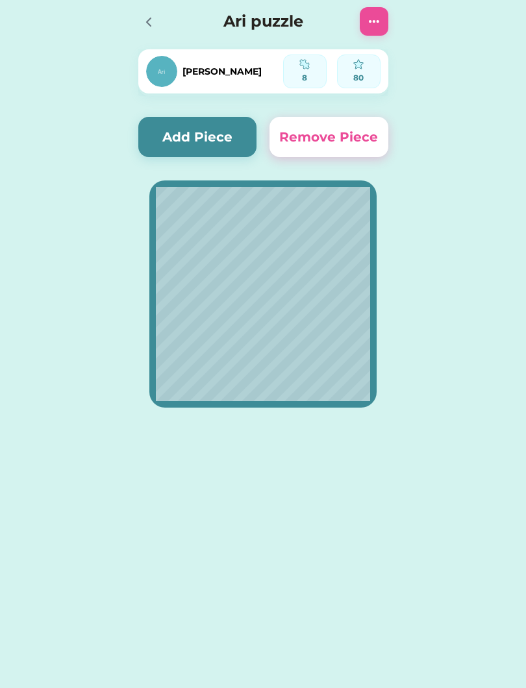
click at [188, 132] on button "Add Piece" at bounding box center [197, 137] width 119 height 40
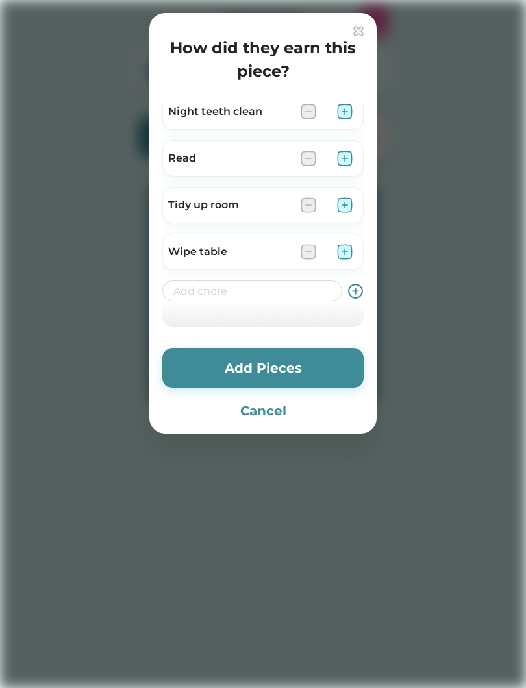
scroll to position [524, 0]
click at [288, 299] on input "input" at bounding box center [252, 290] width 180 height 21
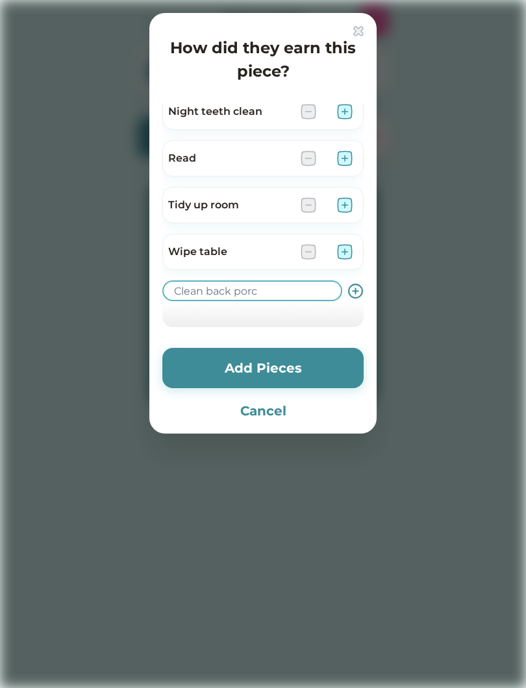
type input "Clean back porch"
click at [354, 295] on icon at bounding box center [355, 291] width 16 height 16
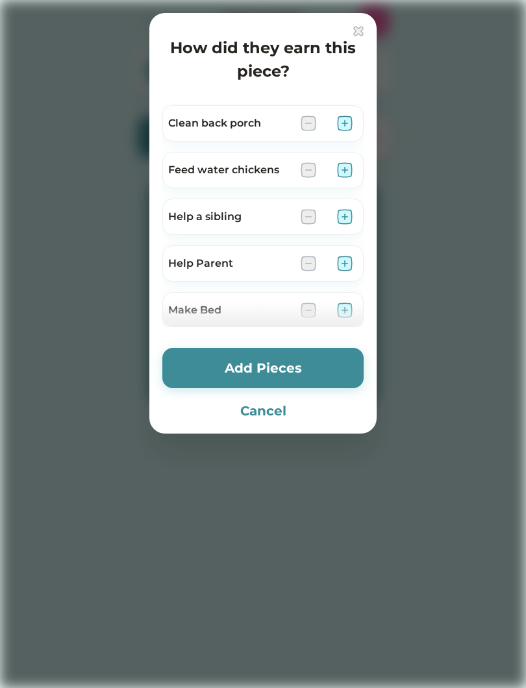
scroll to position [224, 0]
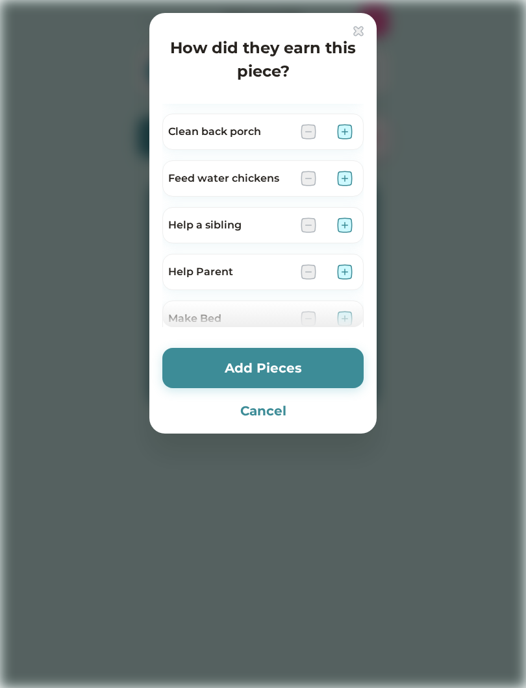
click at [350, 138] on img at bounding box center [345, 132] width 16 height 16
click at [243, 370] on button "Add Pieces" at bounding box center [262, 368] width 201 height 40
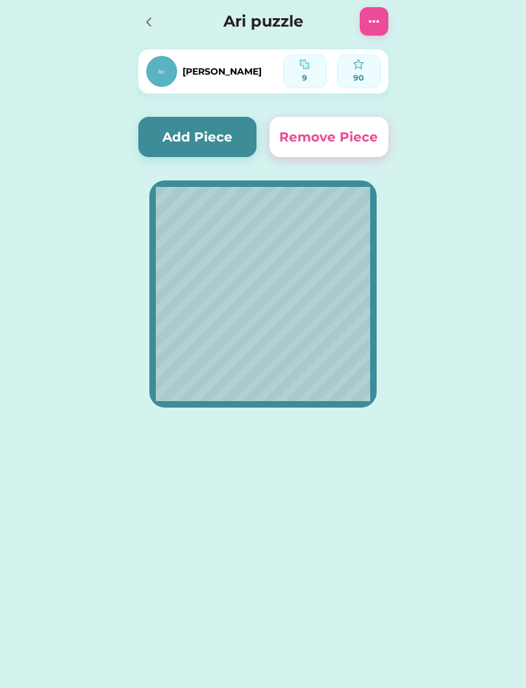
click at [224, 136] on button "Add Piece" at bounding box center [197, 137] width 119 height 40
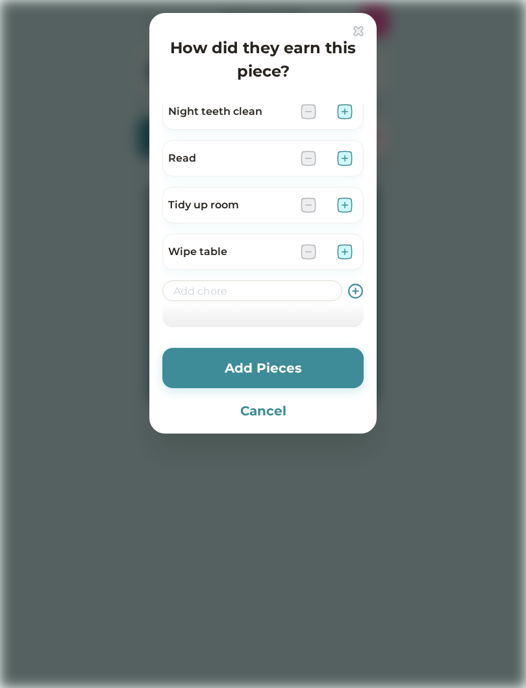
scroll to position [571, 0]
click at [343, 249] on img at bounding box center [345, 252] width 16 height 16
click at [231, 357] on button "Add Pieces" at bounding box center [262, 368] width 201 height 40
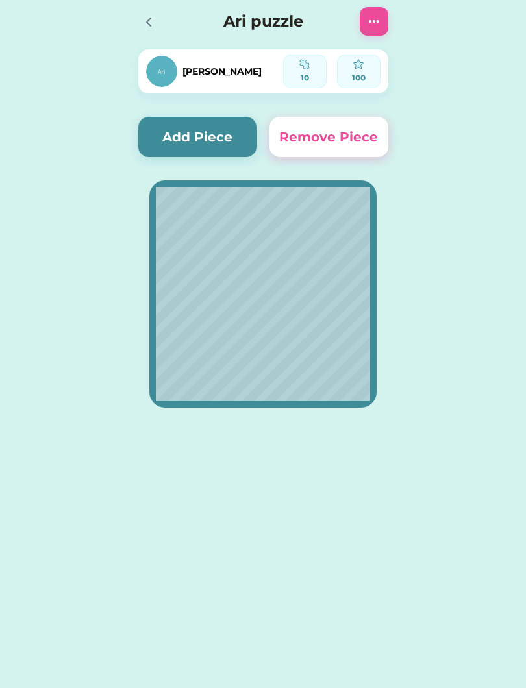
click at [146, 34] on div at bounding box center [152, 21] width 29 height 29
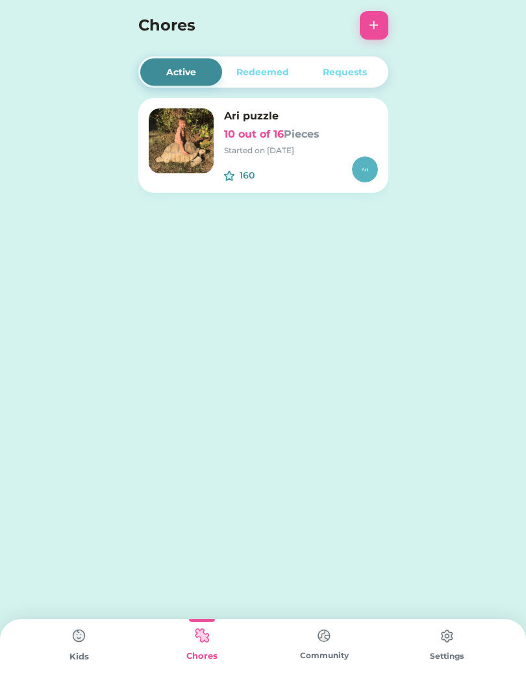
click at [77, 646] on img at bounding box center [79, 636] width 26 height 26
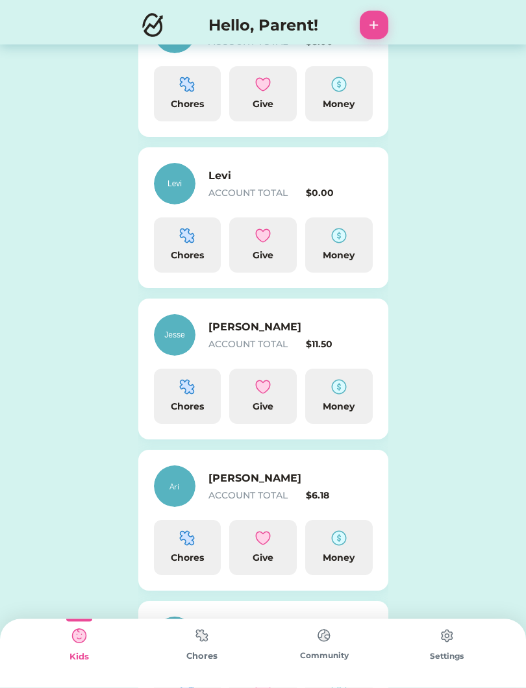
scroll to position [235, 0]
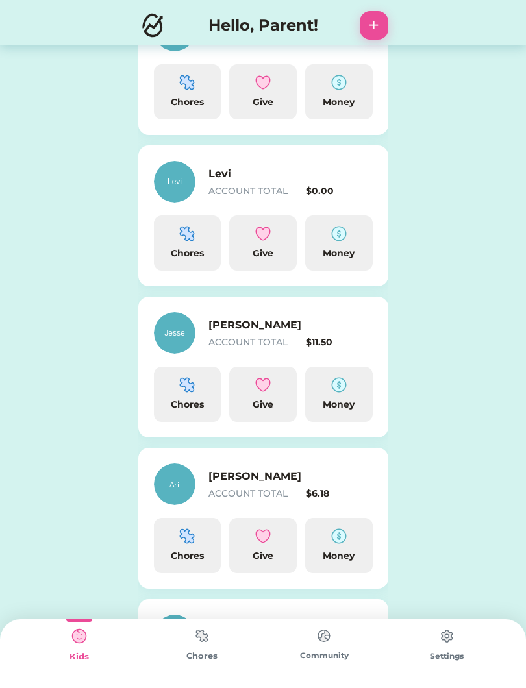
click at [261, 341] on div "ACCOUNT TOTAL" at bounding box center [254, 343] width 93 height 14
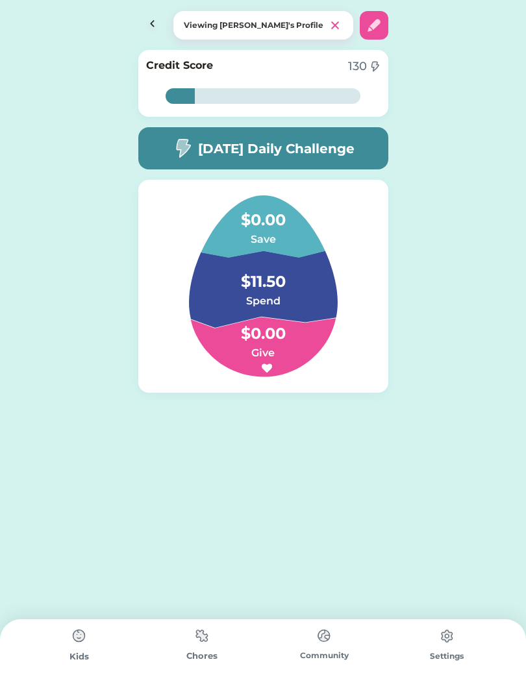
click at [206, 628] on img at bounding box center [202, 635] width 26 height 25
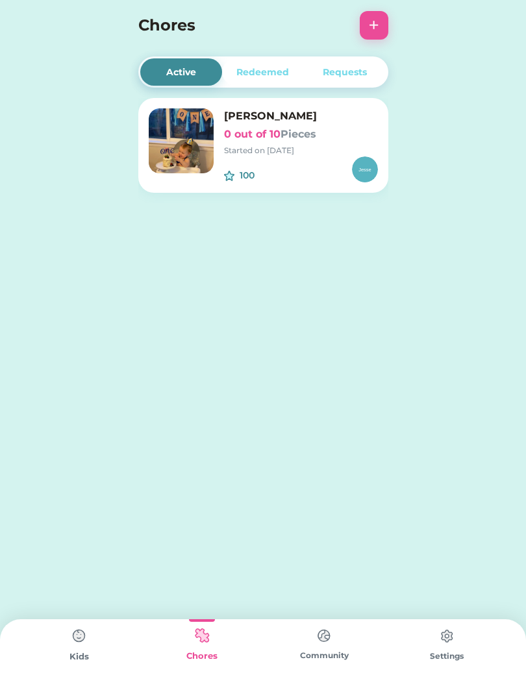
click at [183, 156] on img at bounding box center [181, 140] width 65 height 65
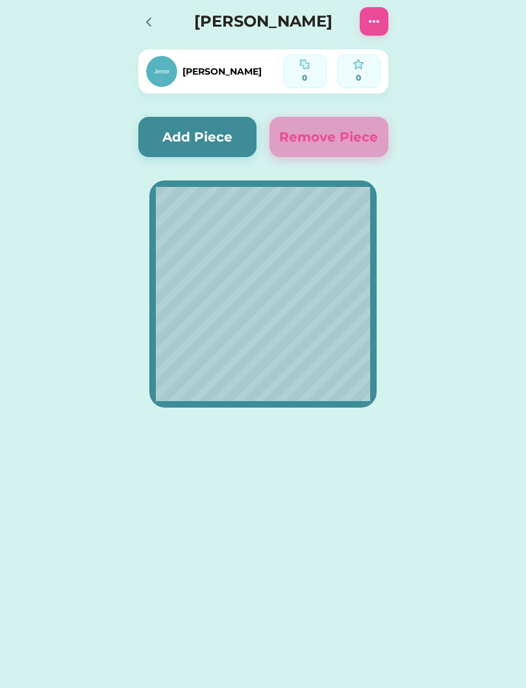
click at [203, 134] on button "Add Piece" at bounding box center [197, 137] width 119 height 40
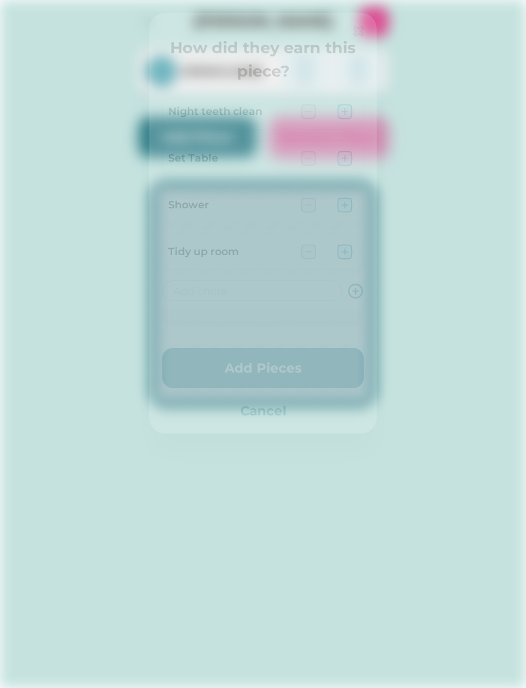
scroll to position [197, 0]
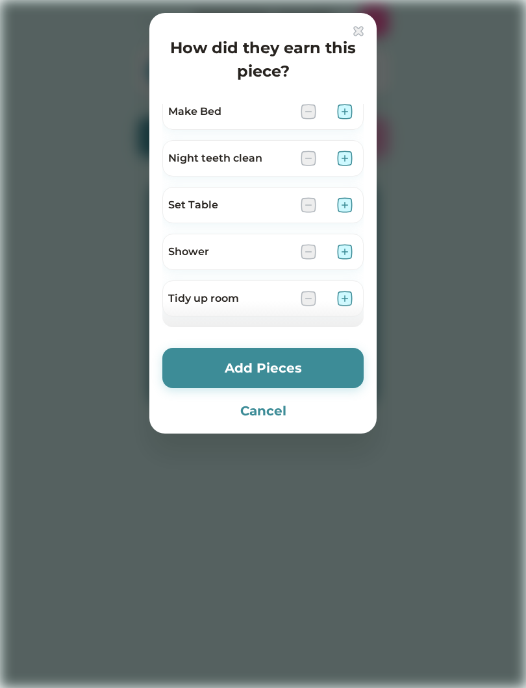
click at [352, 106] on img at bounding box center [345, 112] width 16 height 16
click at [344, 294] on img at bounding box center [345, 299] width 16 height 16
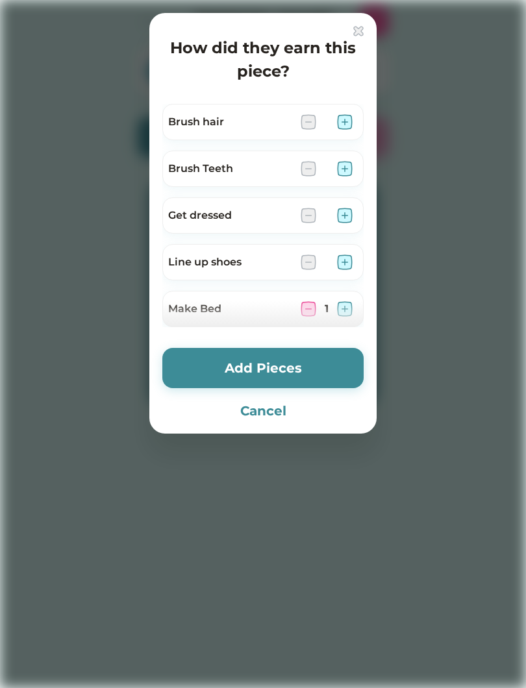
scroll to position [0, 0]
click at [338, 121] on img at bounding box center [345, 122] width 16 height 16
click at [345, 158] on div "Brush Teeth" at bounding box center [262, 169] width 201 height 36
click at [345, 171] on img at bounding box center [345, 169] width 16 height 16
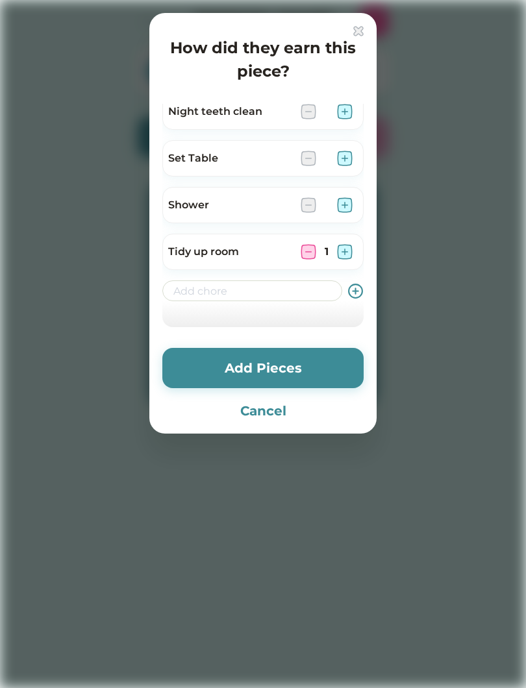
click at [360, 291] on icon at bounding box center [355, 291] width 16 height 16
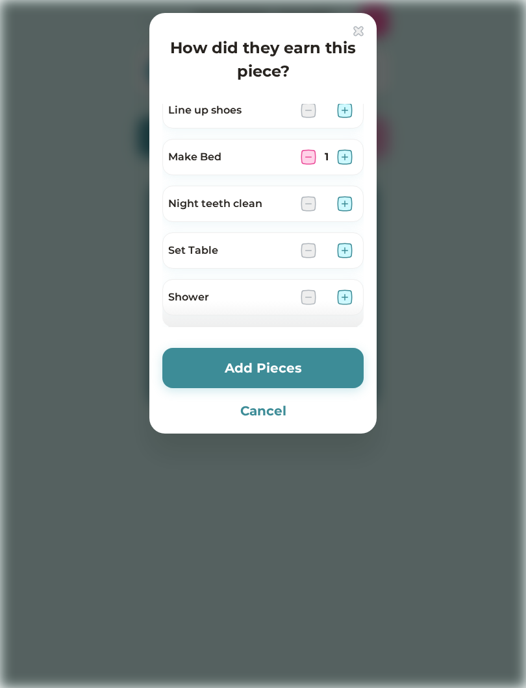
scroll to position [156, 0]
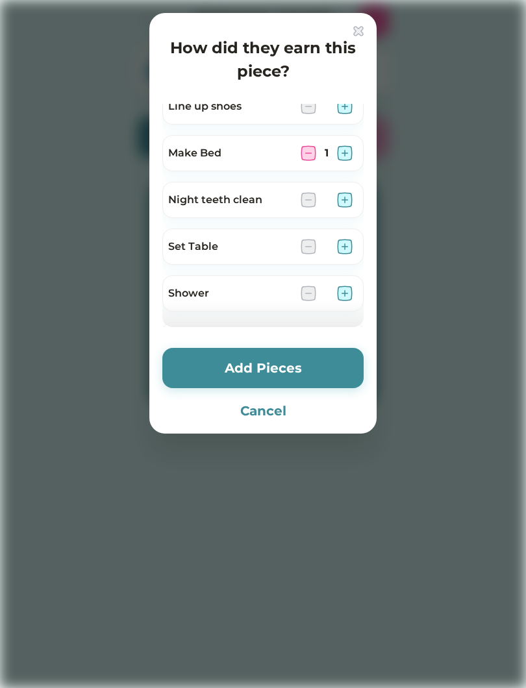
click at [241, 353] on button "Add Pieces" at bounding box center [262, 368] width 201 height 40
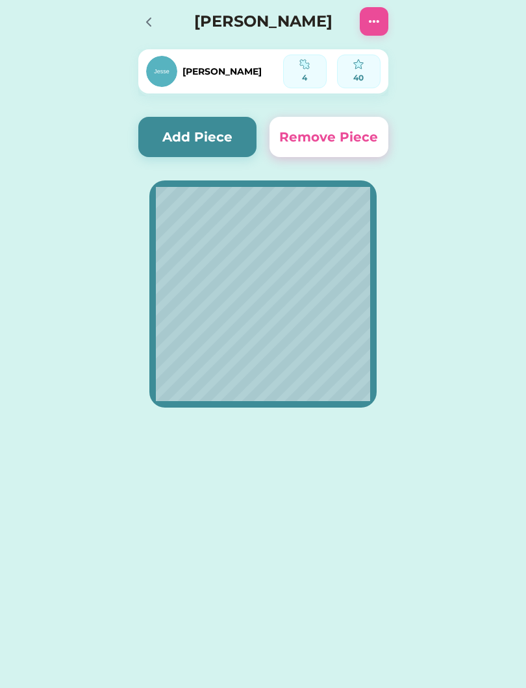
click at [149, 16] on icon at bounding box center [149, 22] width 16 height 16
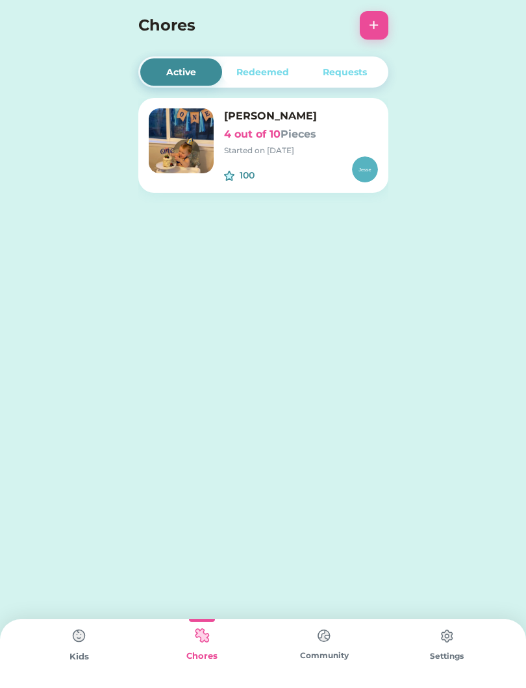
click at [68, 645] on img at bounding box center [79, 636] width 26 height 26
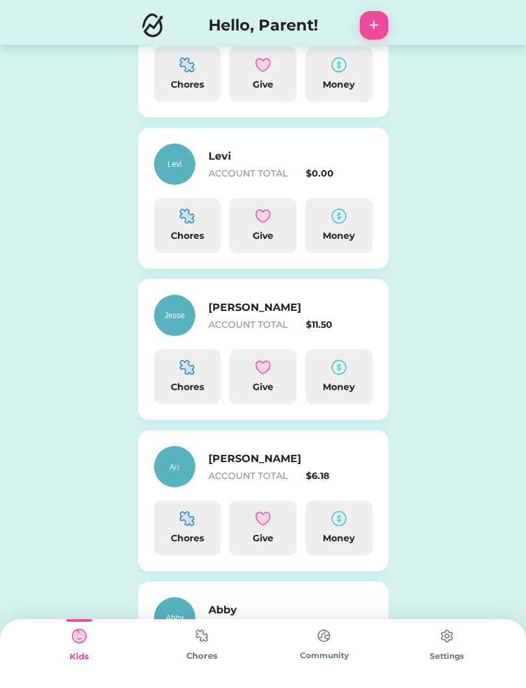
scroll to position [252, 0]
click at [243, 464] on h6 "[PERSON_NAME]" at bounding box center [273, 459] width 130 height 16
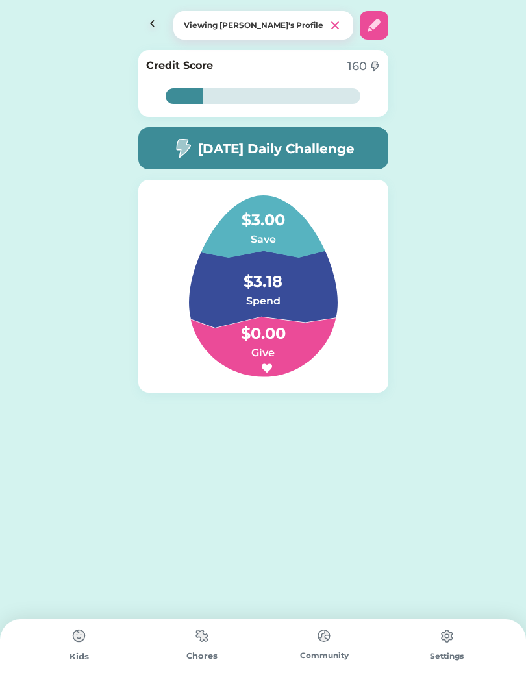
click at [69, 643] on img at bounding box center [79, 636] width 26 height 26
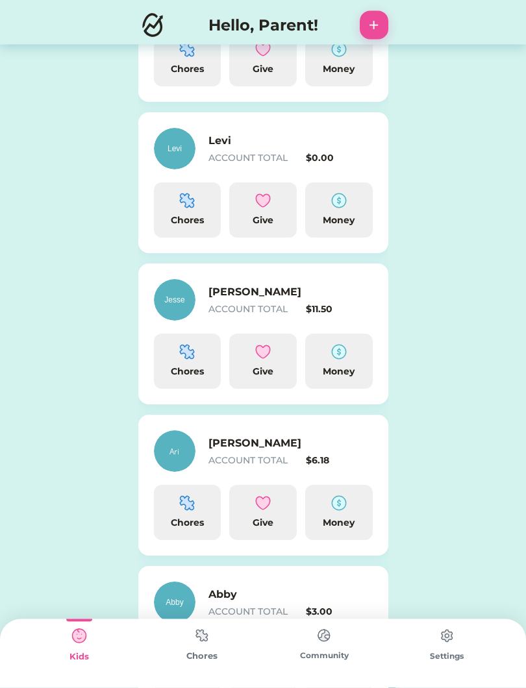
scroll to position [268, 0]
click at [344, 517] on div "Money" at bounding box center [338, 523] width 57 height 14
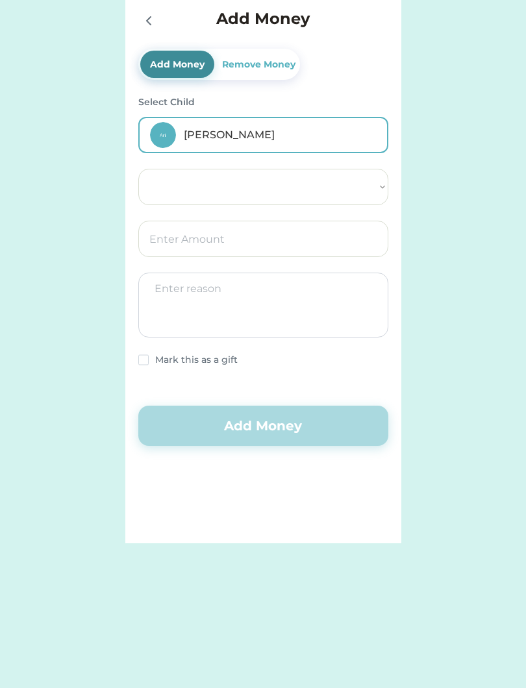
select select ""PLACEHOLDER_1427118222253""
click at [139, 29] on div at bounding box center [147, 19] width 19 height 19
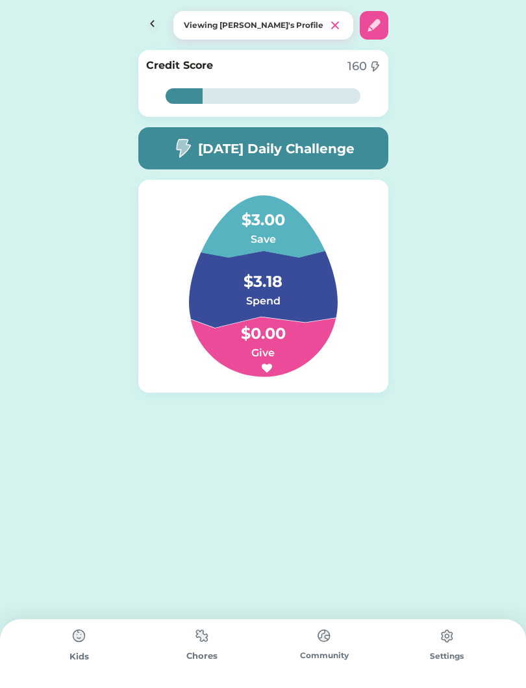
click at [203, 636] on img at bounding box center [202, 635] width 26 height 25
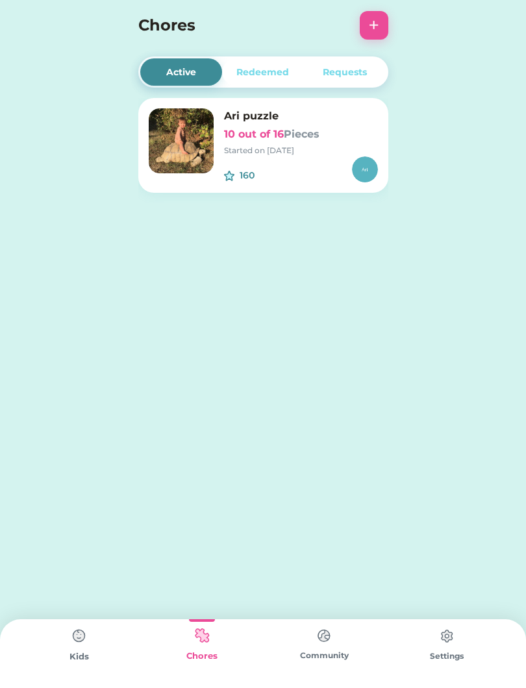
click at [175, 140] on img at bounding box center [181, 140] width 65 height 65
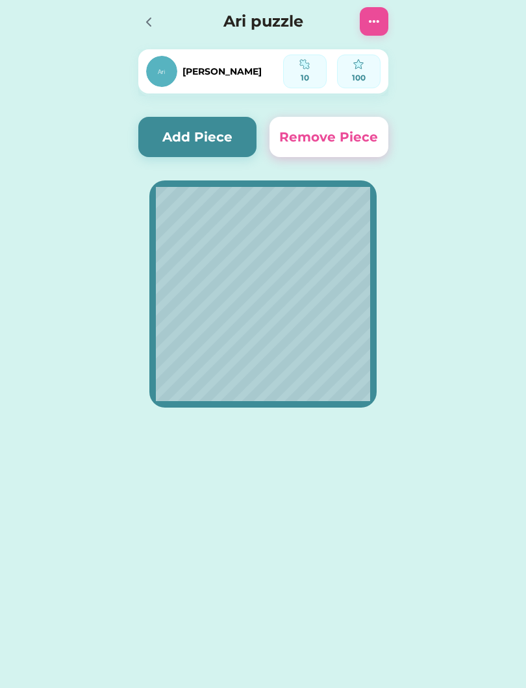
click at [191, 136] on button "Add Piece" at bounding box center [197, 137] width 119 height 40
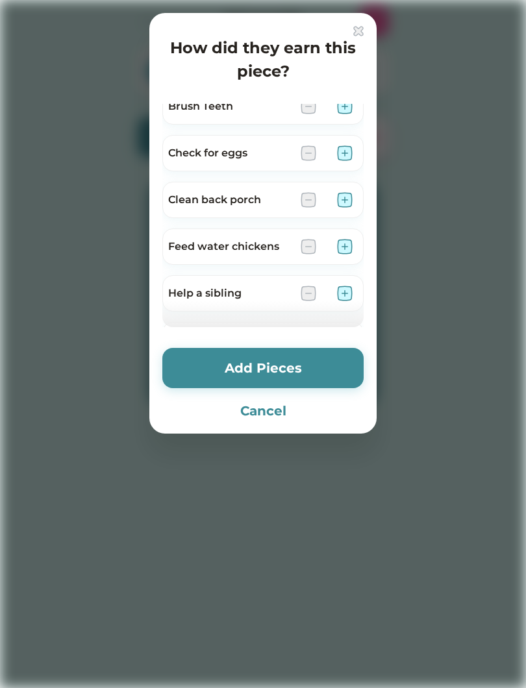
click at [363, 290] on div "Help a sibling" at bounding box center [262, 293] width 201 height 36
click at [345, 289] on img at bounding box center [345, 294] width 16 height 16
click at [243, 367] on button "Add Pieces" at bounding box center [262, 368] width 201 height 40
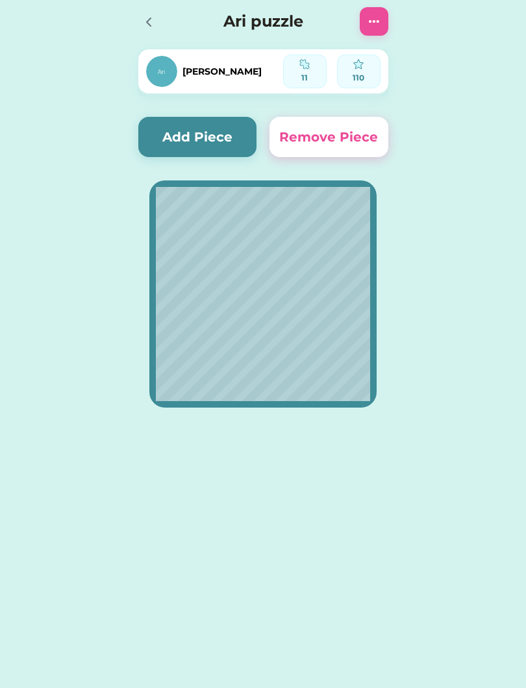
click at [193, 126] on button "Add Piece" at bounding box center [197, 137] width 119 height 40
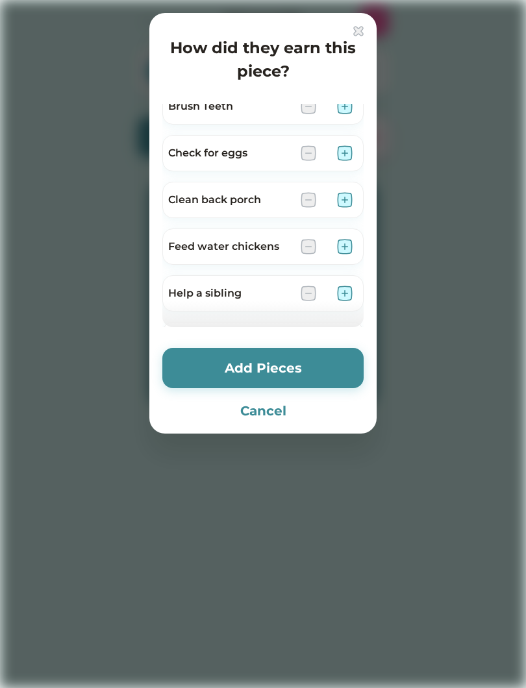
click at [213, 358] on button "Add Pieces" at bounding box center [262, 368] width 201 height 40
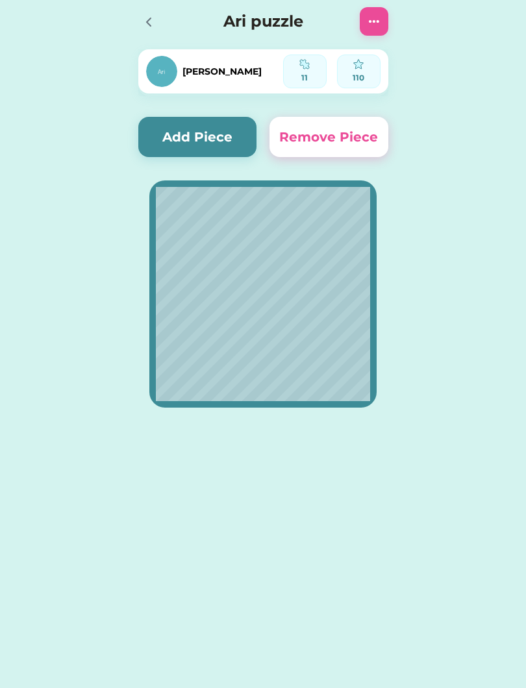
click at [144, 16] on icon at bounding box center [149, 22] width 16 height 16
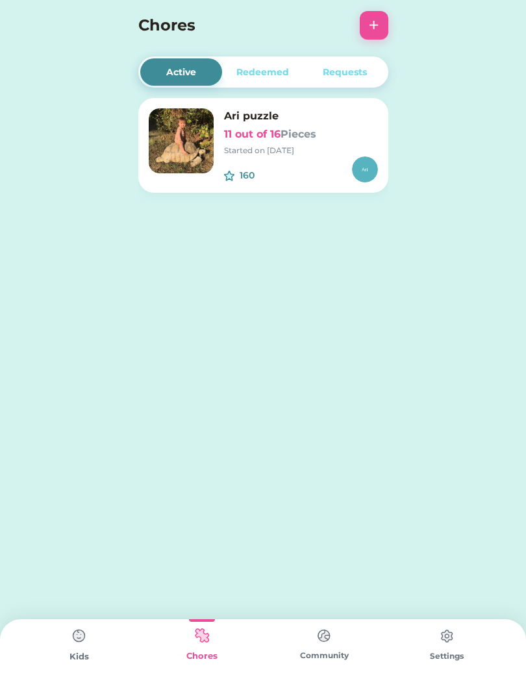
click at [62, 639] on div "Kids" at bounding box center [79, 653] width 123 height 69
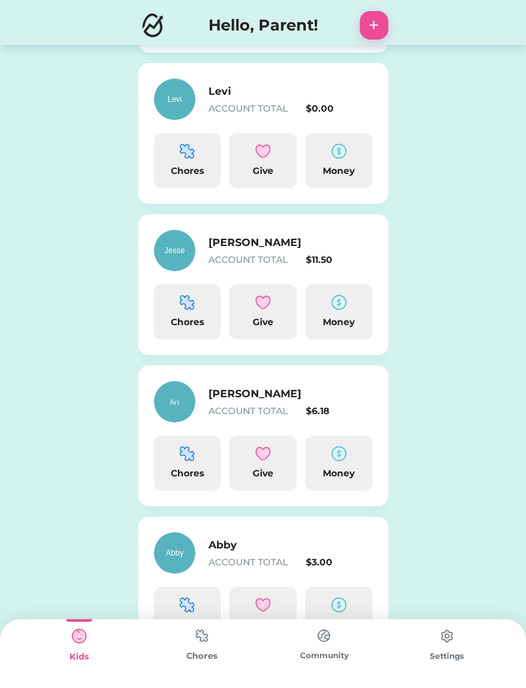
scroll to position [323, 0]
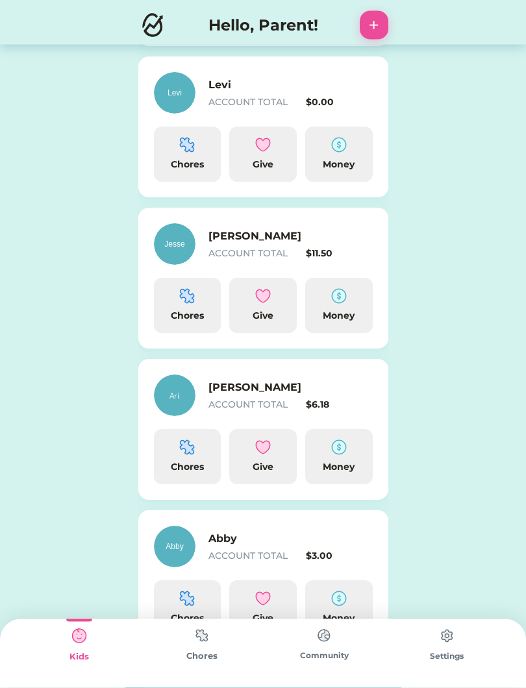
click at [255, 260] on div "ACCOUNT TOTAL" at bounding box center [254, 254] width 93 height 14
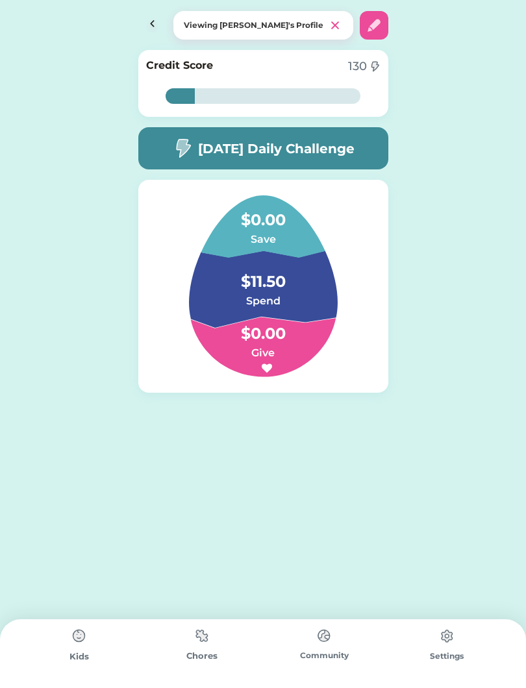
click at [202, 639] on img at bounding box center [202, 635] width 26 height 25
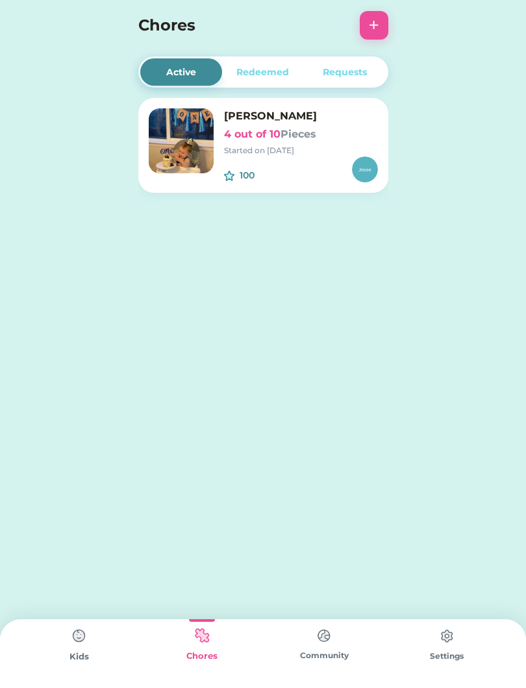
click at [190, 144] on img at bounding box center [181, 140] width 65 height 65
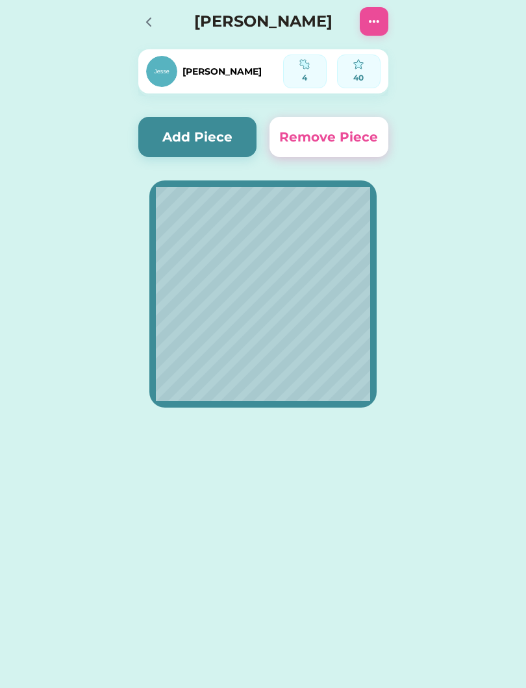
click at [187, 133] on button "Add Piece" at bounding box center [197, 137] width 119 height 40
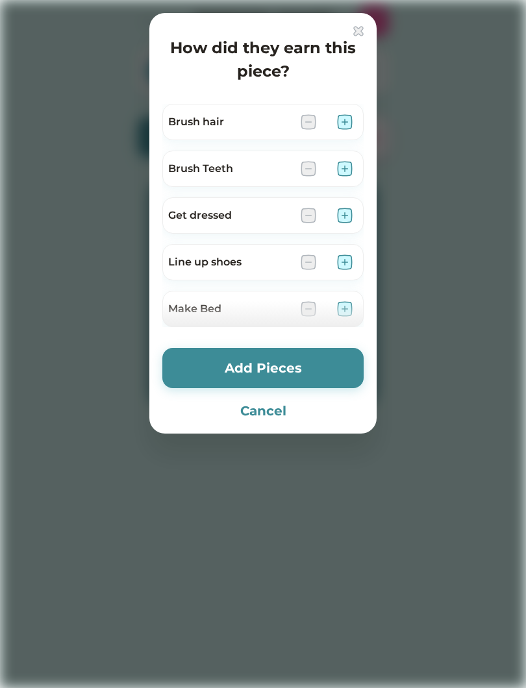
click at [352, 259] on img at bounding box center [345, 262] width 16 height 16
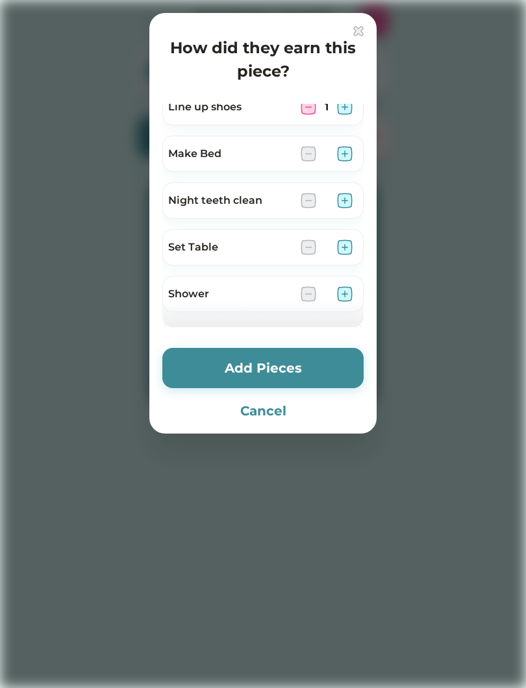
scroll to position [160, 0]
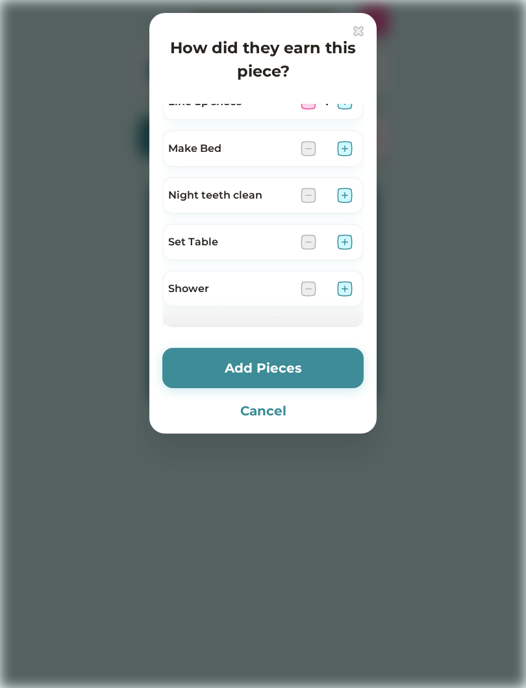
click at [218, 376] on button "Add Pieces" at bounding box center [262, 368] width 201 height 40
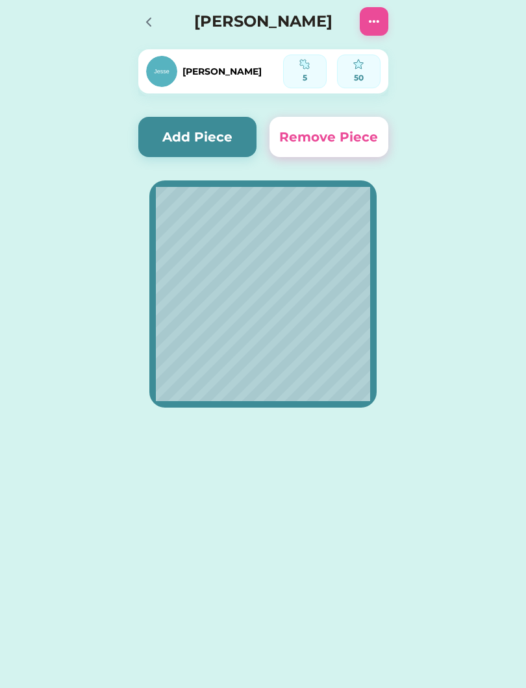
click at [178, 129] on button "Add Piece" at bounding box center [197, 137] width 119 height 40
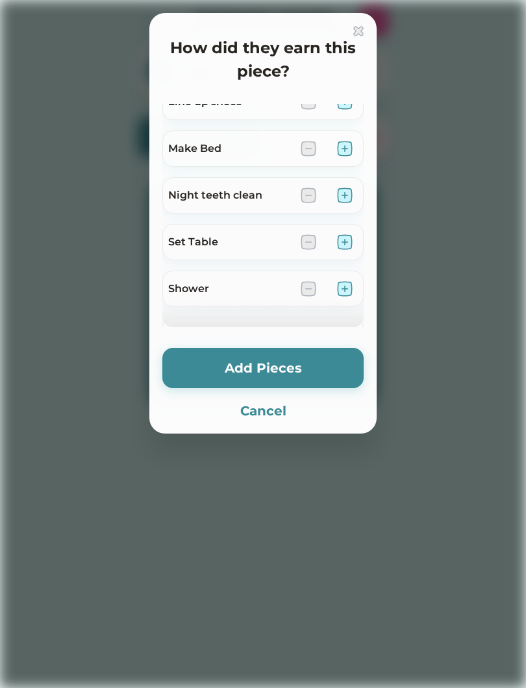
click at [183, 141] on div "Make Bed" at bounding box center [229, 149] width 122 height 16
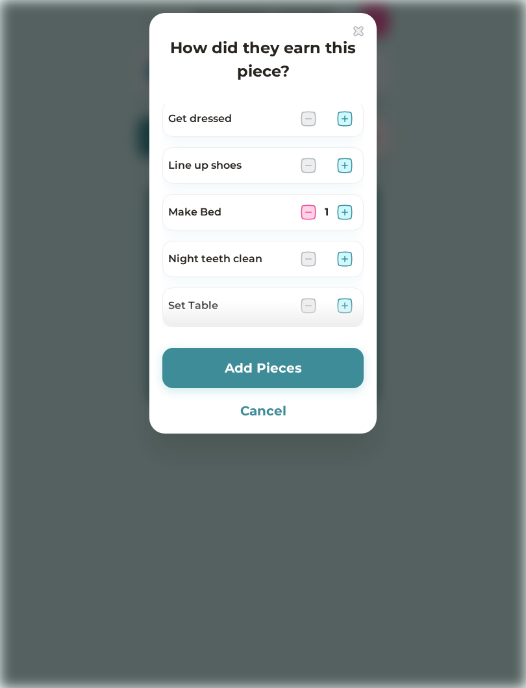
scroll to position [98, 0]
click at [304, 217] on img at bounding box center [309, 211] width 16 height 16
click at [240, 368] on button "Add Pieces" at bounding box center [262, 368] width 201 height 40
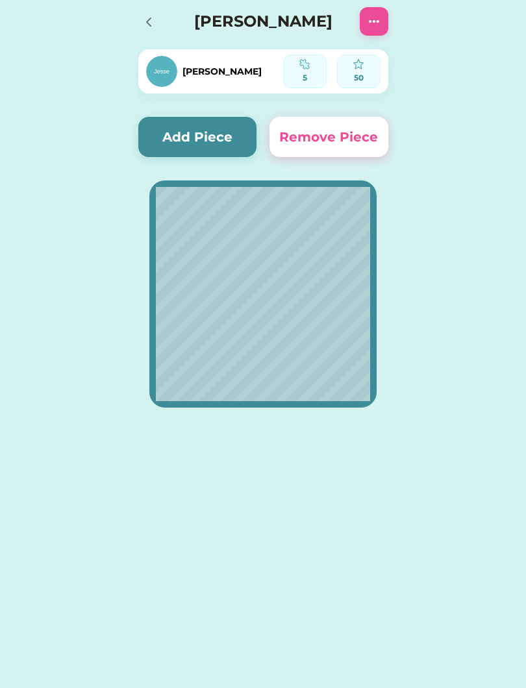
click at [148, 20] on icon at bounding box center [149, 22] width 4 height 8
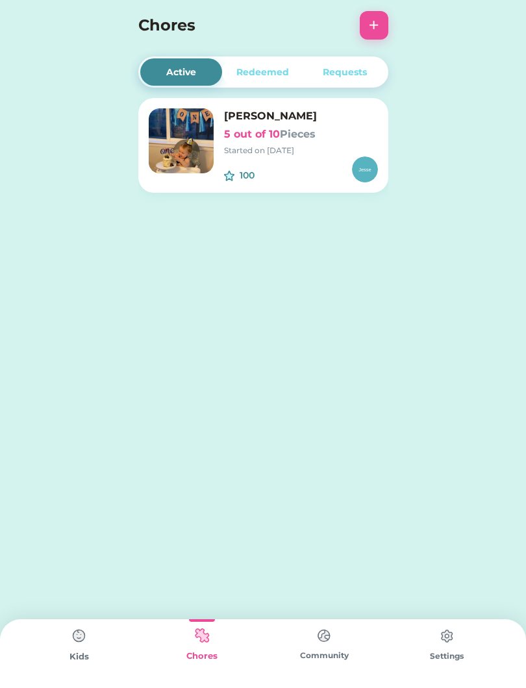
click at [75, 639] on img at bounding box center [79, 636] width 26 height 26
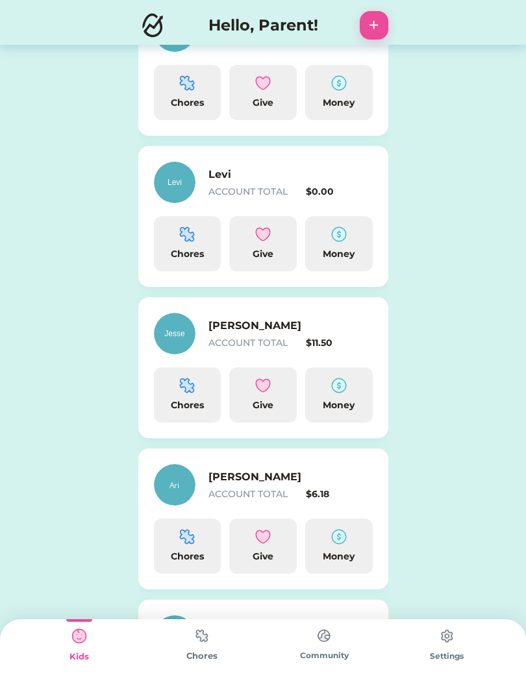
scroll to position [252, 0]
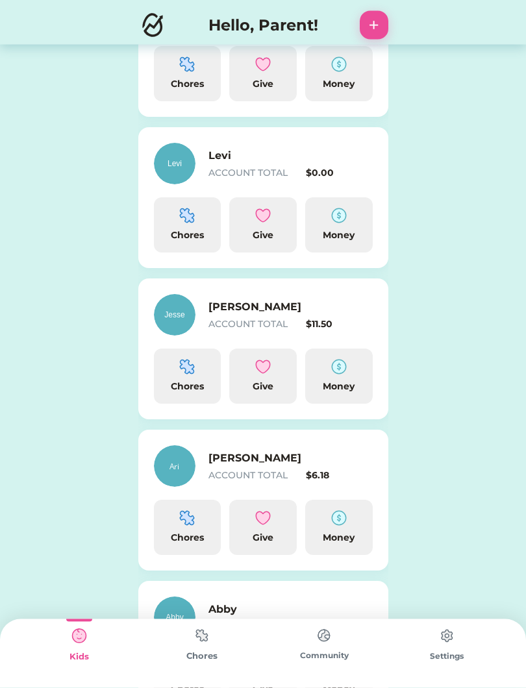
click at [227, 482] on div "ACCOUNT TOTAL" at bounding box center [254, 476] width 93 height 14
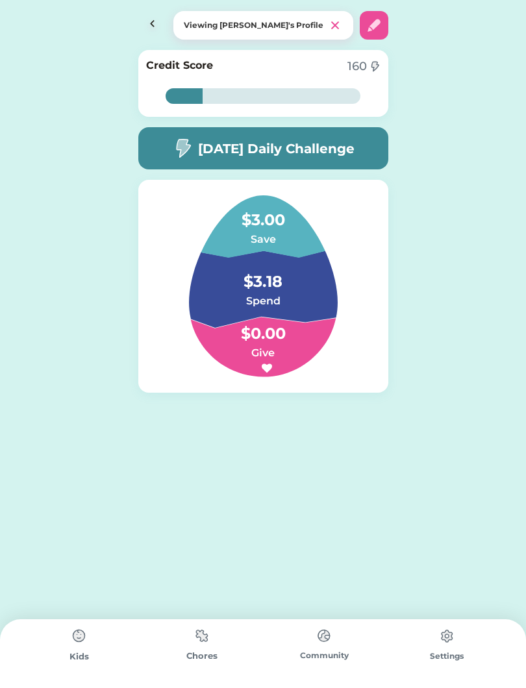
click at [86, 658] on div "Kids" at bounding box center [79, 656] width 123 height 13
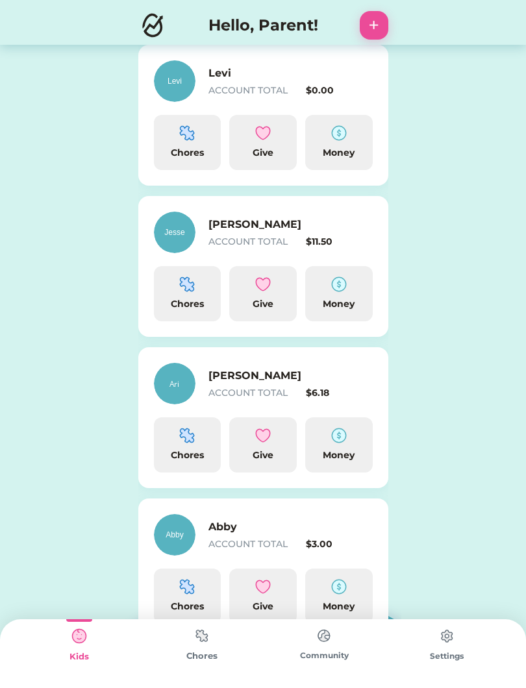
scroll to position [336, 0]
click at [181, 440] on img at bounding box center [187, 435] width 16 height 16
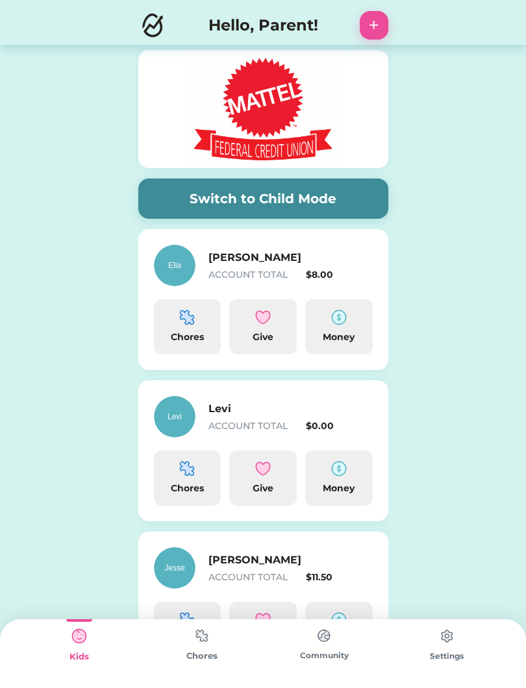
click at [182, 439] on div "Active Redeemed Requests Unicron 0 out of 20 Pieces Started on [DATE] 200 $1.00…" at bounding box center [263, 531] width 526 height 1063
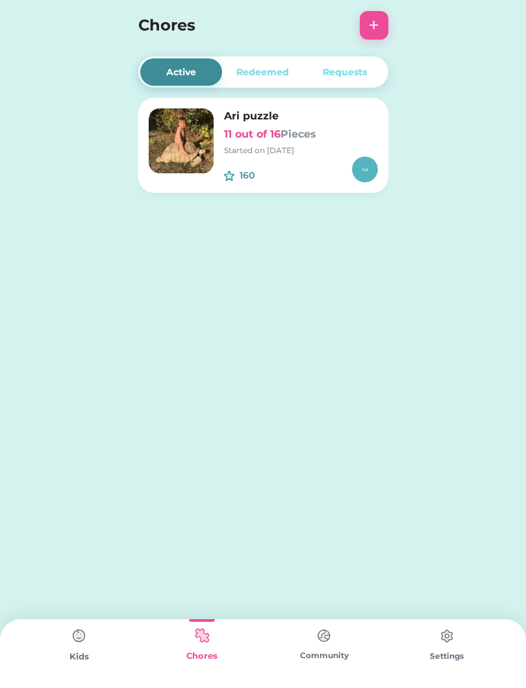
click at [186, 455] on div "Active Redeemed Requests Ari puzzle 11 out of 16 Pieces Started on [DATE] 160 $…" at bounding box center [263, 344] width 526 height 688
click at [182, 148] on img at bounding box center [181, 140] width 65 height 65
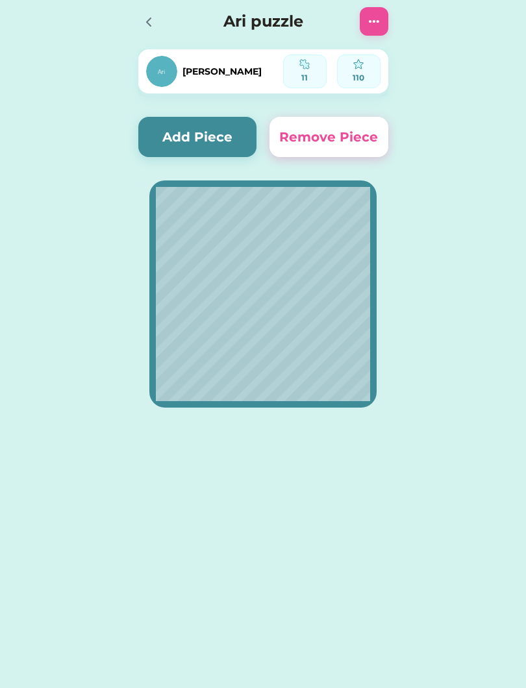
click at [182, 143] on button "Add Piece" at bounding box center [197, 137] width 119 height 40
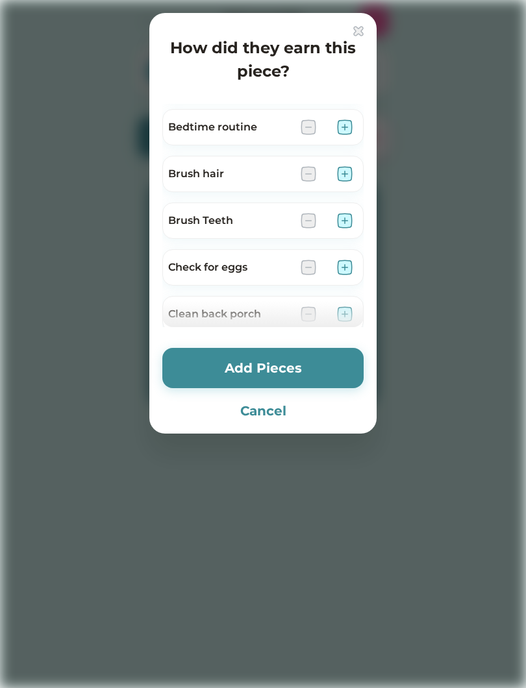
scroll to position [47, 0]
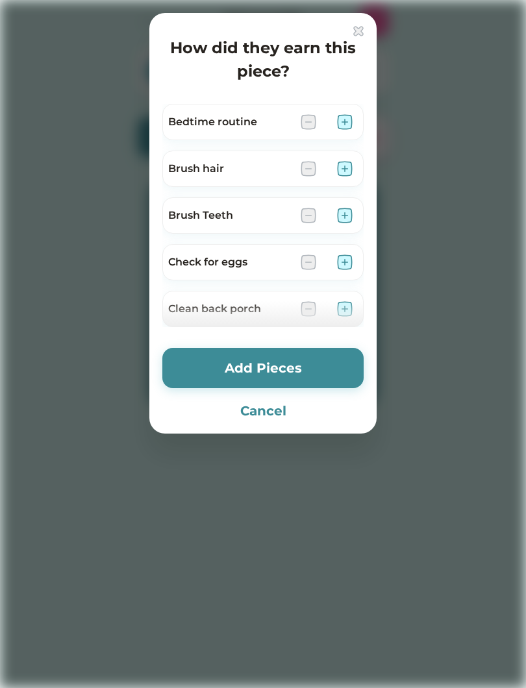
click at [342, 262] on img at bounding box center [345, 262] width 16 height 16
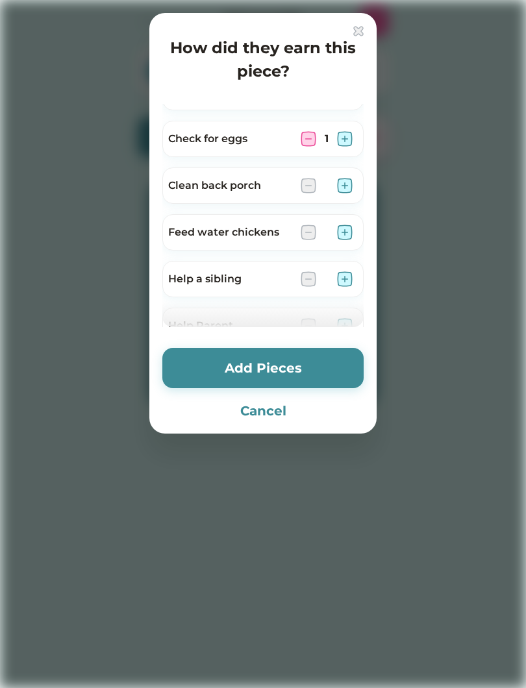
scroll to position [171, 0]
click at [345, 183] on img at bounding box center [345, 185] width 16 height 16
click at [302, 180] on img at bounding box center [309, 185] width 16 height 16
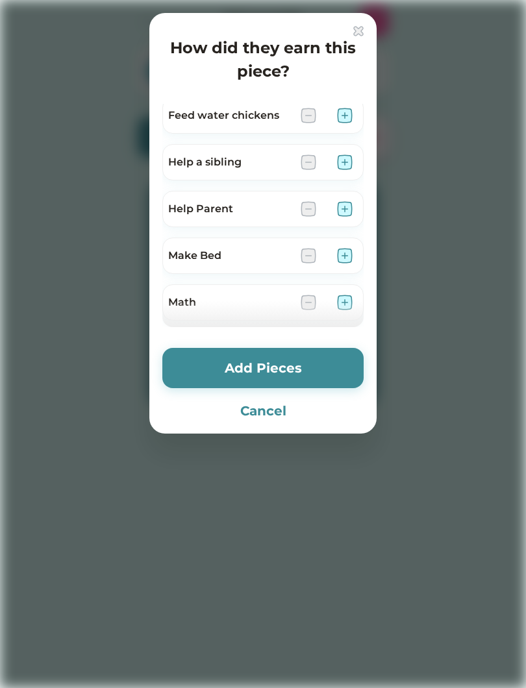
scroll to position [288, 0]
click at [336, 146] on div "Help a sibling" at bounding box center [262, 161] width 201 height 36
click at [345, 162] on img at bounding box center [345, 162] width 16 height 16
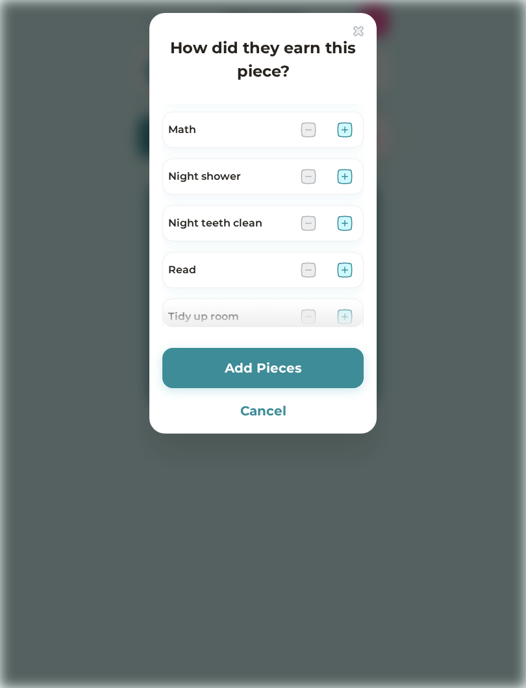
scroll to position [458, 0]
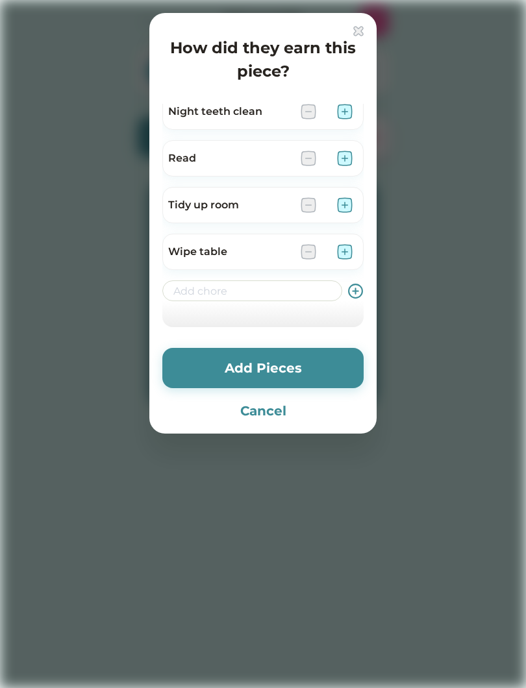
click at [360, 289] on icon at bounding box center [355, 291] width 16 height 16
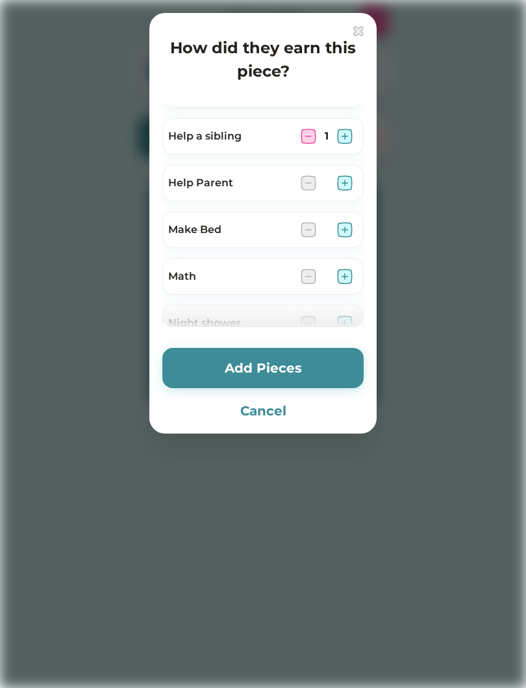
scroll to position [314, 0]
click at [245, 363] on button "Add Pieces" at bounding box center [262, 368] width 201 height 40
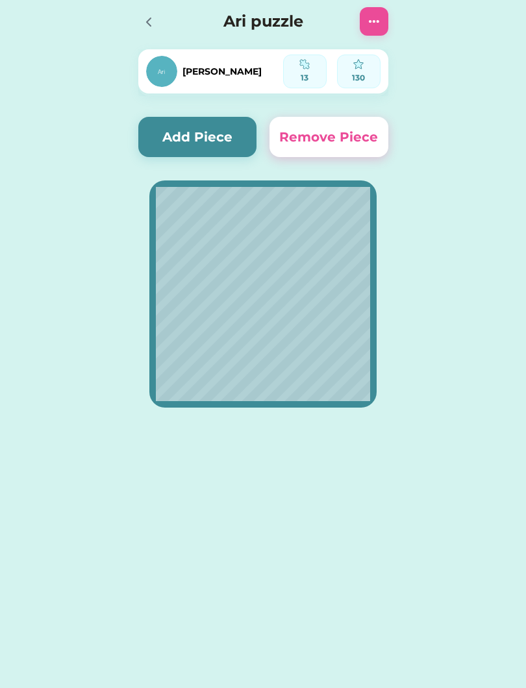
click at [140, 19] on div at bounding box center [147, 21] width 19 height 19
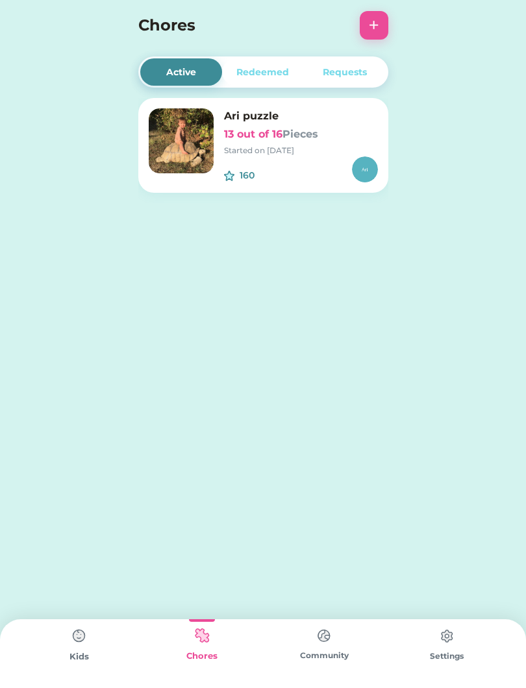
click at [67, 648] on img at bounding box center [79, 636] width 26 height 26
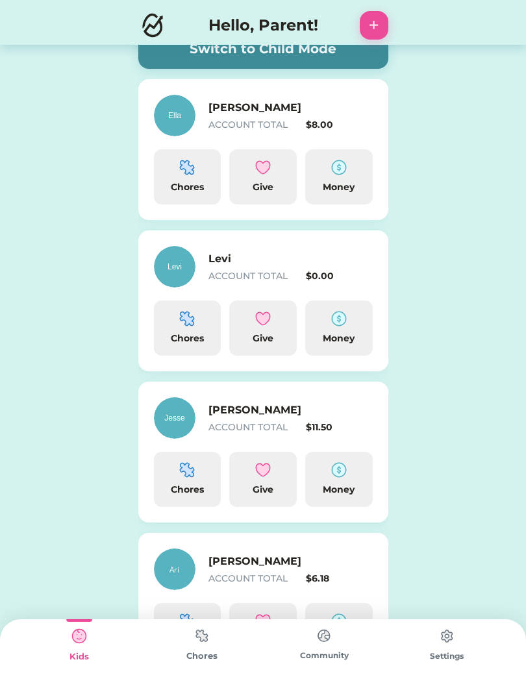
scroll to position [155, 0]
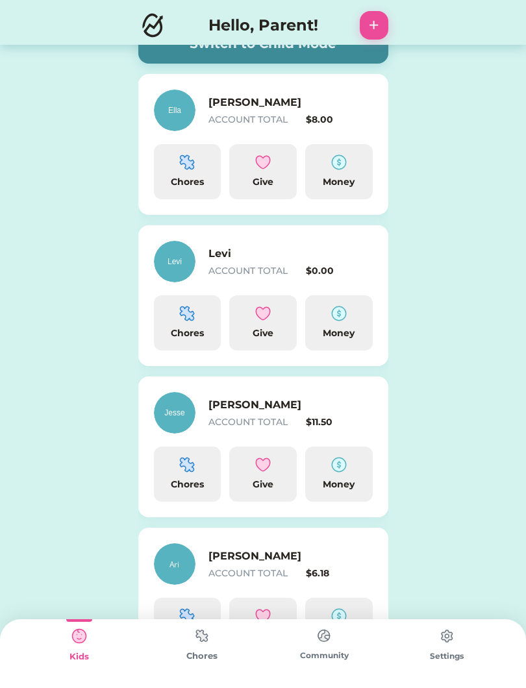
click at [295, 417] on div "ACCOUNT TOTAL" at bounding box center [254, 422] width 93 height 14
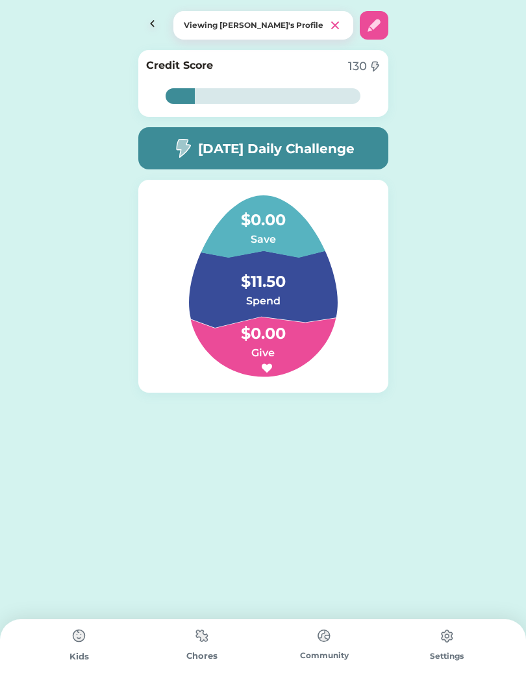
click at [71, 648] on img at bounding box center [79, 636] width 26 height 26
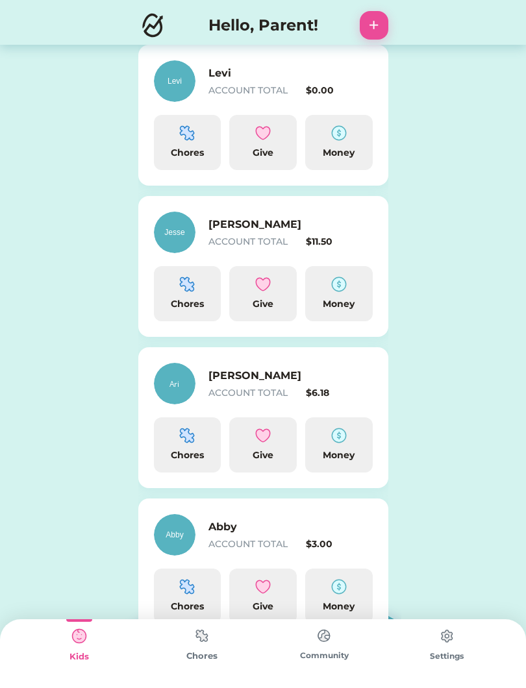
scroll to position [375, 0]
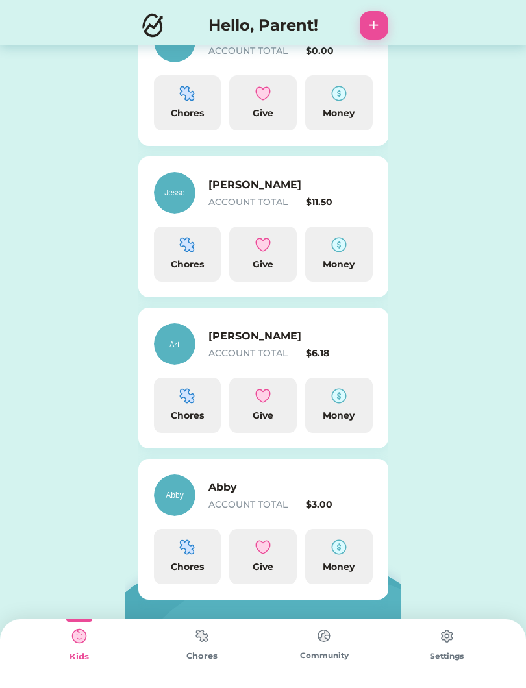
click at [282, 360] on div "ACCOUNT TOTAL" at bounding box center [254, 354] width 93 height 14
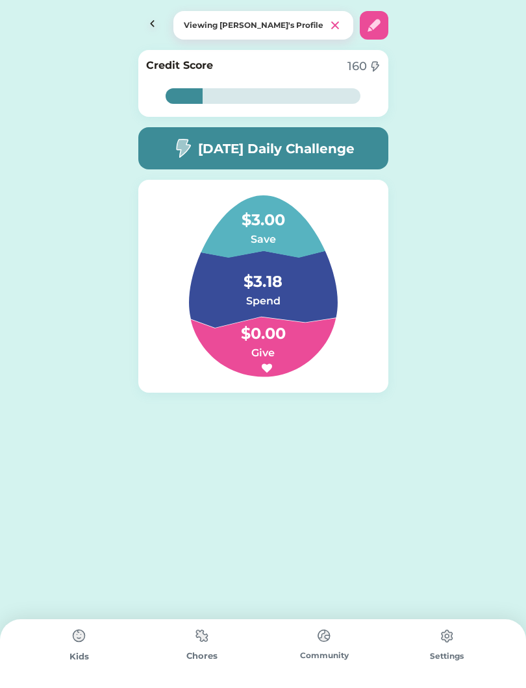
click at [205, 648] on img at bounding box center [202, 635] width 26 height 25
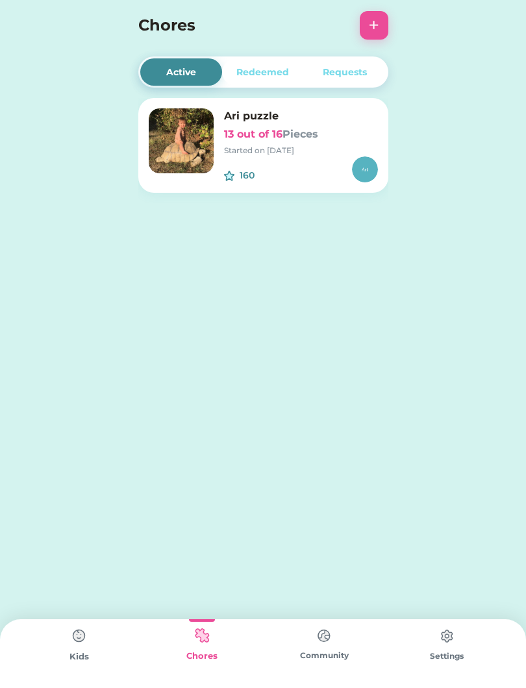
click at [230, 145] on div "Started on [DATE]" at bounding box center [301, 151] width 154 height 12
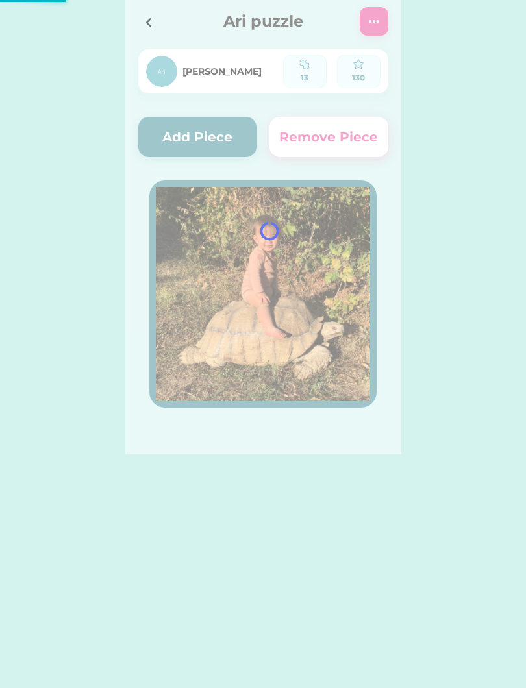
click at [173, 147] on div at bounding box center [263, 227] width 276 height 454
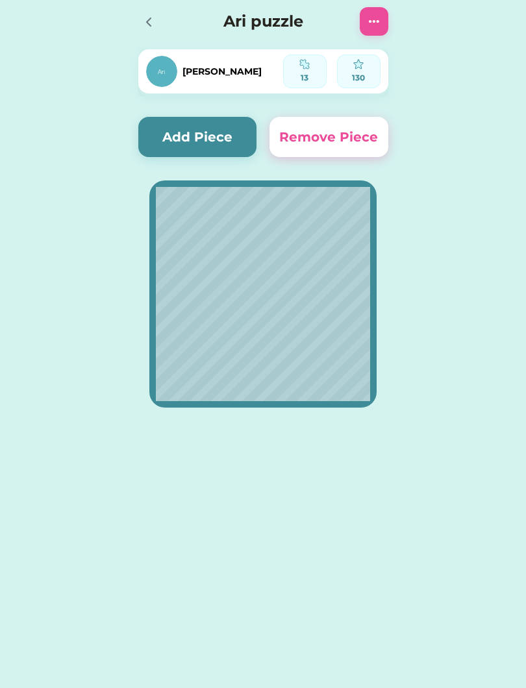
click at [181, 132] on button "Add Piece" at bounding box center [197, 137] width 119 height 40
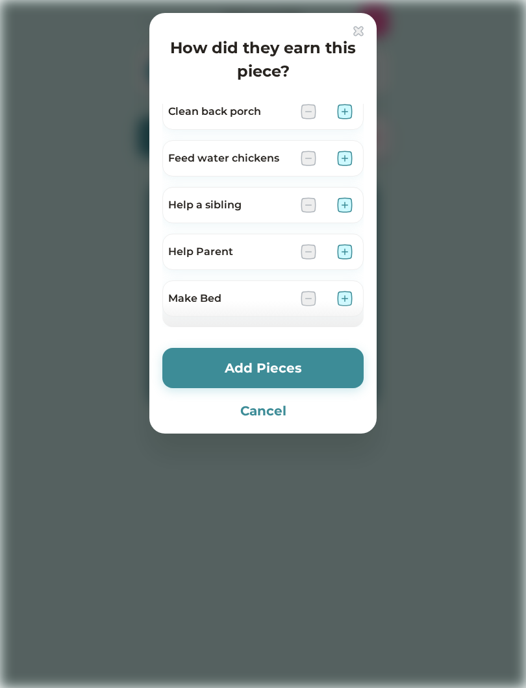
scroll to position [243, 0]
click at [199, 248] on div "Help Parent" at bounding box center [229, 253] width 122 height 16
click at [192, 200] on div "Help a sibling" at bounding box center [229, 207] width 122 height 16
click at [308, 195] on div "Help a sibling 1" at bounding box center [262, 206] width 201 height 36
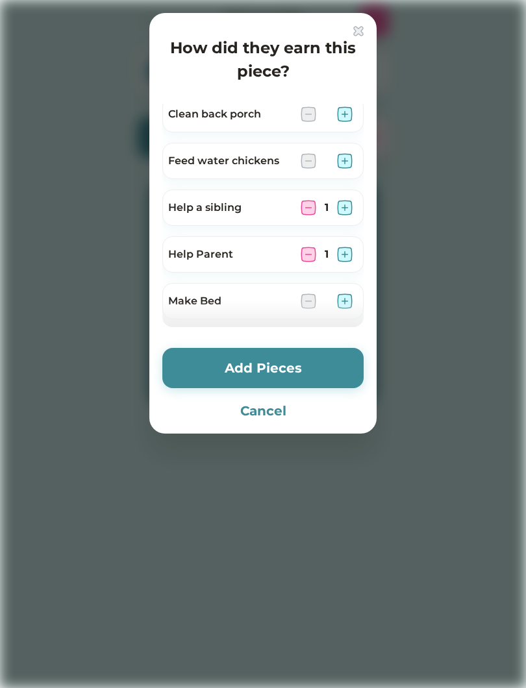
scroll to position [245, 0]
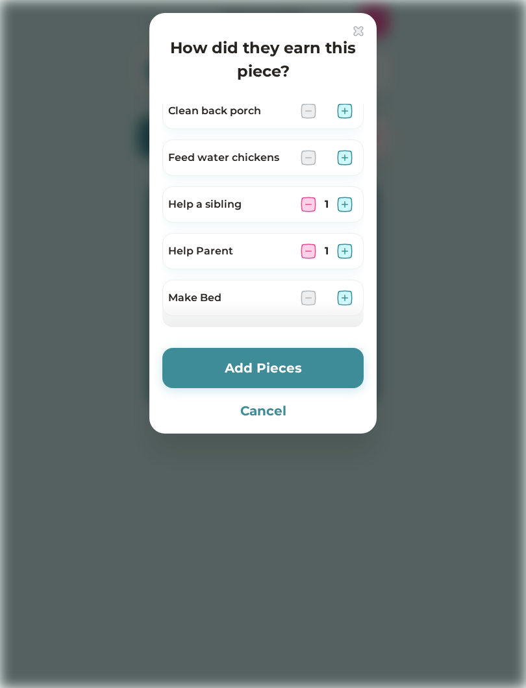
click at [308, 253] on img at bounding box center [309, 251] width 16 height 16
click at [302, 208] on img at bounding box center [309, 205] width 16 height 16
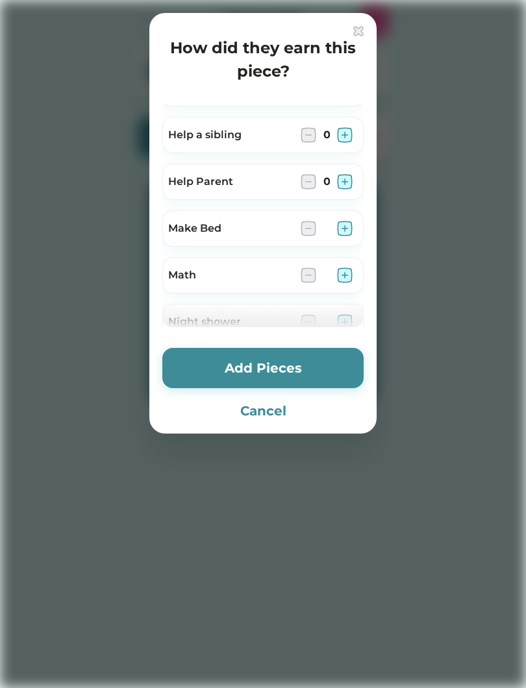
scroll to position [315, 0]
click at [348, 138] on img at bounding box center [345, 135] width 16 height 16
click at [266, 367] on button "Add Pieces" at bounding box center [262, 368] width 201 height 40
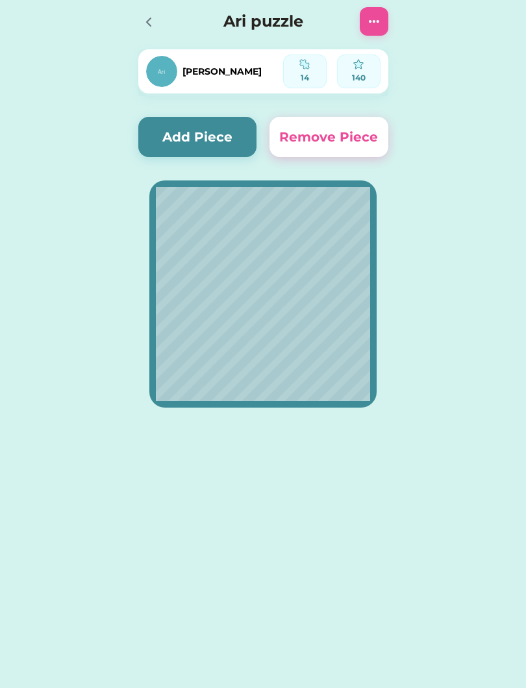
click at [205, 134] on button "Add Piece" at bounding box center [197, 137] width 119 height 40
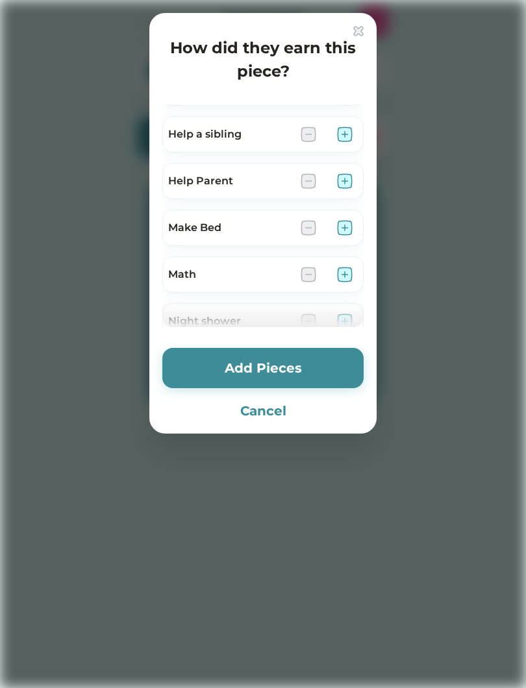
click at [288, 365] on button "Add Pieces" at bounding box center [262, 368] width 201 height 40
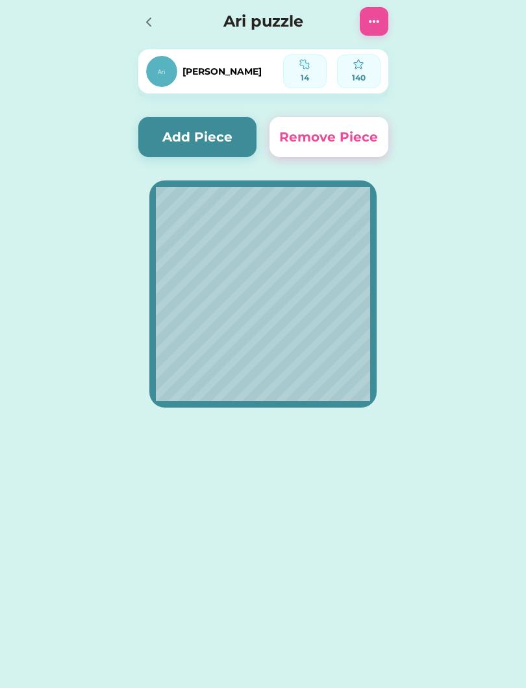
click at [151, 22] on icon at bounding box center [149, 22] width 16 height 16
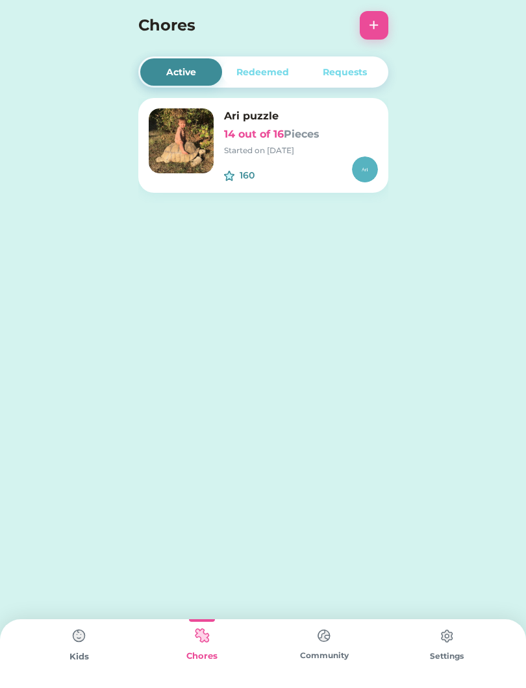
click at [78, 645] on img at bounding box center [79, 636] width 26 height 26
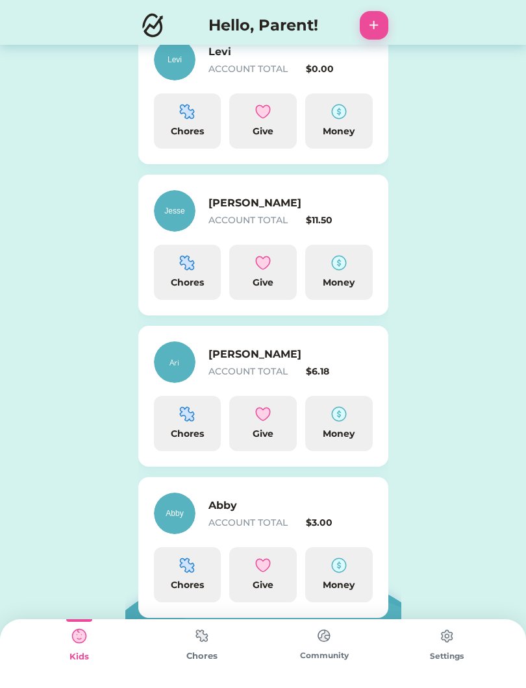
scroll to position [366, 0]
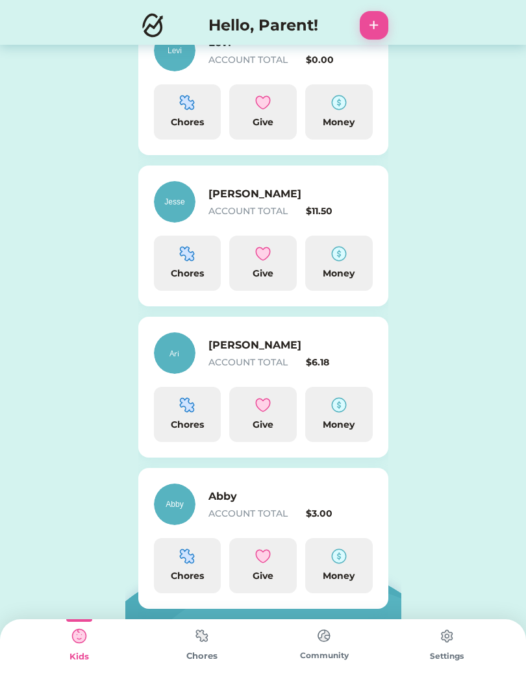
click at [190, 562] on img at bounding box center [187, 556] width 16 height 16
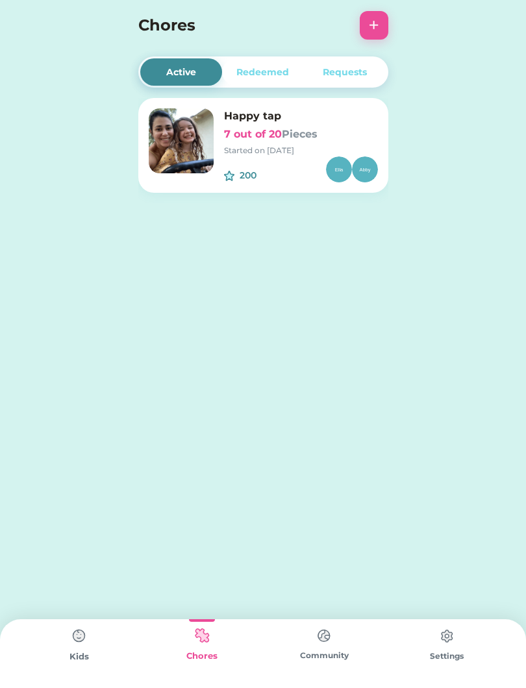
click at [178, 146] on img at bounding box center [181, 140] width 65 height 65
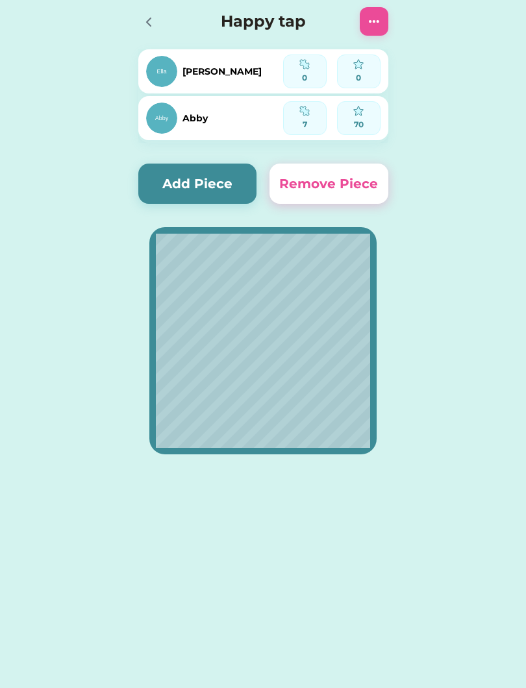
click at [209, 192] on button "Add Piece" at bounding box center [197, 184] width 119 height 40
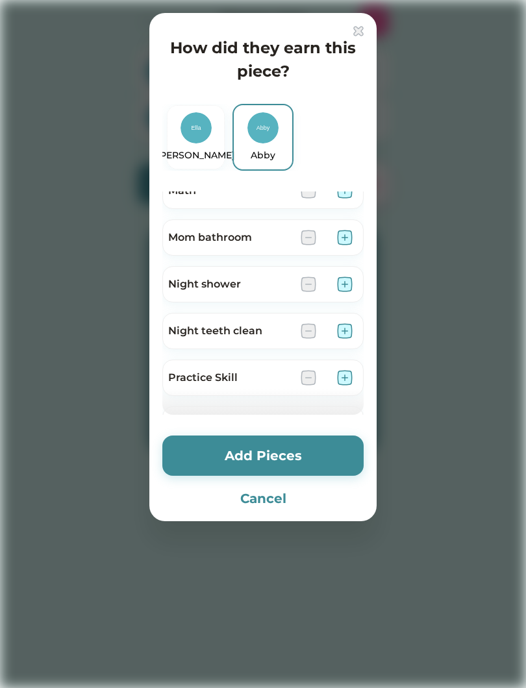
scroll to position [583, 0]
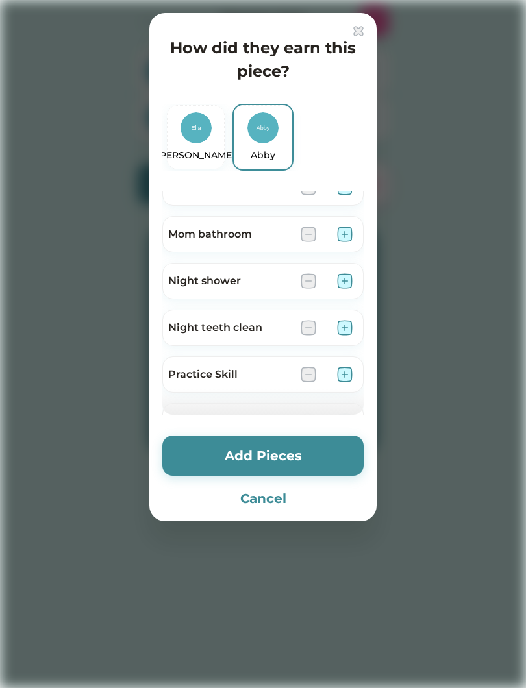
click at [266, 286] on div "Night shower" at bounding box center [229, 281] width 122 height 16
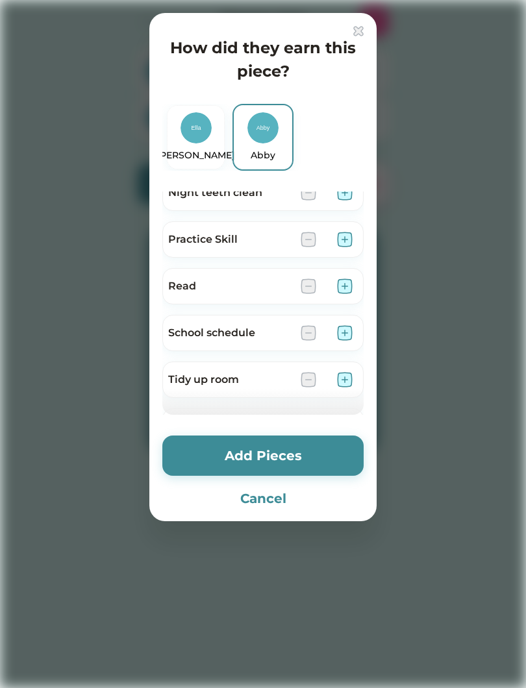
scroll to position [706, 0]
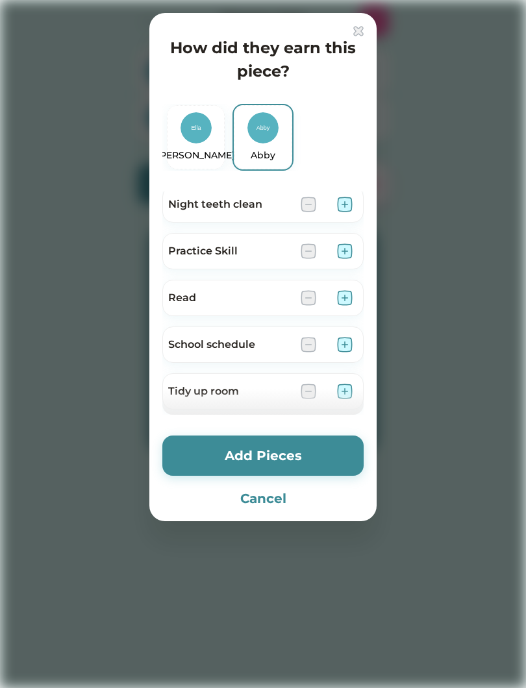
click at [352, 252] on img at bounding box center [345, 251] width 16 height 16
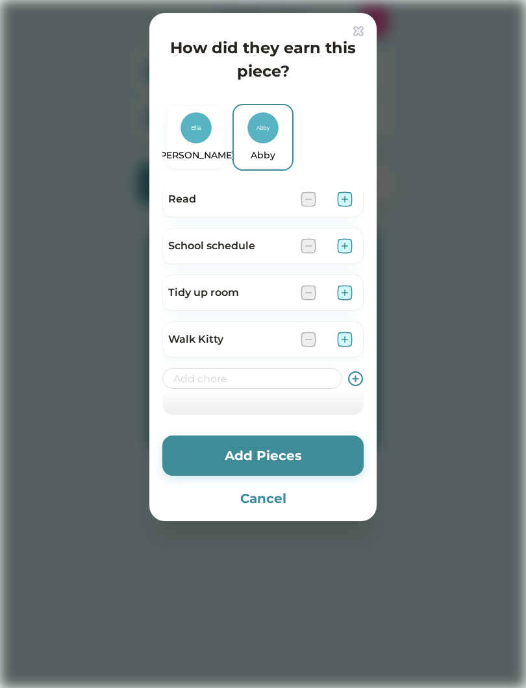
scroll to position [805, 0]
click at [352, 291] on img at bounding box center [345, 293] width 16 height 16
click at [343, 289] on img at bounding box center [345, 293] width 16 height 16
click at [308, 290] on img at bounding box center [309, 293] width 16 height 16
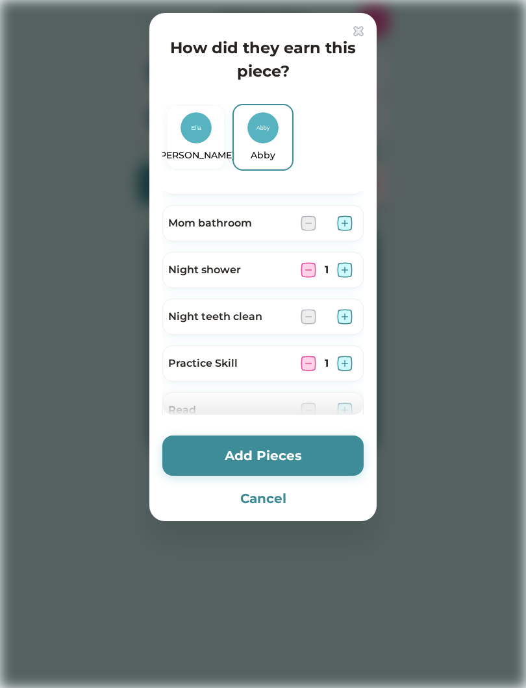
click at [495, 488] on div at bounding box center [263, 344] width 526 height 688
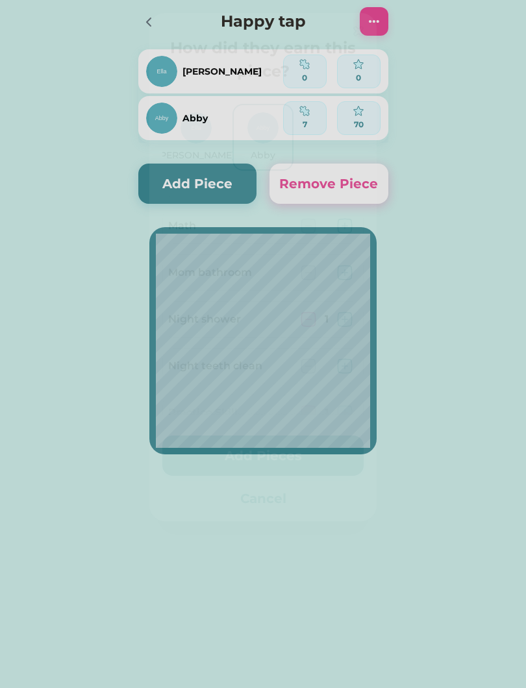
scroll to position [0, 0]
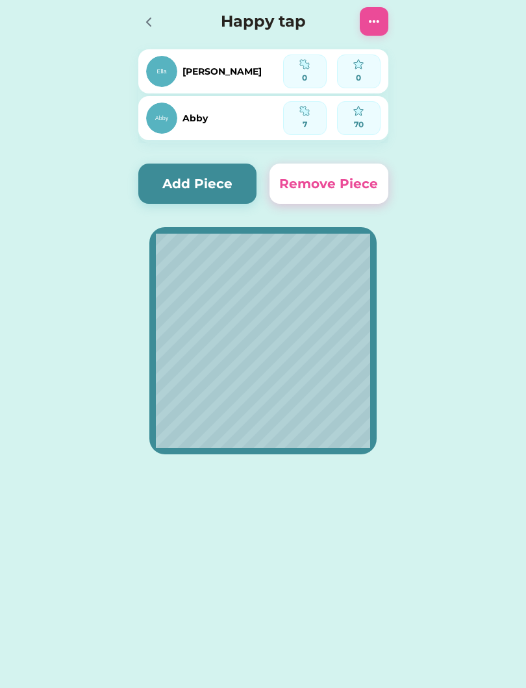
click at [225, 180] on button "Add Piece" at bounding box center [197, 184] width 119 height 40
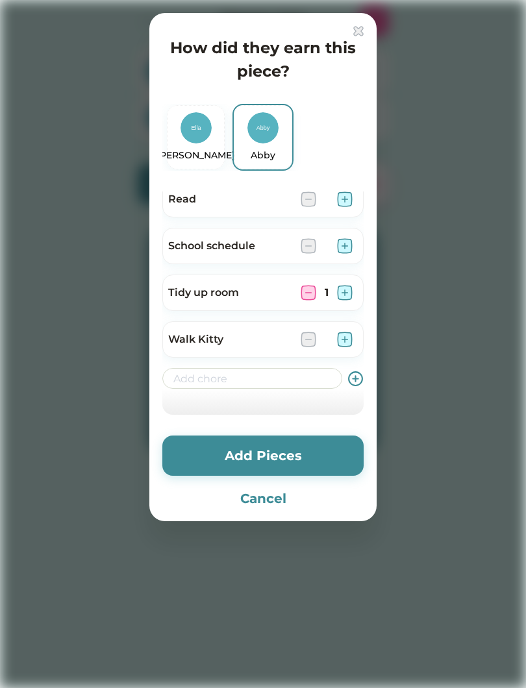
scroll to position [805, 0]
click at [270, 378] on input "input" at bounding box center [252, 378] width 180 height 21
type input "C"
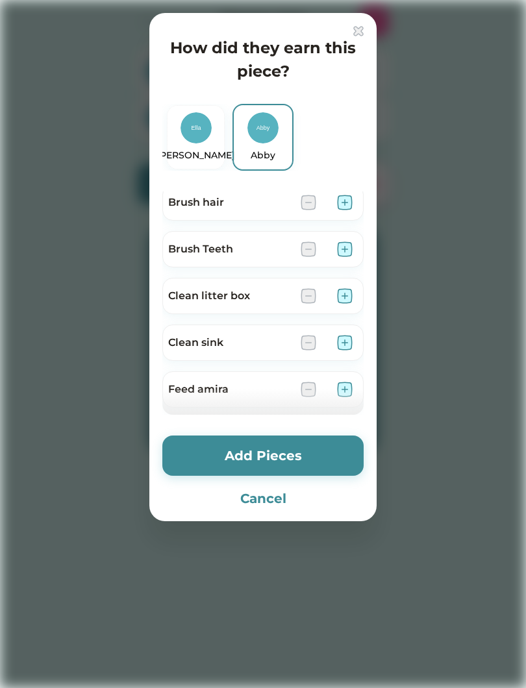
click at [346, 293] on img at bounding box center [345, 296] width 16 height 16
click at [308, 460] on button "Add Pieces" at bounding box center [262, 456] width 201 height 40
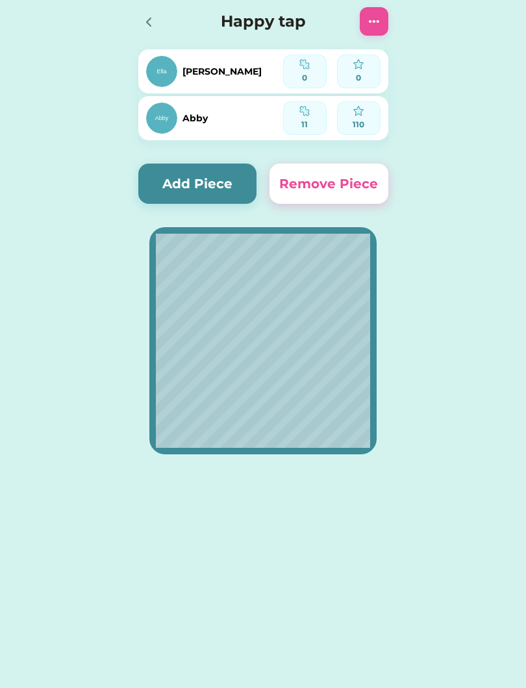
click at [148, 32] on div at bounding box center [152, 21] width 29 height 29
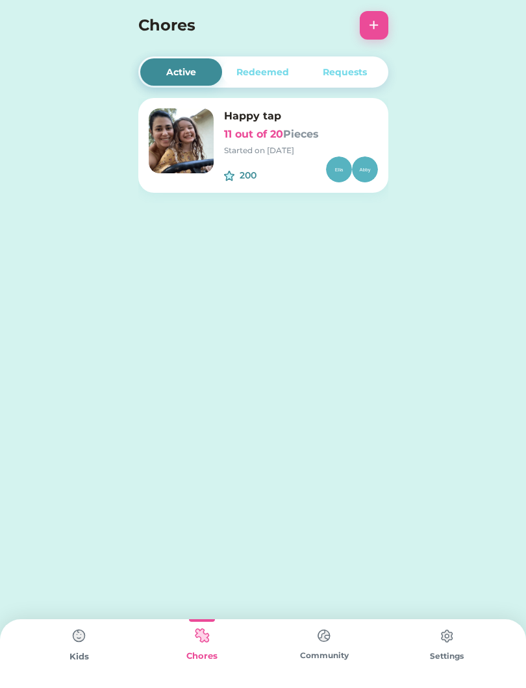
click at [85, 646] on img at bounding box center [79, 636] width 26 height 26
